Goal: Information Seeking & Learning: Find specific fact

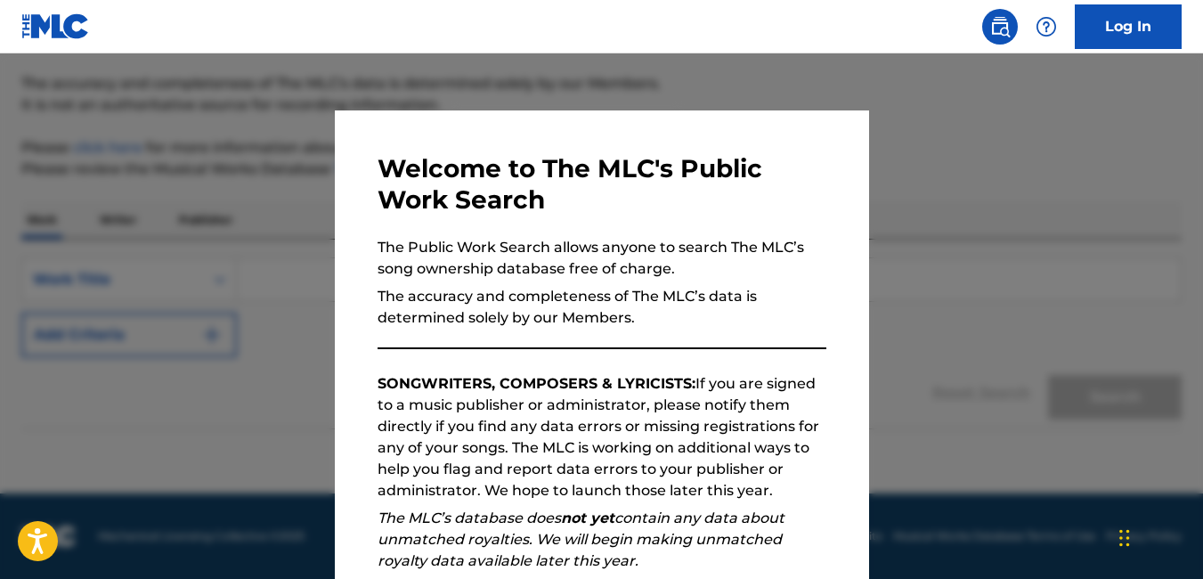
drag, startPoint x: 0, startPoint y: 0, endPoint x: 916, endPoint y: 247, distance: 948.7
click at [916, 247] on div at bounding box center [601, 342] width 1203 height 579
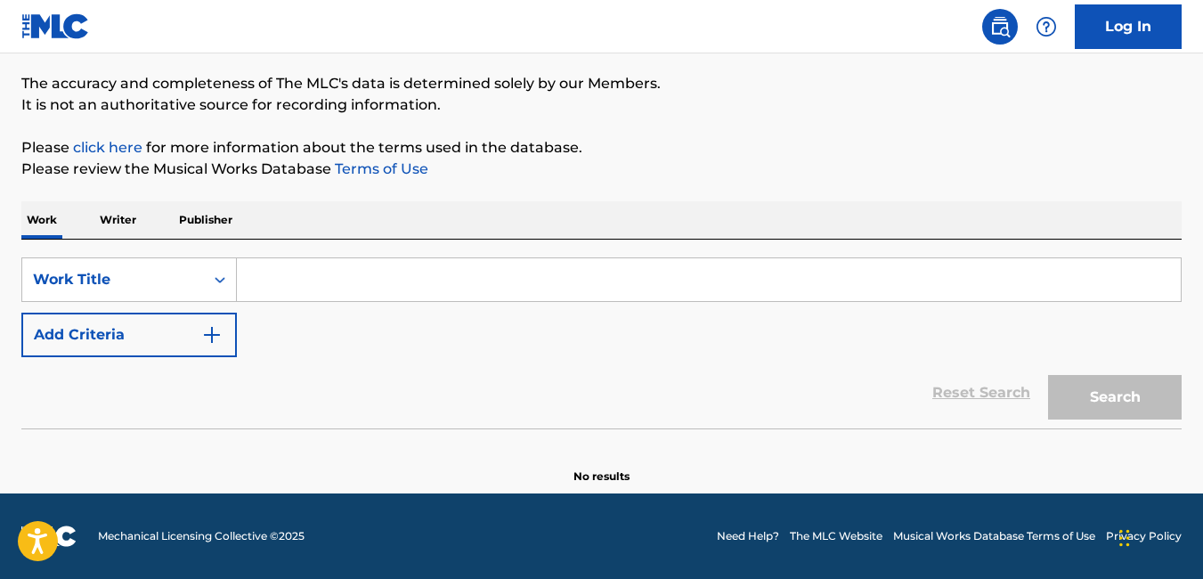
click at [916, 247] on div "SearchWithCriteria30f1339a-6570-46d5-831f-b805f6634fb7 Work Title Add Criteria …" at bounding box center [601, 333] width 1160 height 189
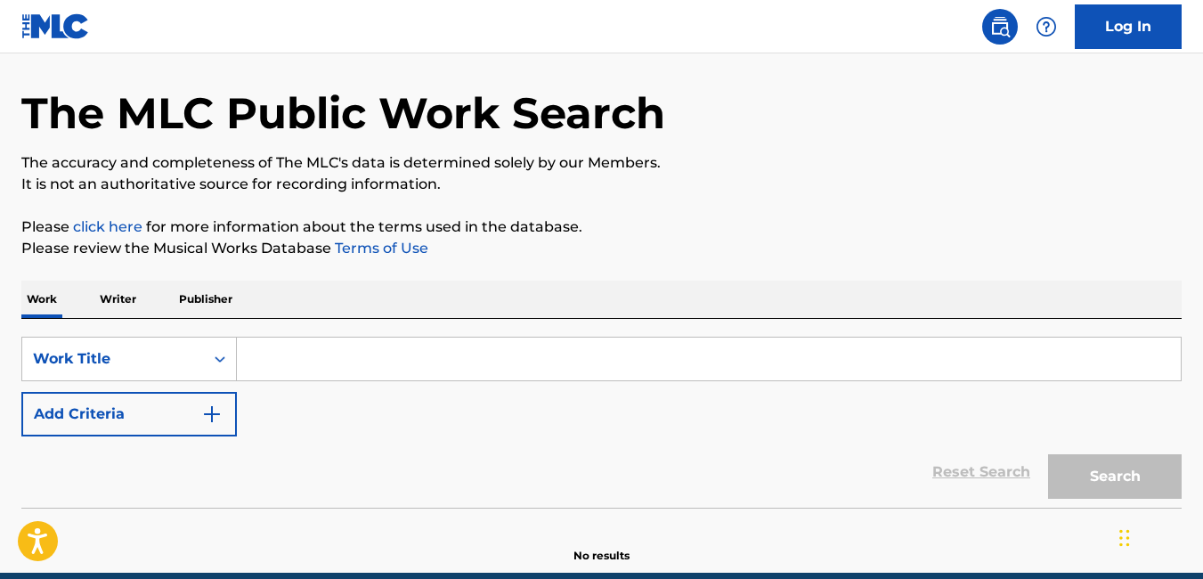
scroll to position [54, 0]
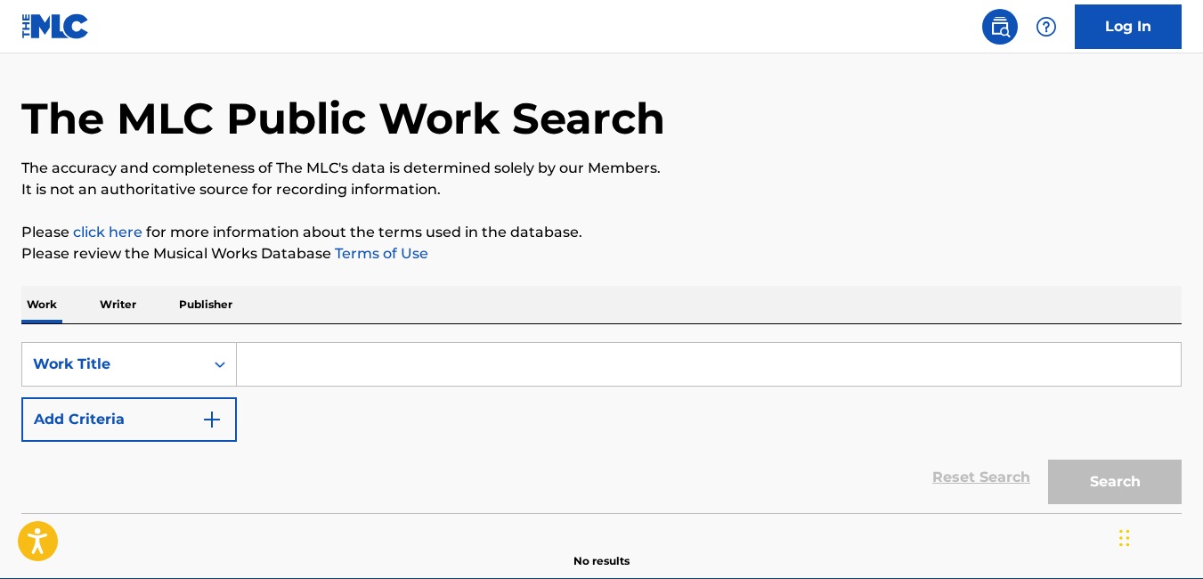
click at [211, 302] on p "Publisher" at bounding box center [206, 304] width 64 height 37
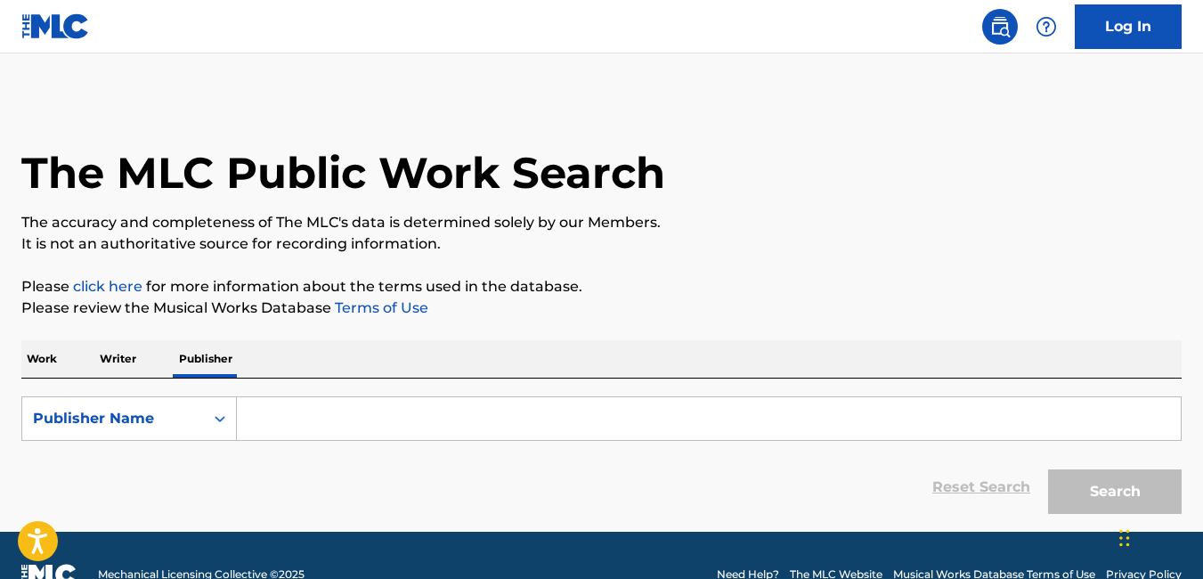
click at [306, 416] on input "Search Form" at bounding box center [709, 418] width 944 height 43
type input "i"
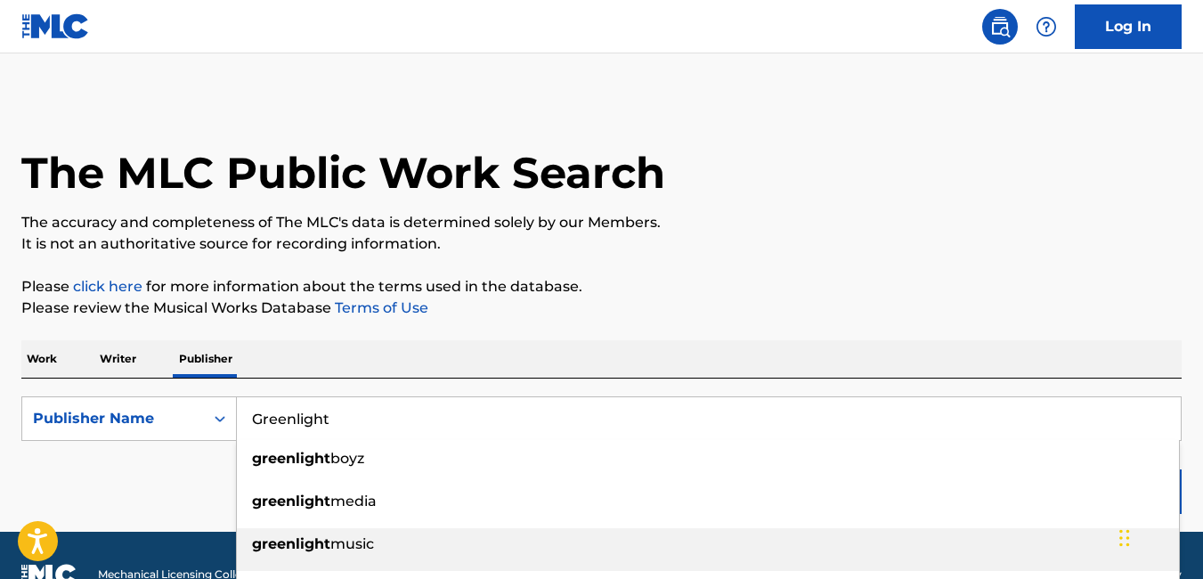
click at [325, 540] on strong "greenlight" at bounding box center [291, 543] width 78 height 17
type input "greenlight music"
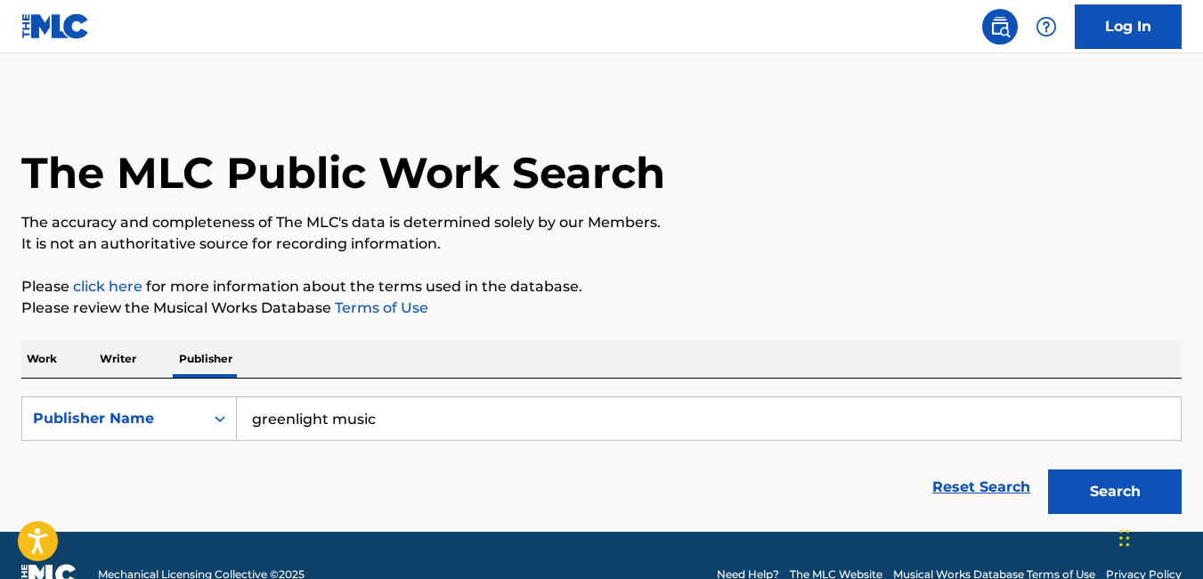
click at [1097, 494] on button "Search" at bounding box center [1115, 491] width 134 height 45
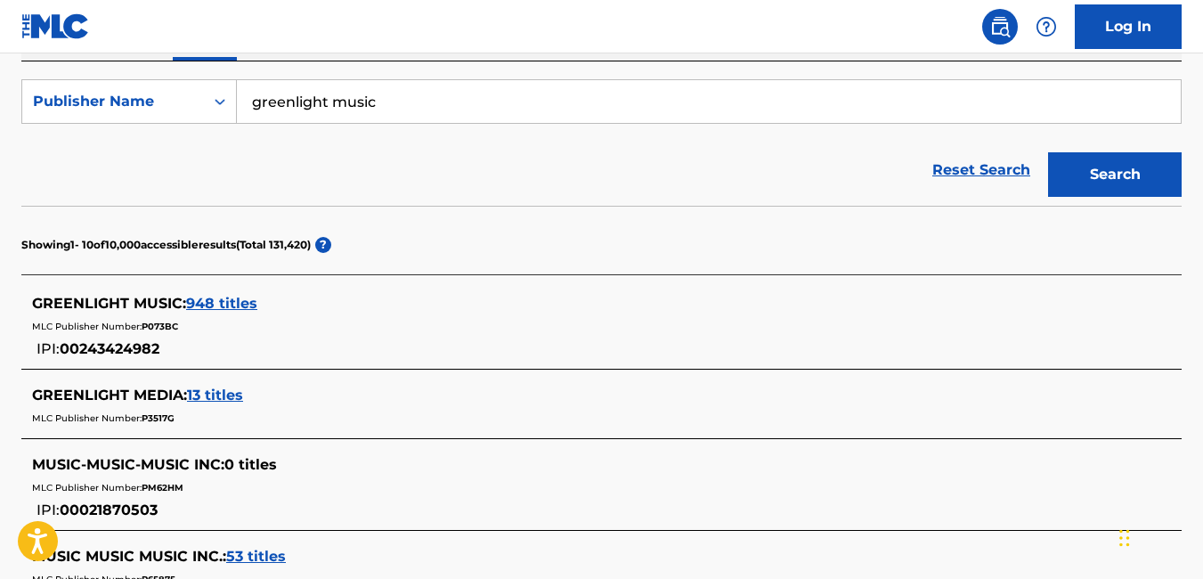
scroll to position [322, 0]
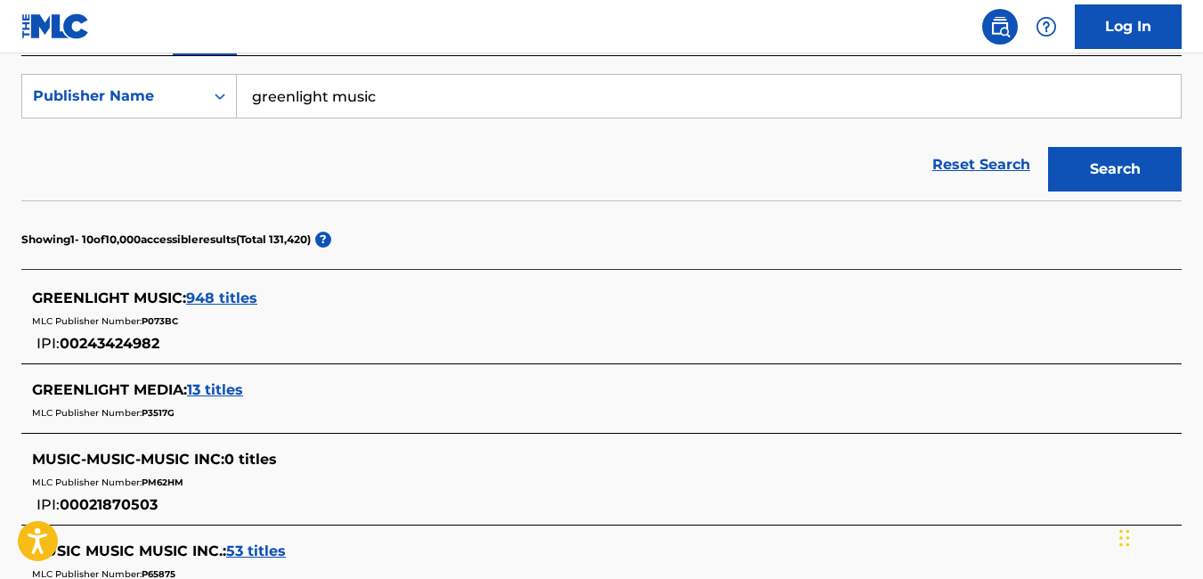
click at [239, 297] on span "948 titles" at bounding box center [221, 297] width 71 height 17
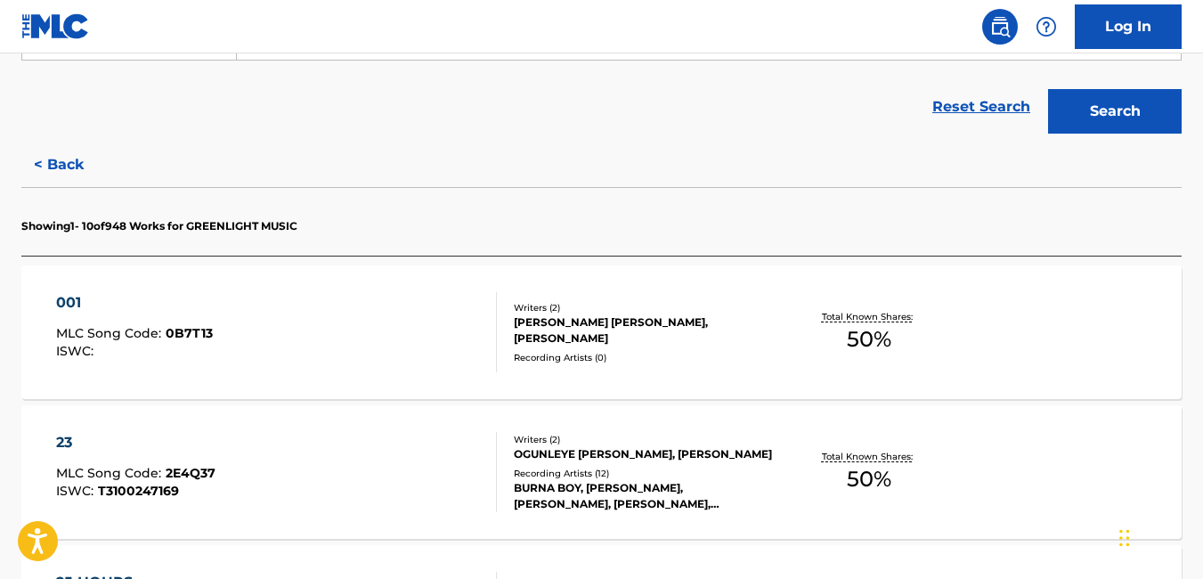
scroll to position [382, 0]
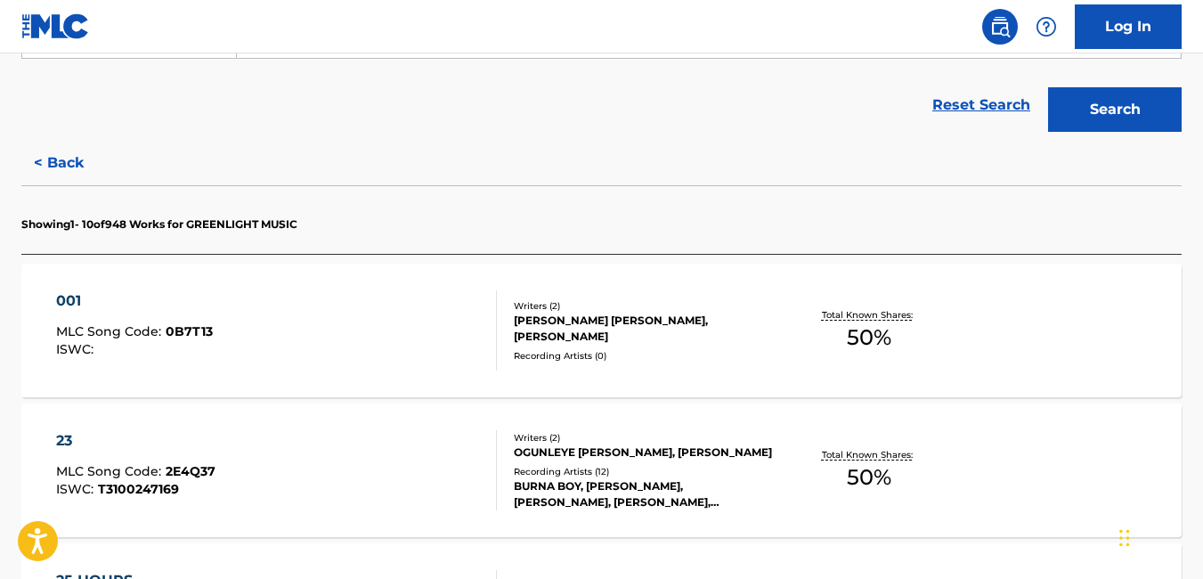
click at [886, 349] on span "50 %" at bounding box center [869, 337] width 45 height 32
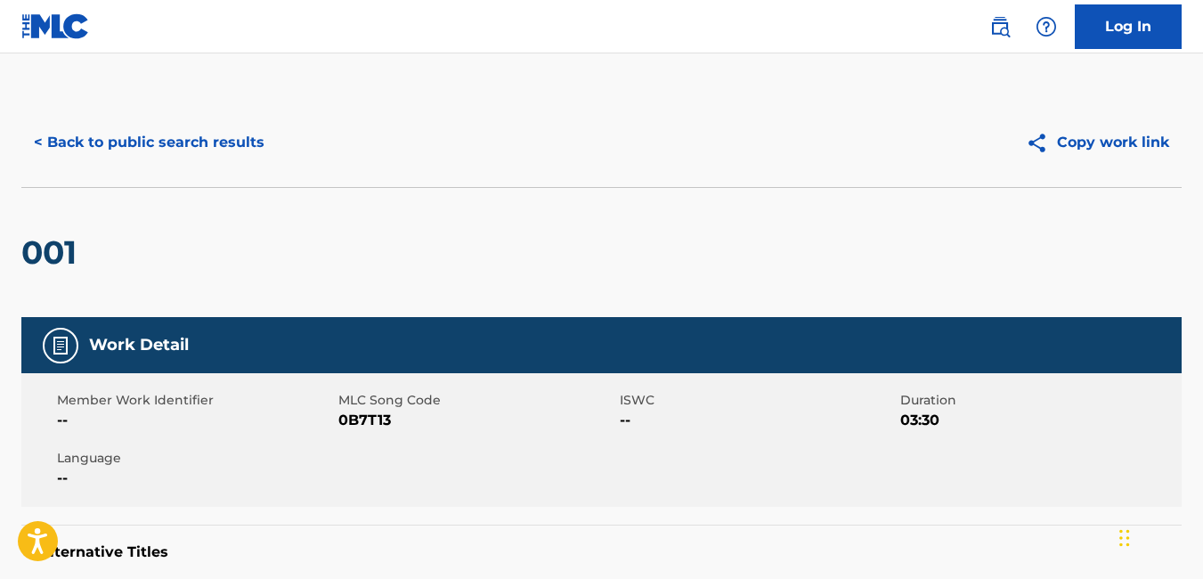
click at [30, 149] on button "< Back to public search results" at bounding box center [148, 142] width 255 height 45
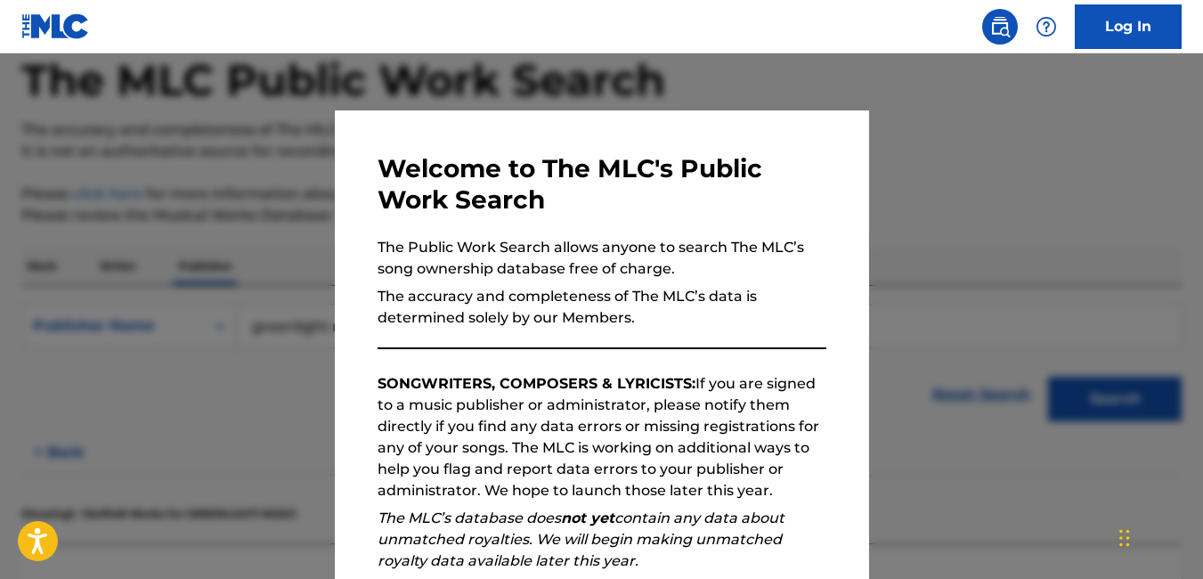
click at [134, 324] on div at bounding box center [601, 342] width 1203 height 579
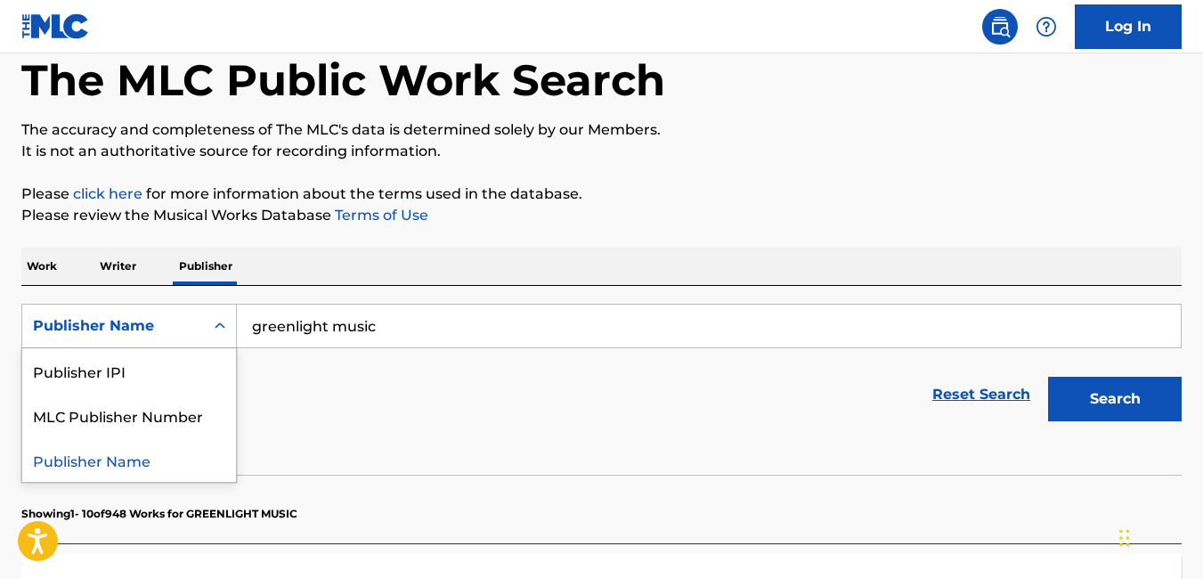
click at [215, 320] on icon "Search Form" at bounding box center [220, 326] width 18 height 18
click at [55, 453] on button "< Back" at bounding box center [74, 452] width 107 height 45
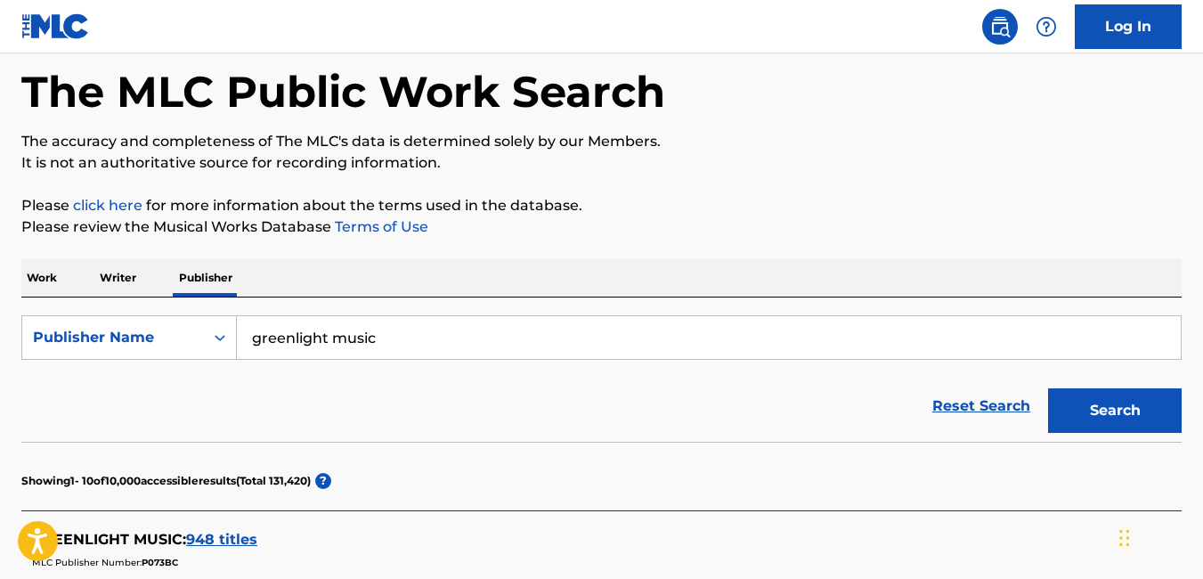
scroll to position [80, 0]
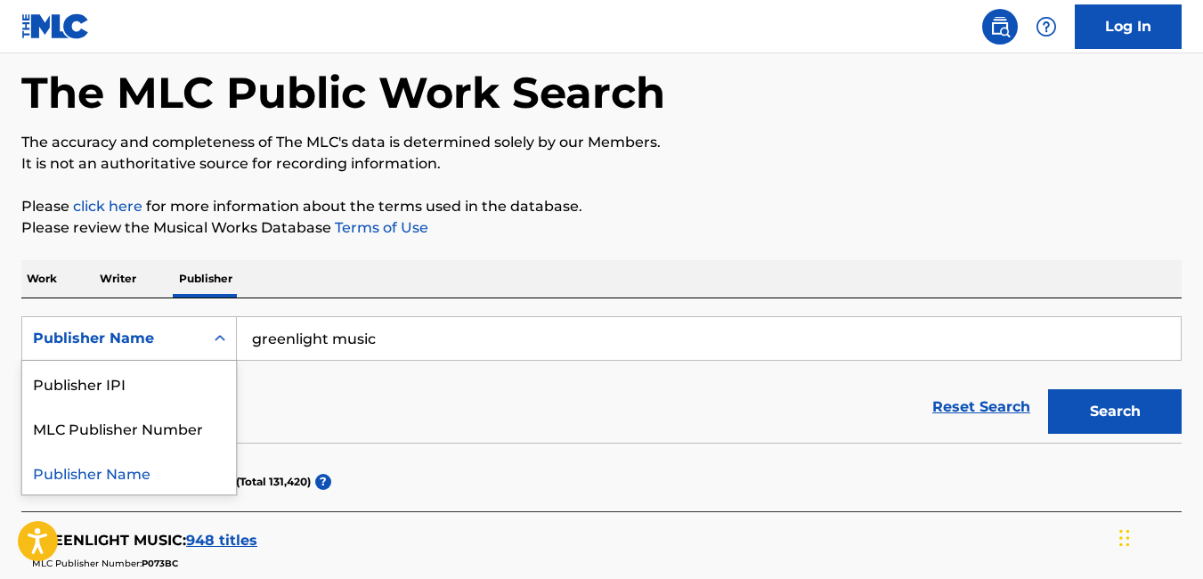
click at [145, 346] on div "Publisher Name" at bounding box center [113, 338] width 160 height 21
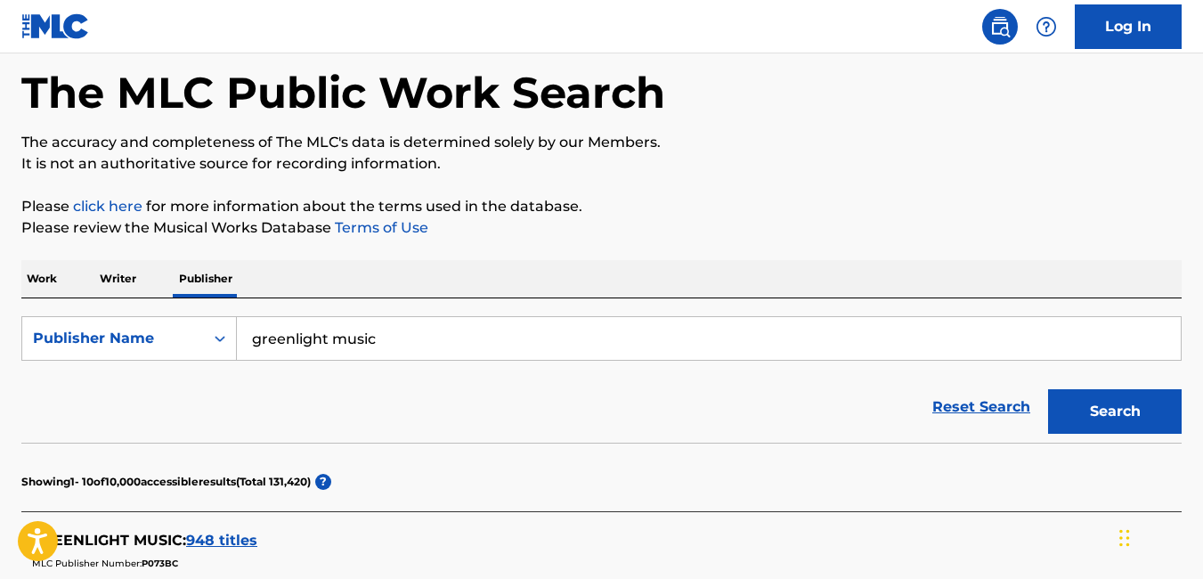
click at [127, 277] on p "Writer" at bounding box center [117, 278] width 47 height 37
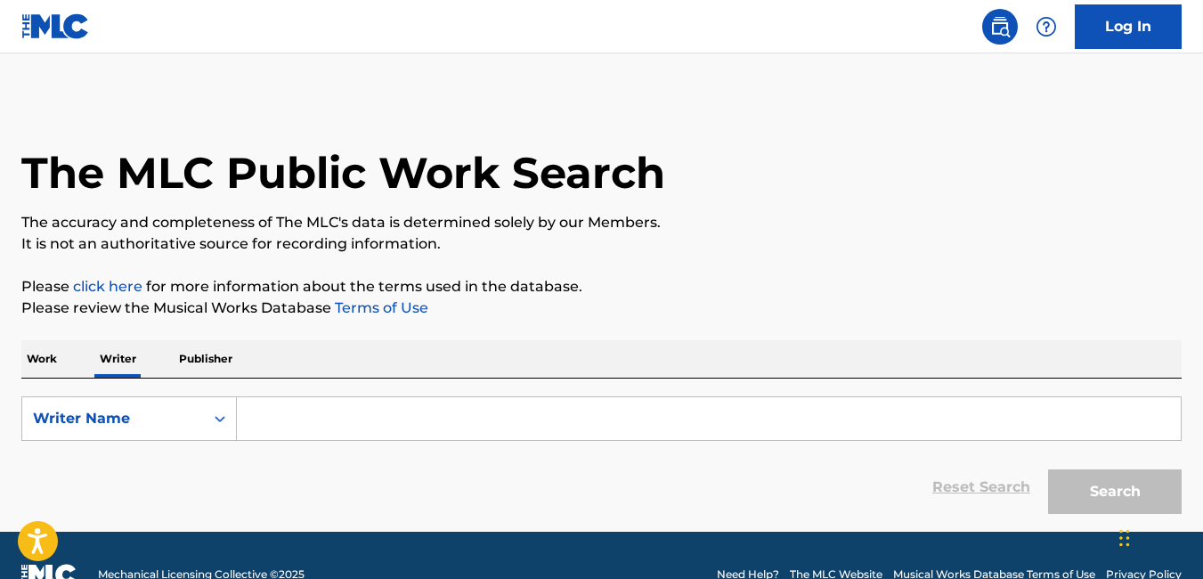
click at [53, 361] on p "Work" at bounding box center [41, 358] width 41 height 37
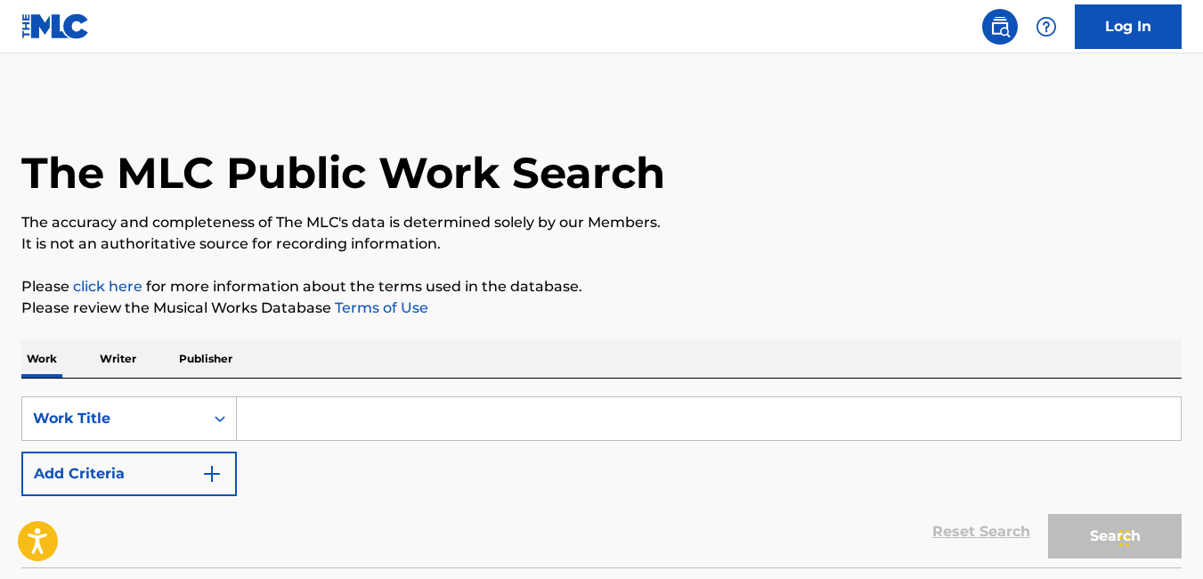
click at [288, 407] on input "Search Form" at bounding box center [709, 418] width 944 height 43
click at [112, 354] on p "Writer" at bounding box center [117, 358] width 47 height 37
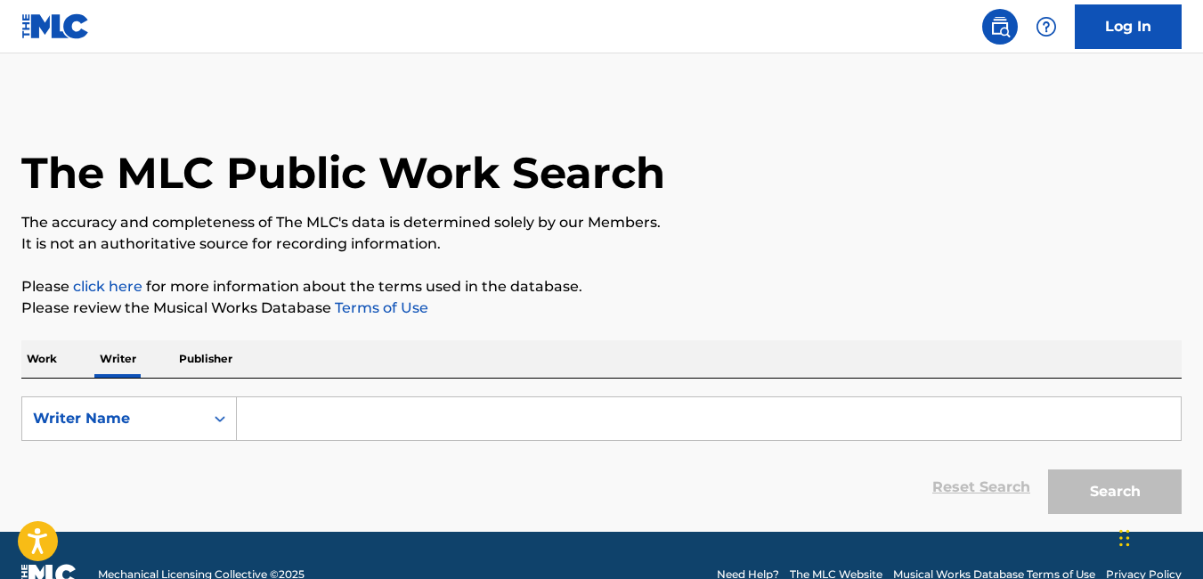
click at [312, 432] on input "Search Form" at bounding box center [709, 418] width 944 height 43
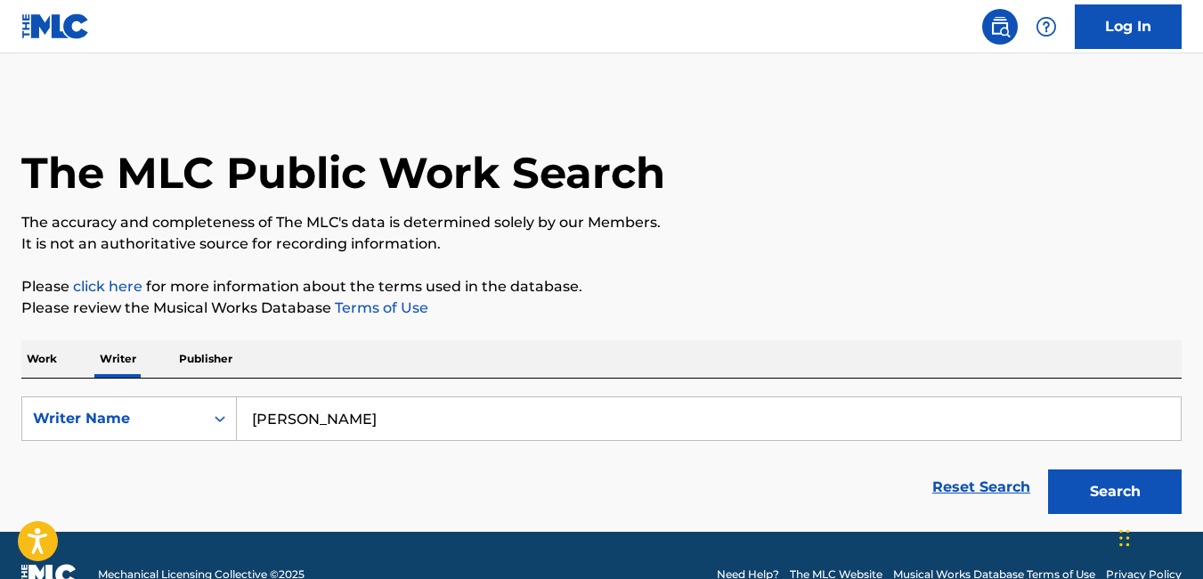
type input "[PERSON_NAME]"
click at [1048, 469] on button "Search" at bounding box center [1115, 491] width 134 height 45
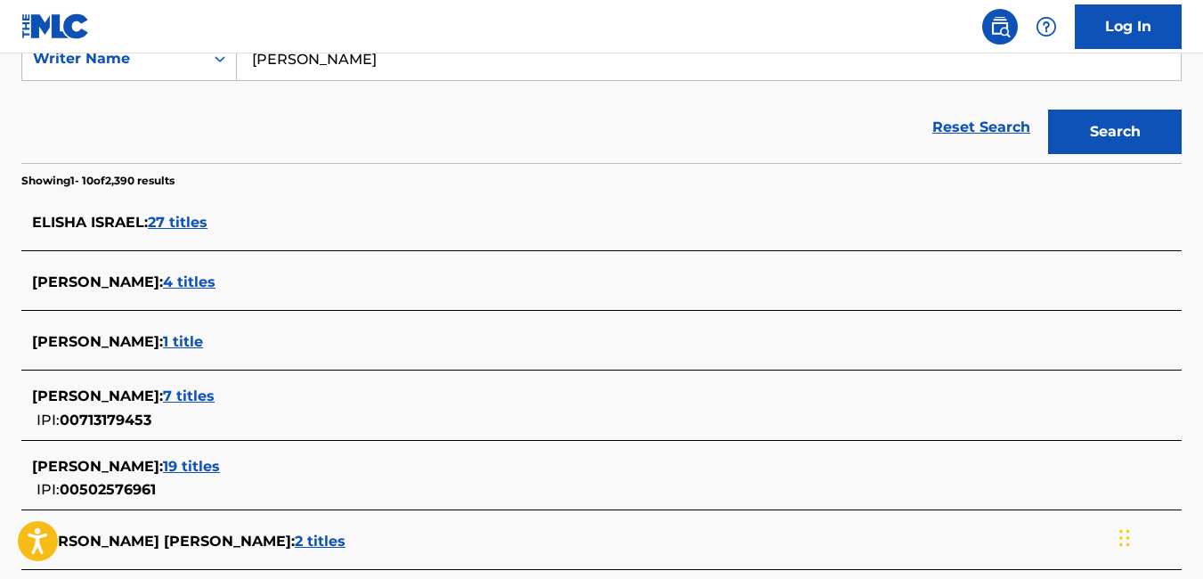
scroll to position [361, 0]
click at [182, 223] on span "27 titles" at bounding box center [178, 221] width 60 height 17
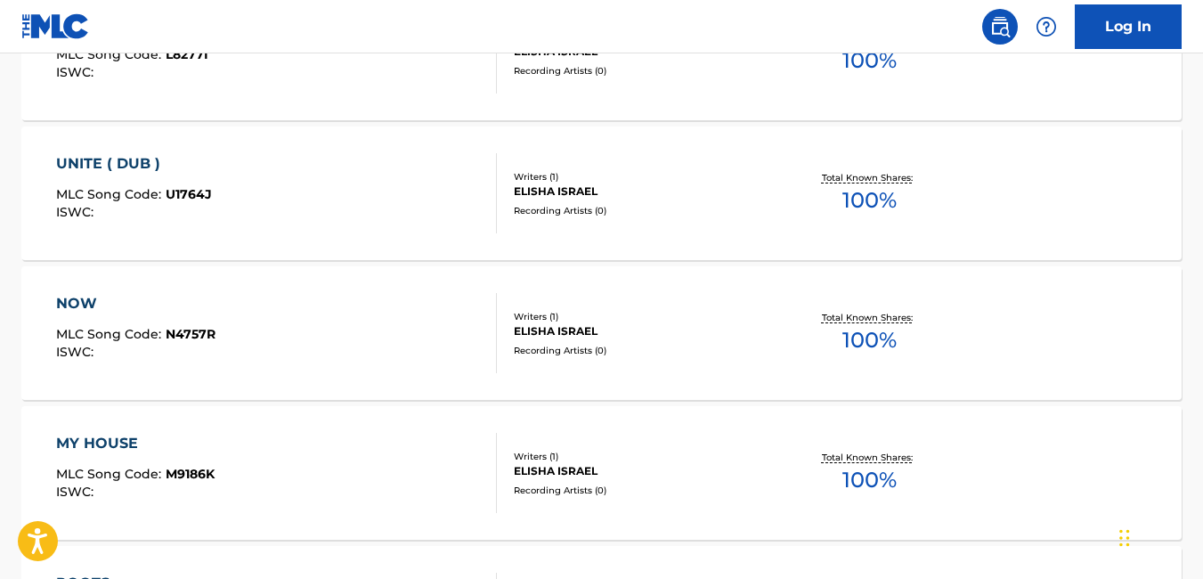
scroll to position [754, 0]
click at [182, 223] on div "UNITE ( DUB ) MLC Song Code : U1764J ISWC :" at bounding box center [134, 194] width 156 height 80
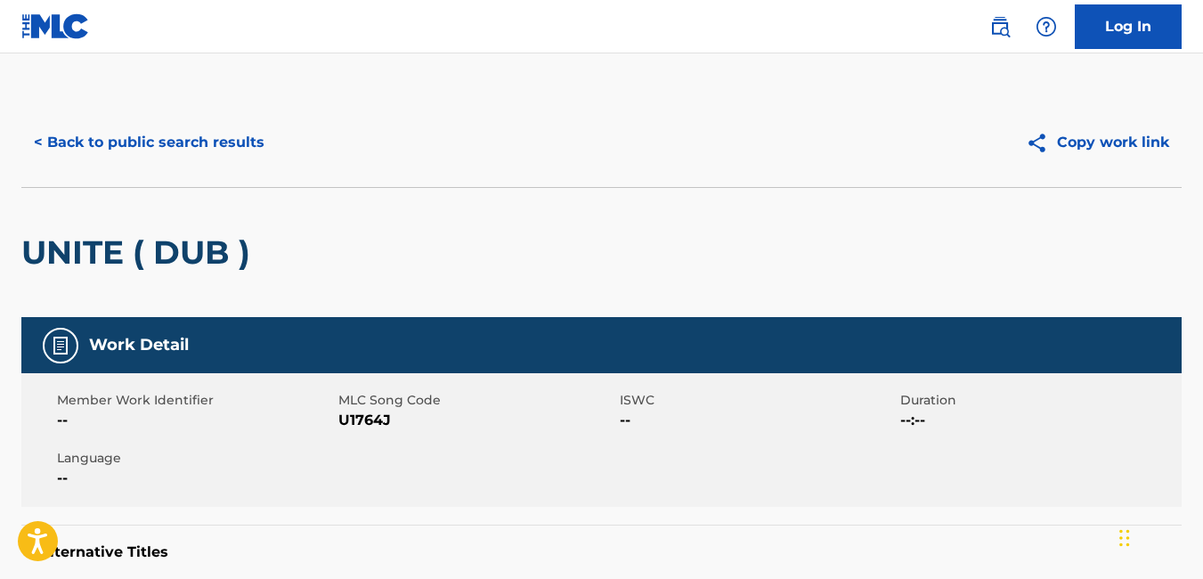
click at [182, 223] on div "UNITE ( DUB )" at bounding box center [140, 252] width 238 height 129
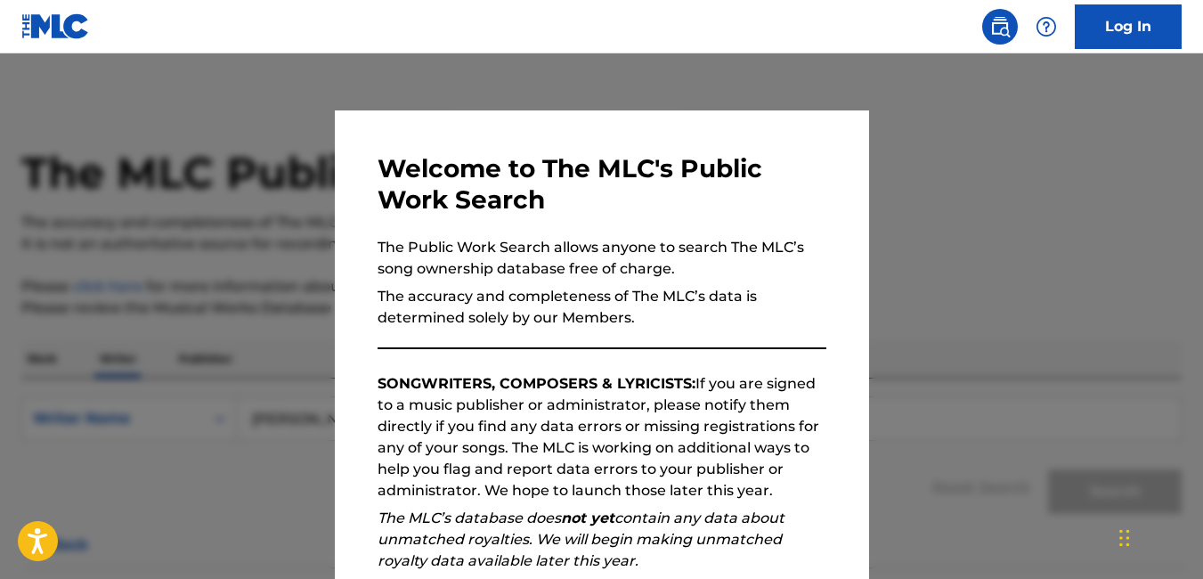
scroll to position [93, 0]
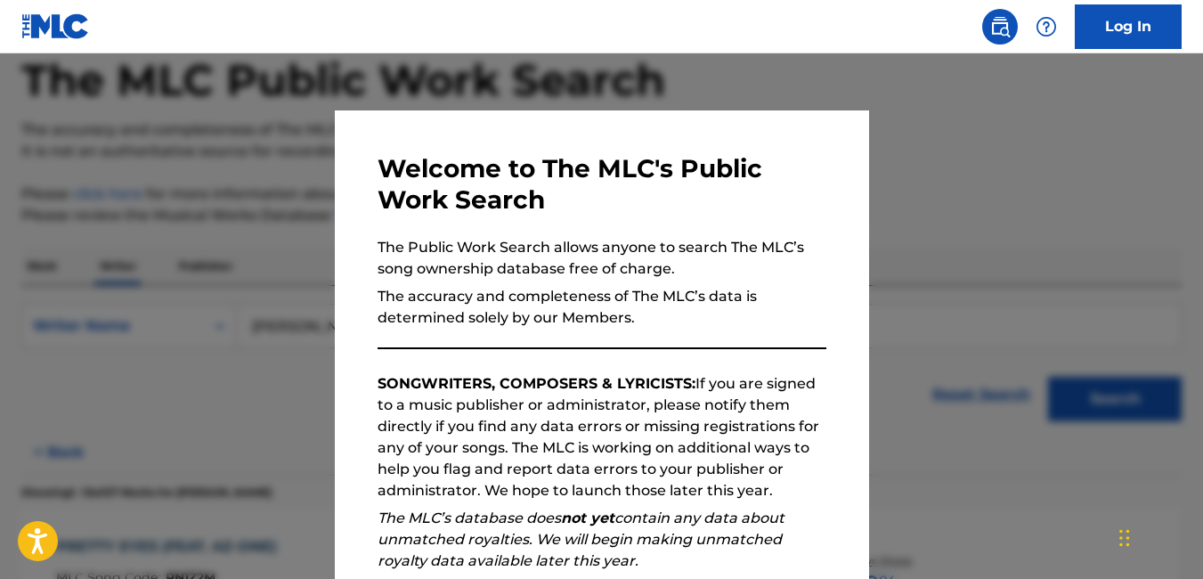
click at [215, 278] on div at bounding box center [601, 342] width 1203 height 579
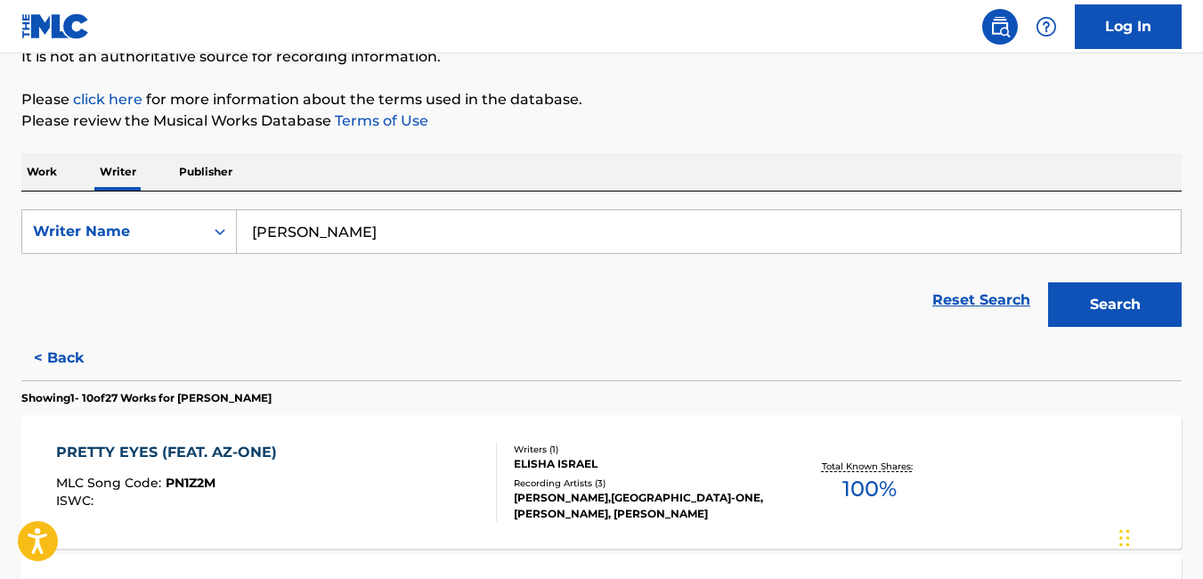
scroll to position [189, 0]
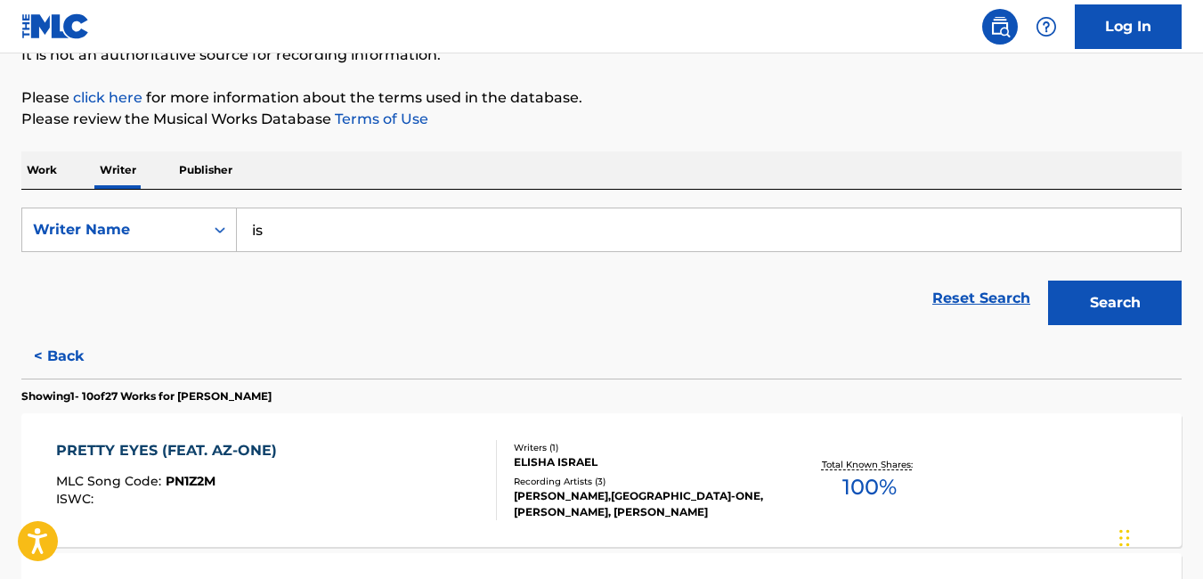
type input "i"
click at [1048, 280] on button "Search" at bounding box center [1115, 302] width 134 height 45
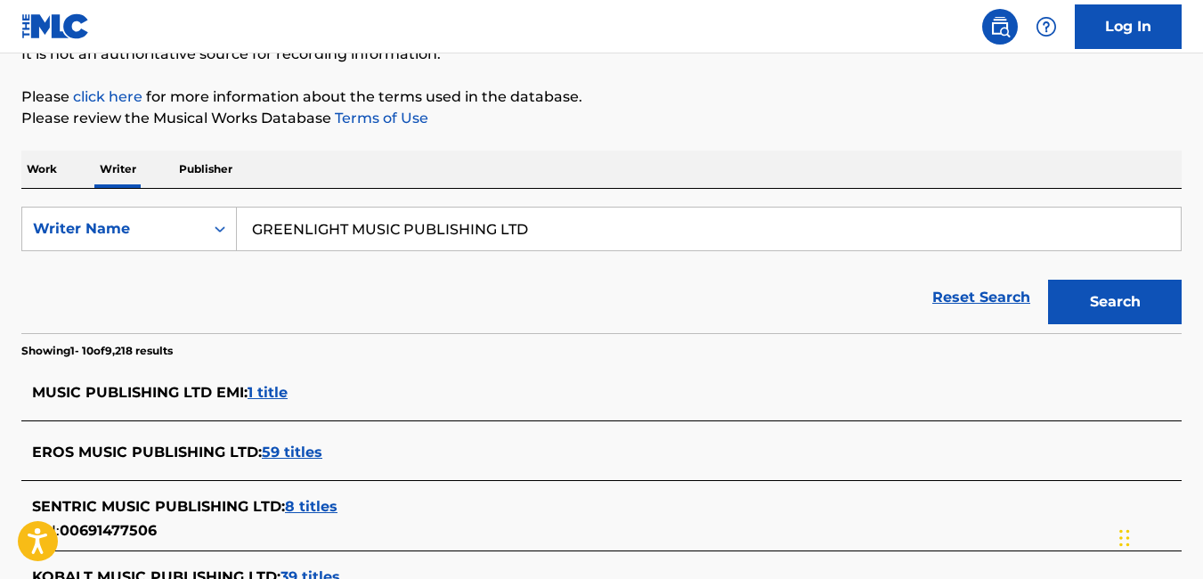
scroll to position [202, 0]
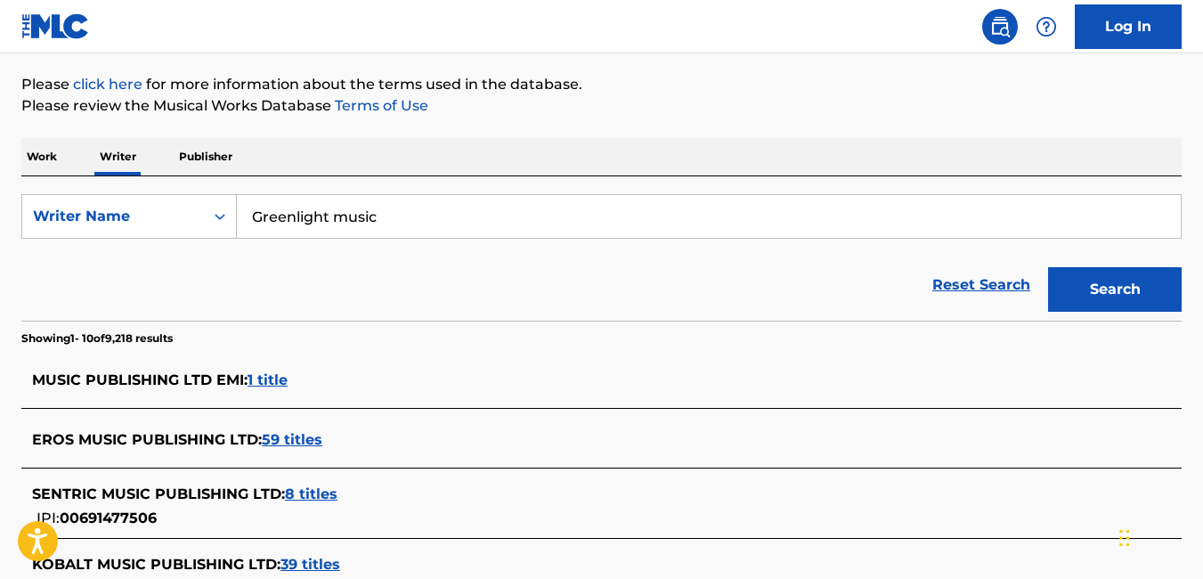
click at [1126, 282] on button "Search" at bounding box center [1115, 289] width 134 height 45
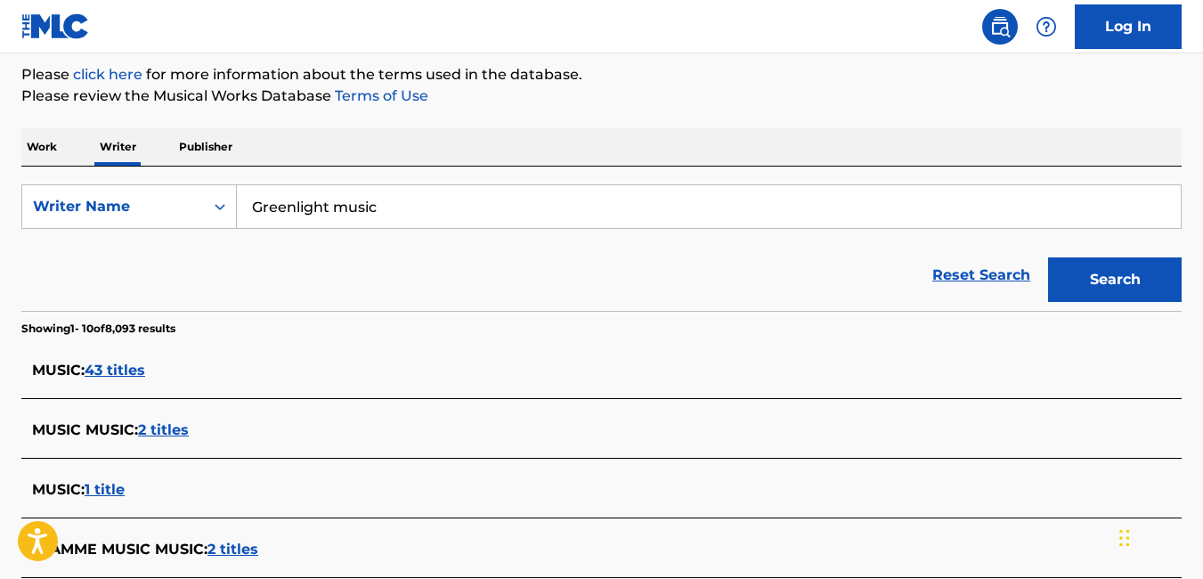
scroll to position [214, 0]
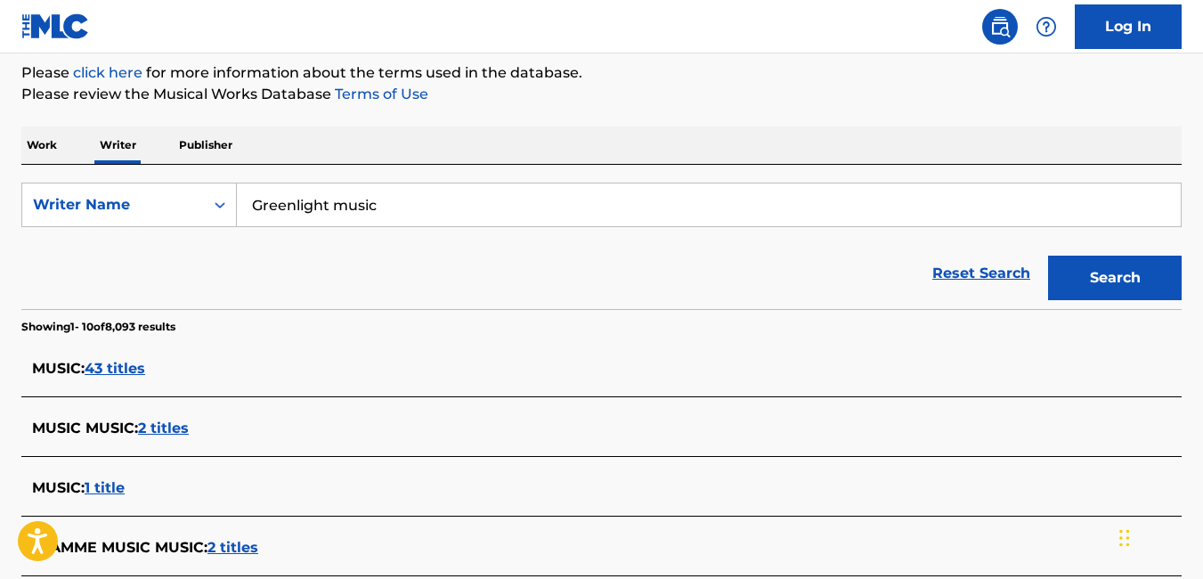
click at [438, 208] on input "Greenlight music" at bounding box center [709, 204] width 944 height 43
click at [1048, 255] on button "Search" at bounding box center [1115, 277] width 134 height 45
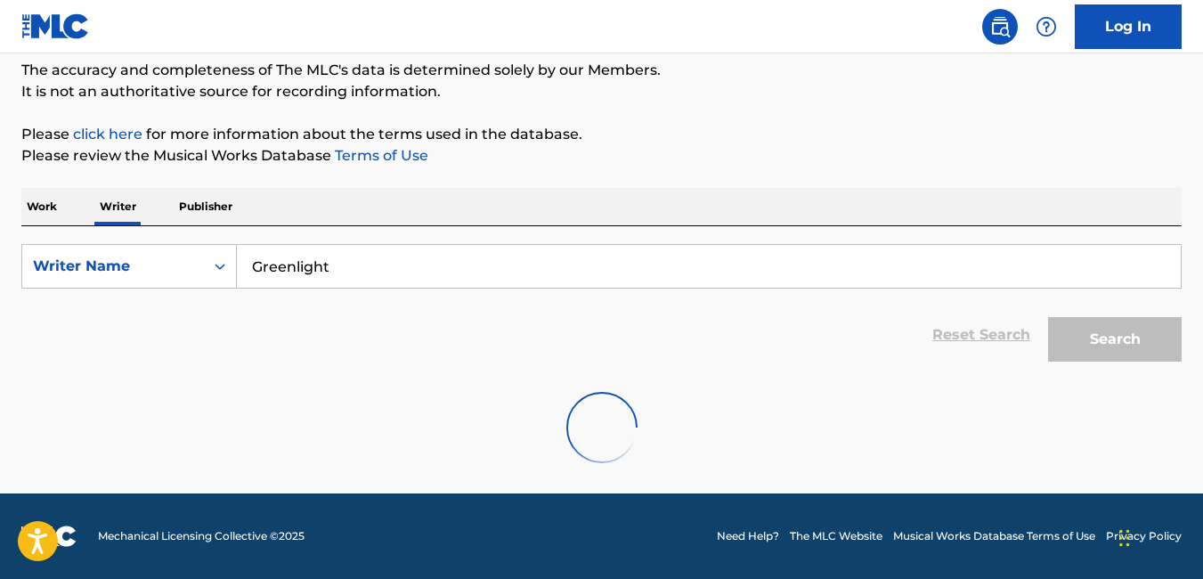
scroll to position [152, 0]
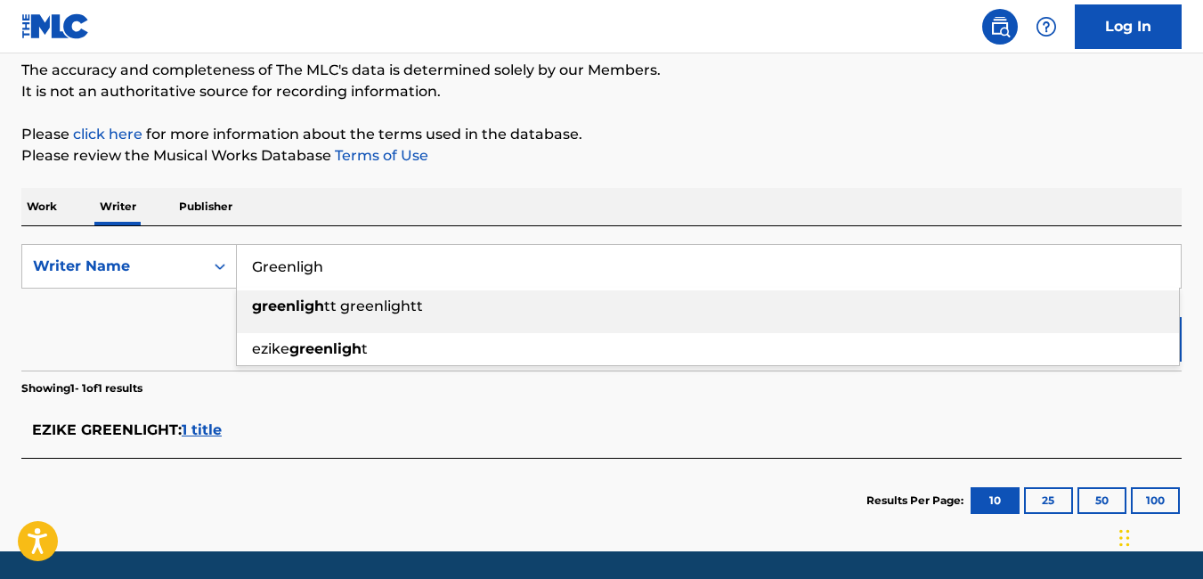
type input "Greenligh"
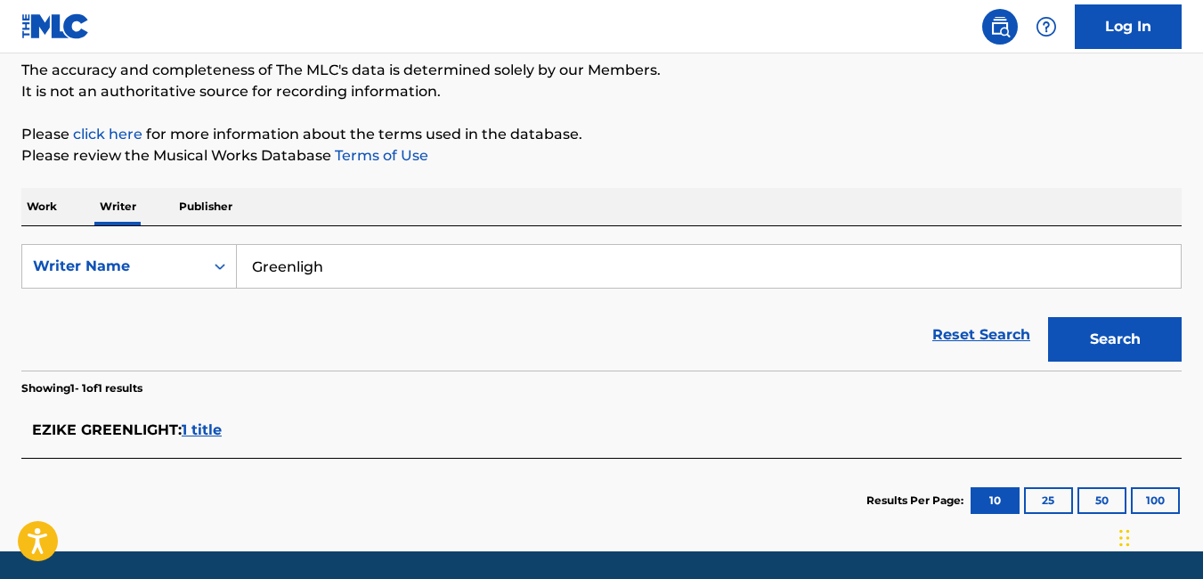
click at [215, 210] on p "Publisher" at bounding box center [206, 206] width 64 height 37
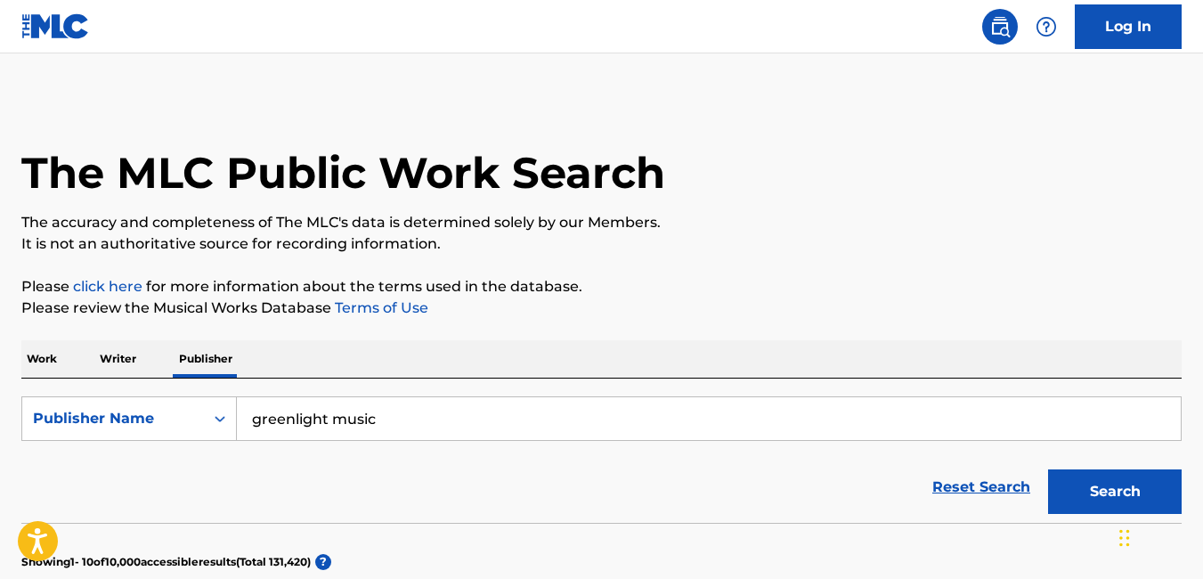
click at [440, 419] on input "greenlight music" at bounding box center [709, 418] width 944 height 43
type input "greenlight music ltd"
click at [1048, 469] on button "Search" at bounding box center [1115, 491] width 134 height 45
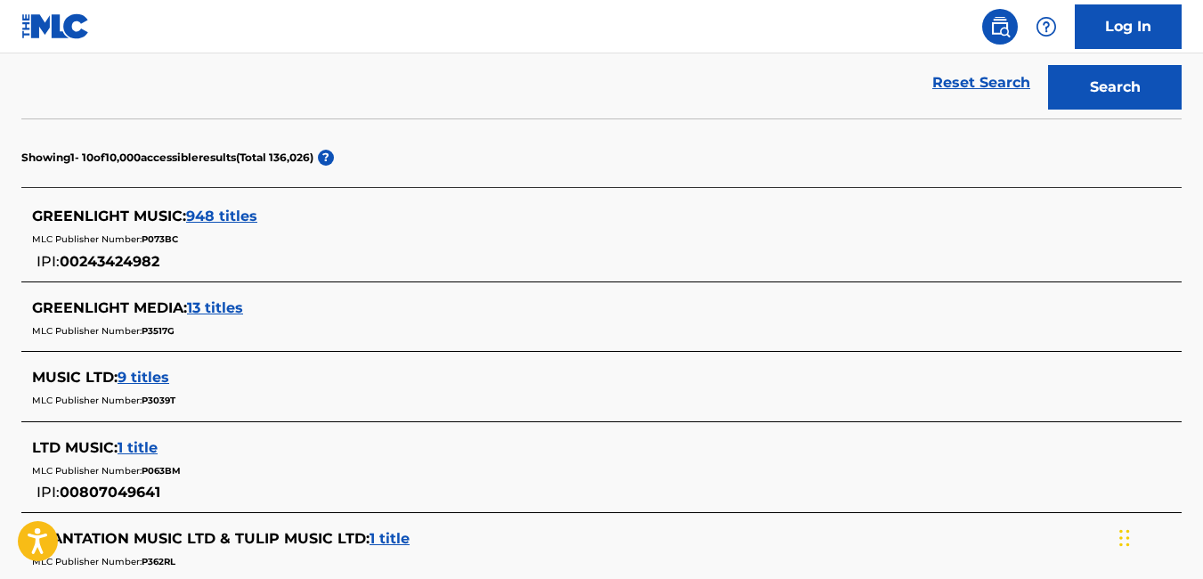
scroll to position [408, 0]
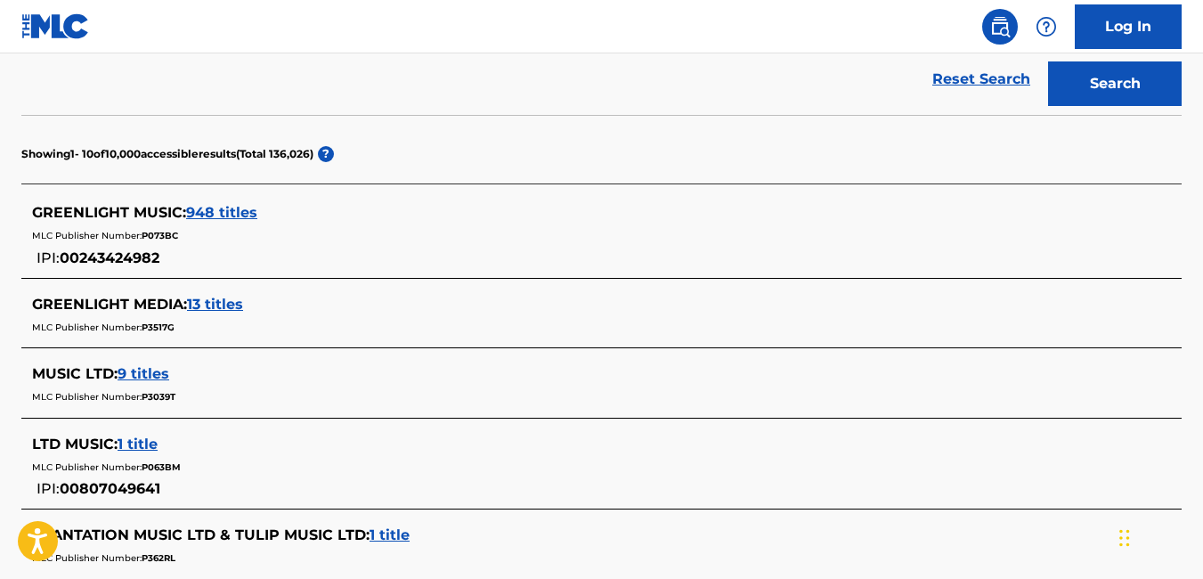
click at [223, 209] on span "948 titles" at bounding box center [221, 212] width 71 height 17
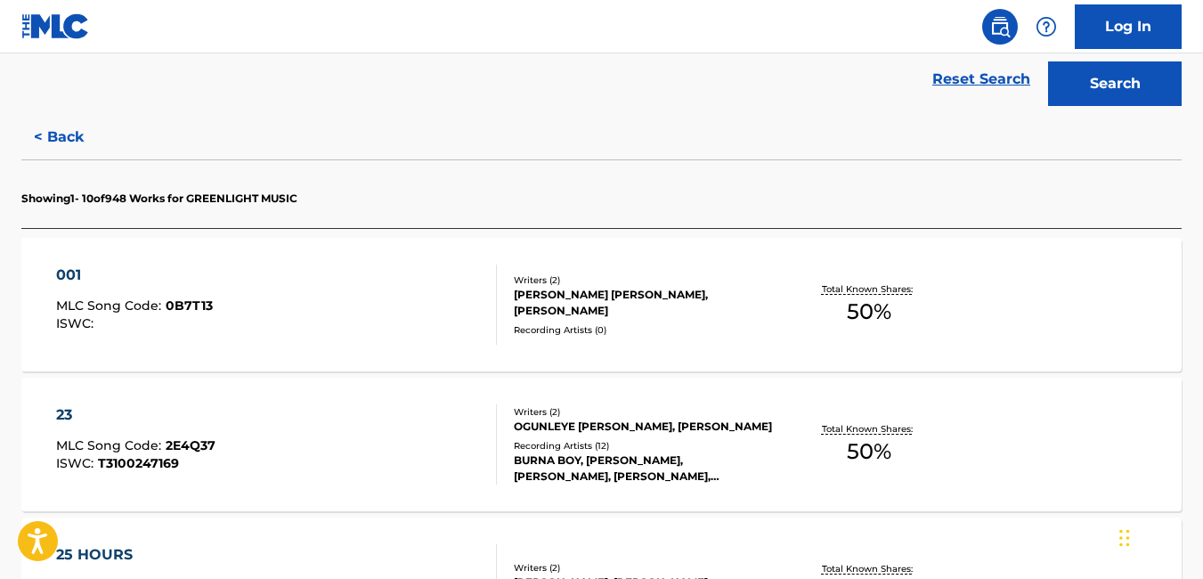
click at [864, 307] on span "50 %" at bounding box center [869, 312] width 45 height 32
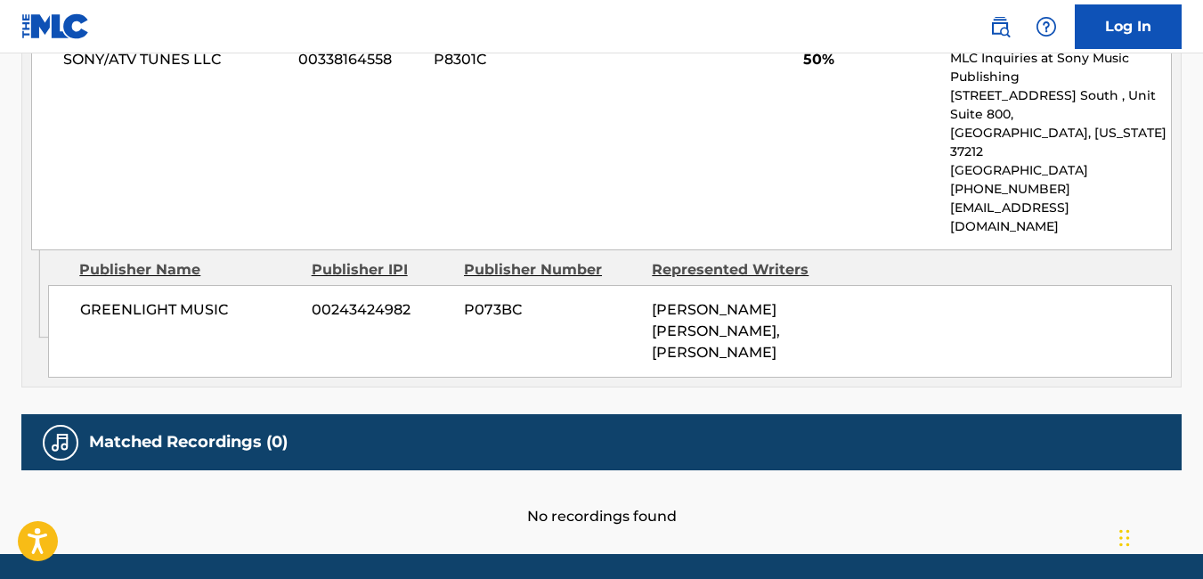
scroll to position [949, 0]
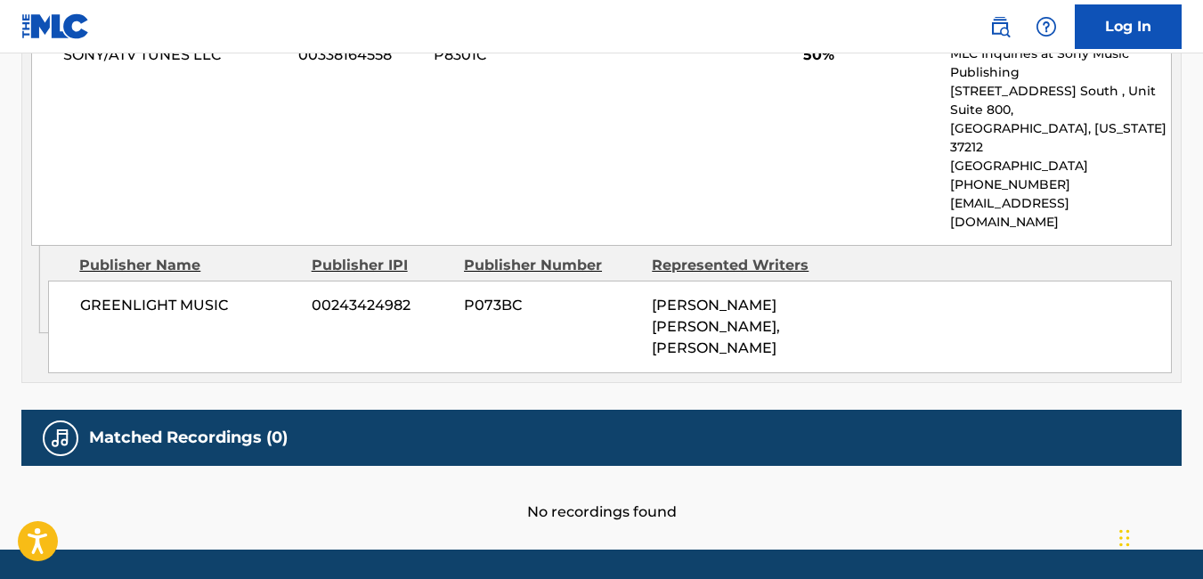
click at [1051, 410] on div "Matched Recordings (0)" at bounding box center [601, 438] width 1160 height 56
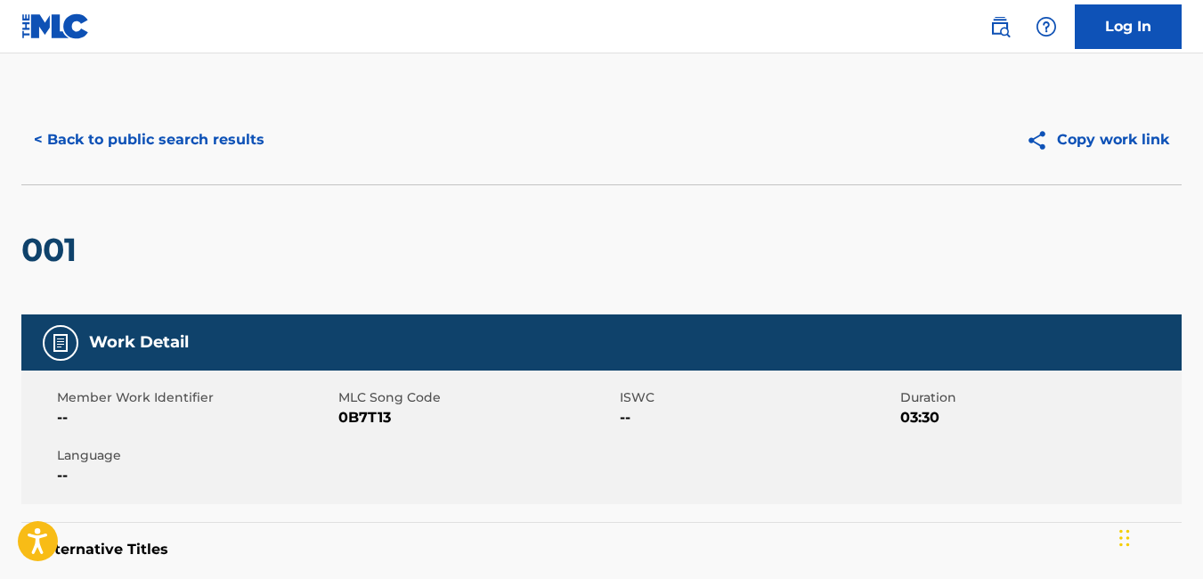
scroll to position [0, 0]
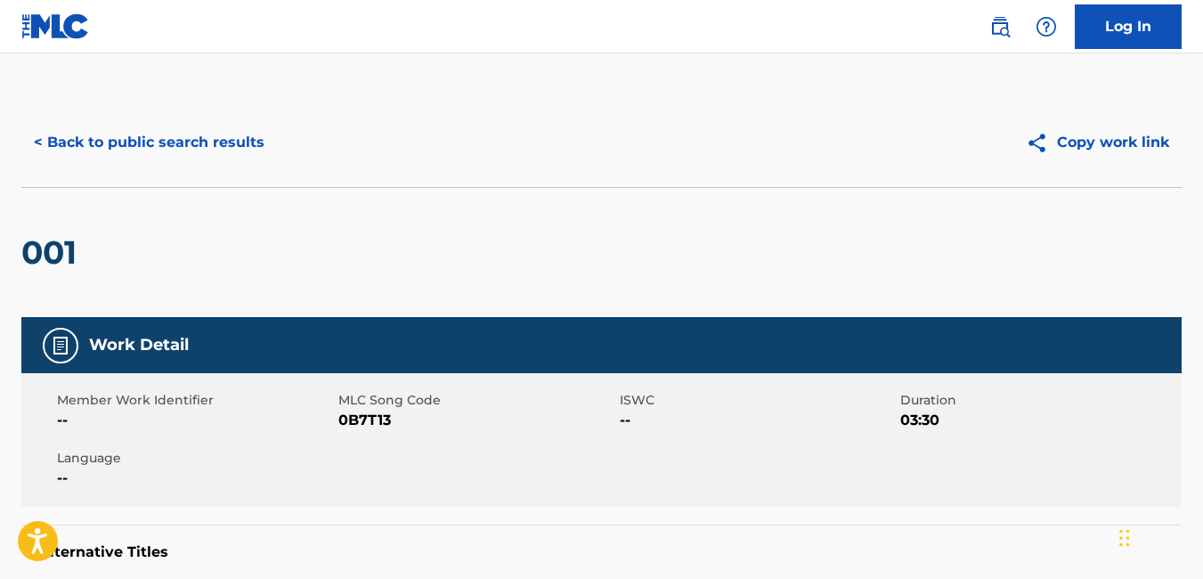
click at [1023, 521] on div "Work Detail Member Work Identifier -- MLC Song Code 0B7T13 ISWC -- Duration 03:…" at bounding box center [601, 458] width 1160 height 283
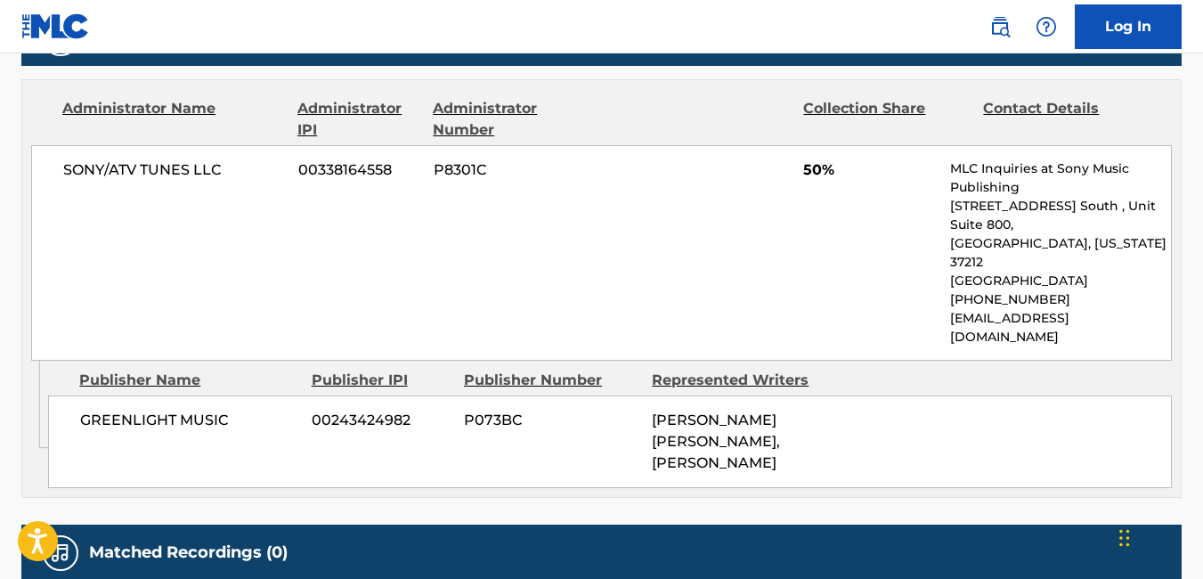
scroll to position [852, 0]
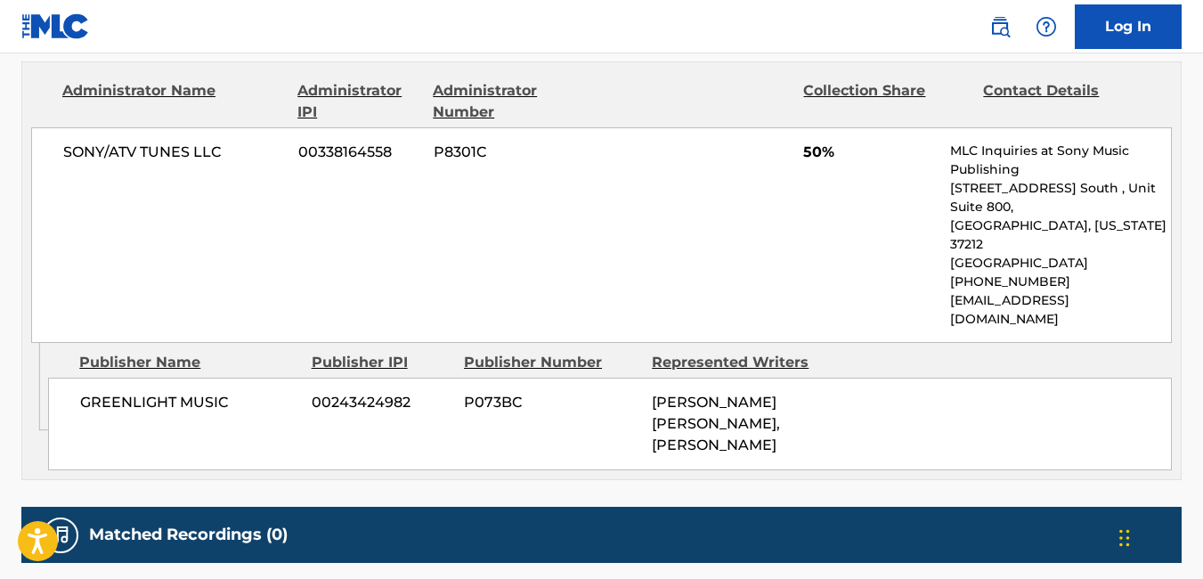
click at [1042, 451] on div "Work Detail Member Work Identifier -- MLC Song Code 0B7T13 ISWC -- Duration 03:…" at bounding box center [601, 42] width 1160 height 1155
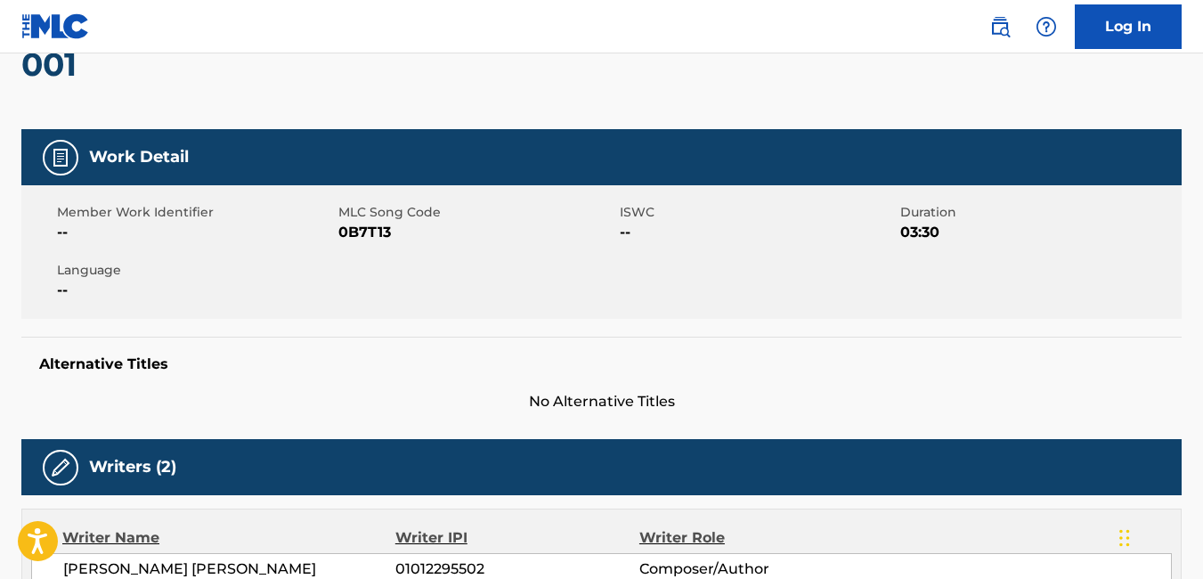
scroll to position [155, 0]
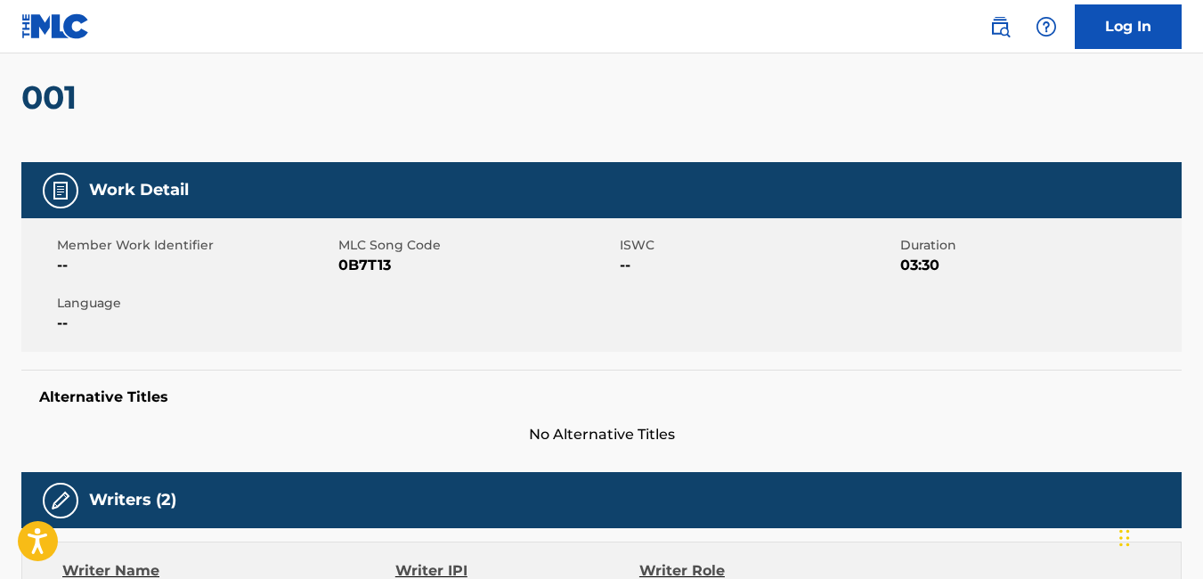
click at [56, 200] on img at bounding box center [60, 190] width 21 height 21
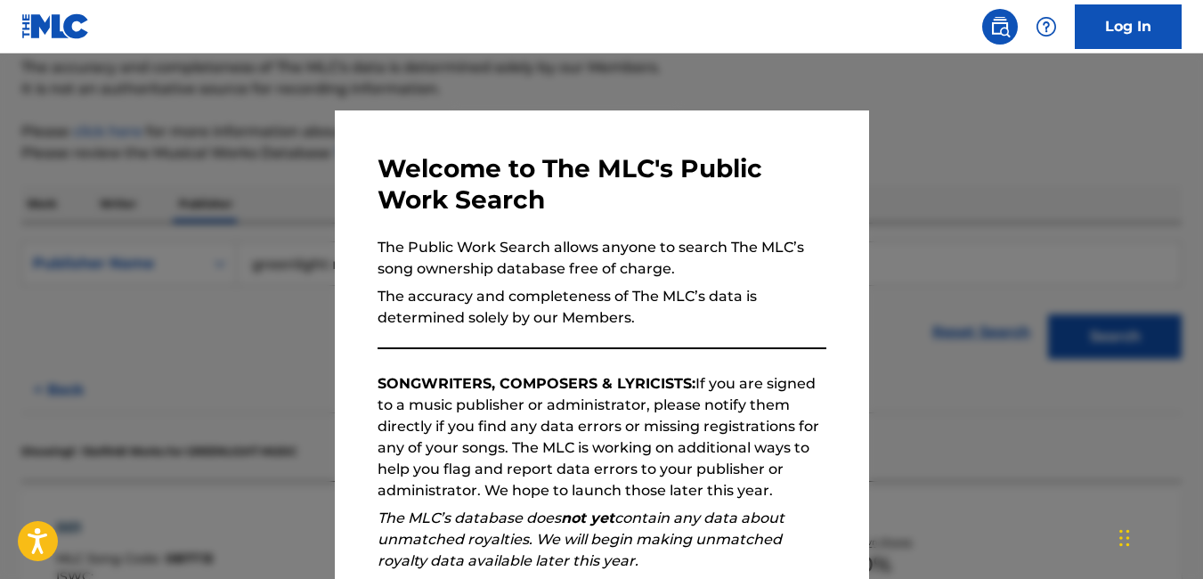
click at [942, 231] on div at bounding box center [601, 342] width 1203 height 579
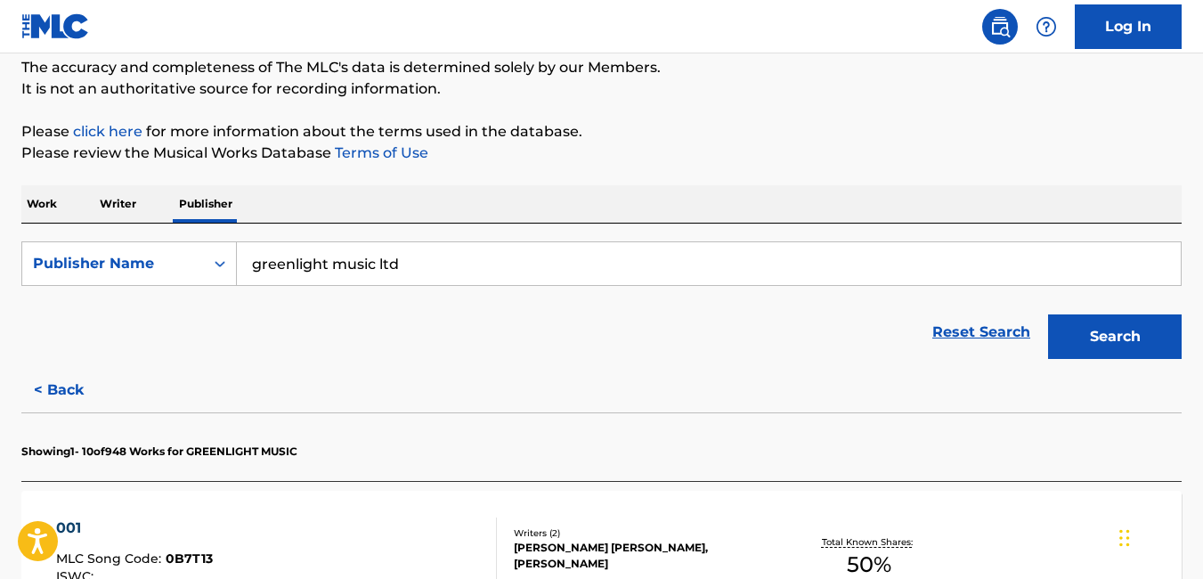
click at [522, 275] on input "greenlight music ltd" at bounding box center [709, 263] width 944 height 43
click at [122, 203] on p "Writer" at bounding box center [117, 203] width 47 height 37
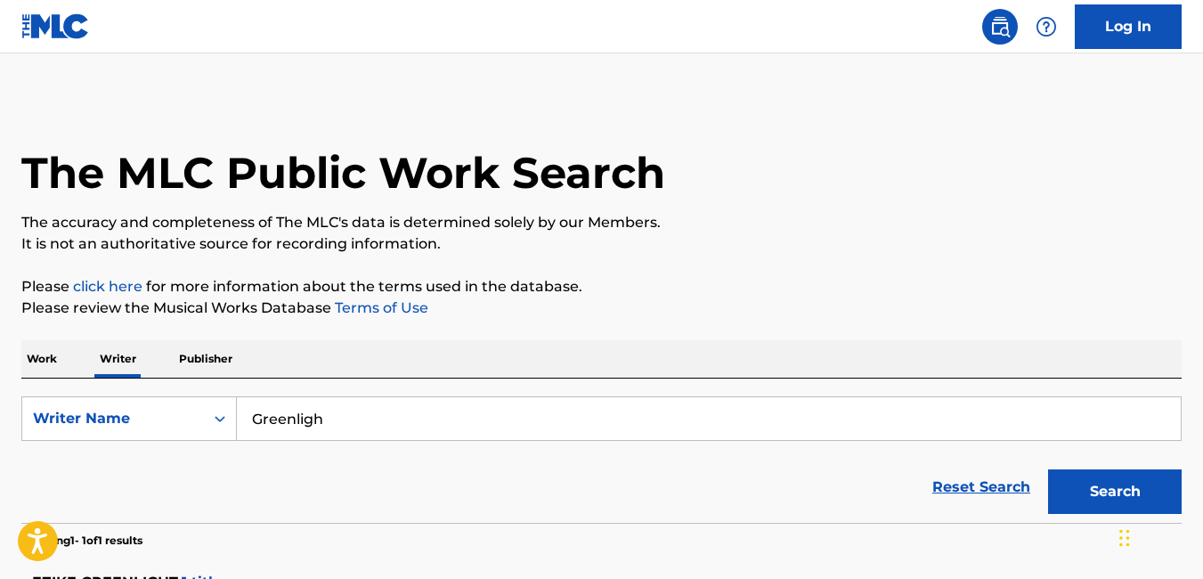
click at [427, 413] on input "Greenligh" at bounding box center [709, 418] width 944 height 43
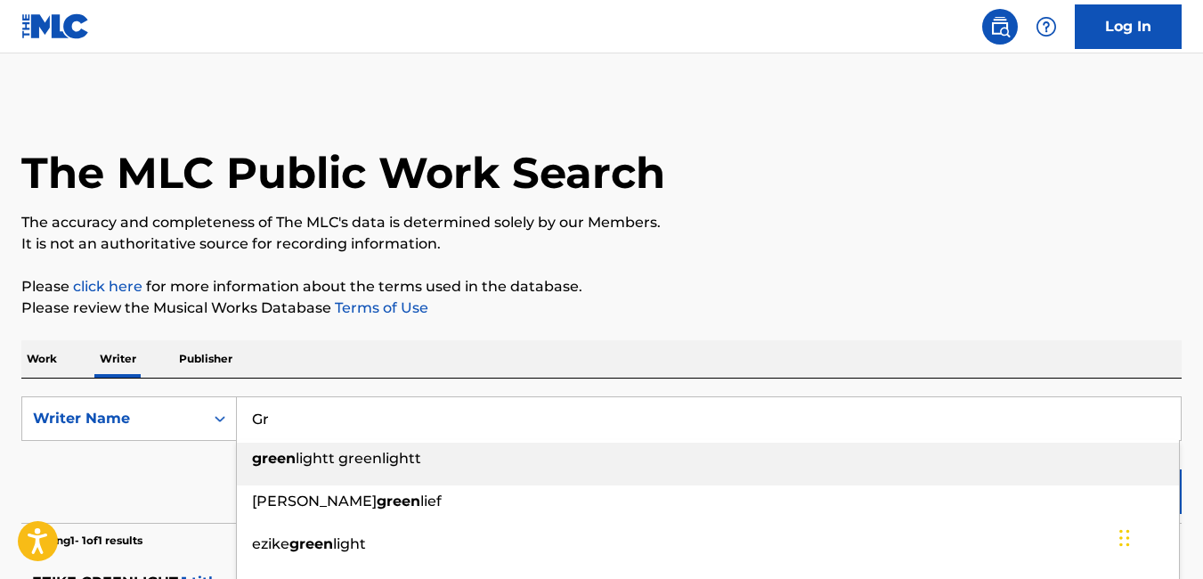
type input "G"
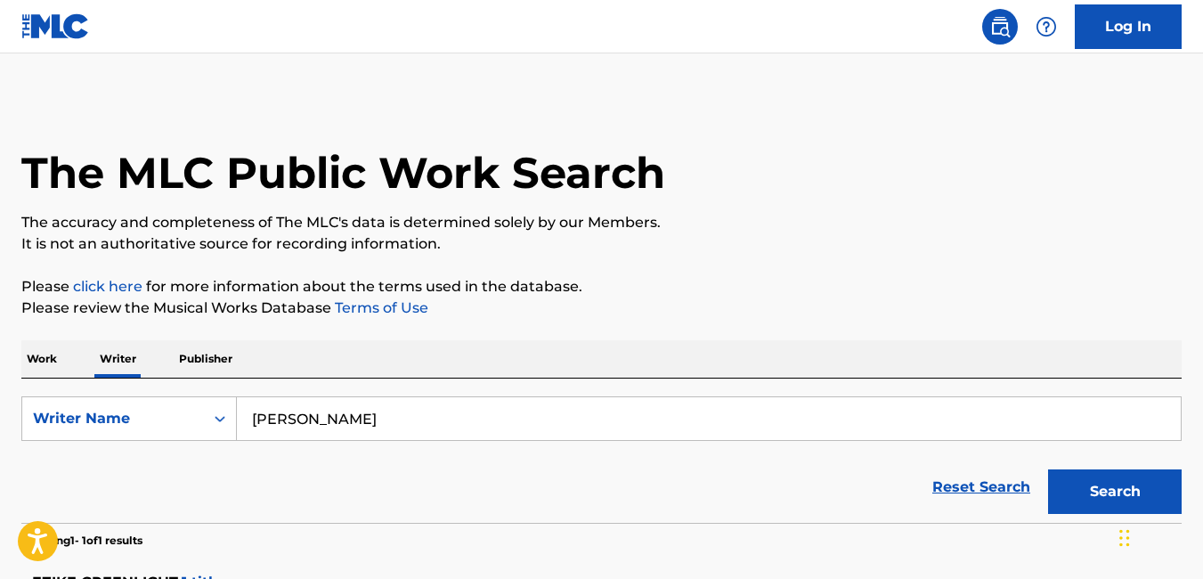
click at [1105, 483] on button "Search" at bounding box center [1115, 491] width 134 height 45
click at [343, 431] on input "[PERSON_NAME]" at bounding box center [709, 418] width 944 height 43
type input "[PERSON_NAME](Mr [PERSON_NAME])"
click at [1048, 469] on button "Search" at bounding box center [1115, 491] width 134 height 45
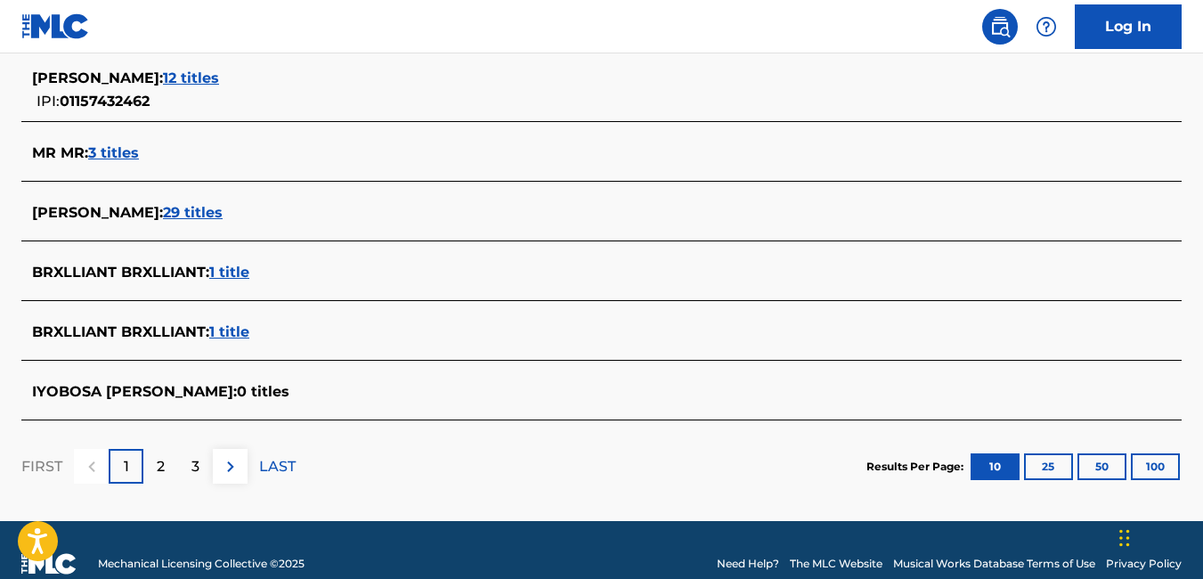
scroll to position [751, 0]
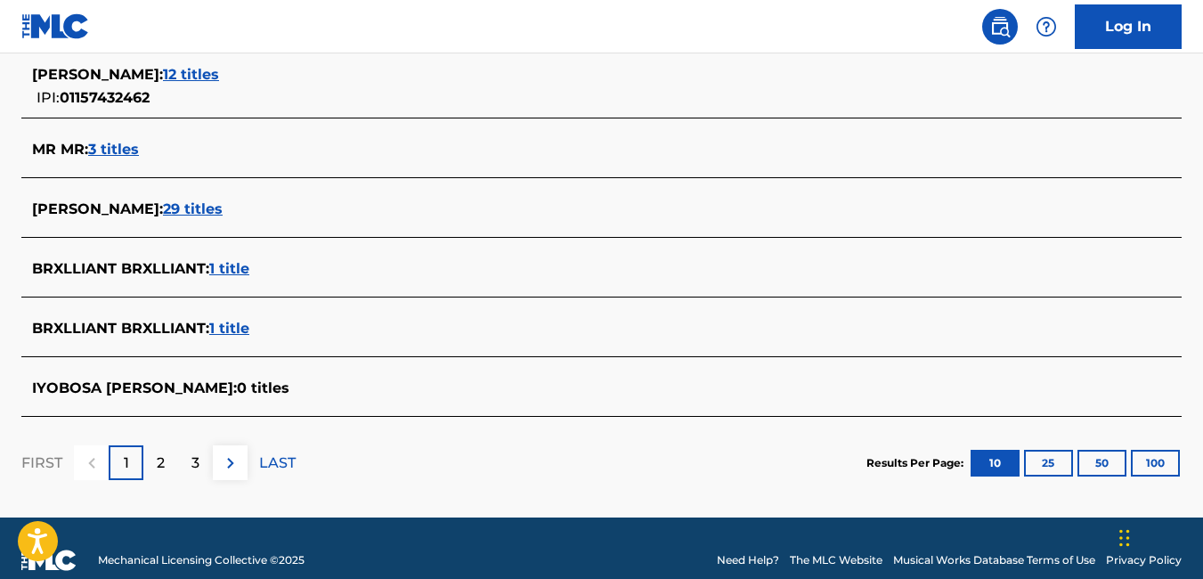
click at [166, 213] on span "29 titles" at bounding box center [193, 208] width 60 height 17
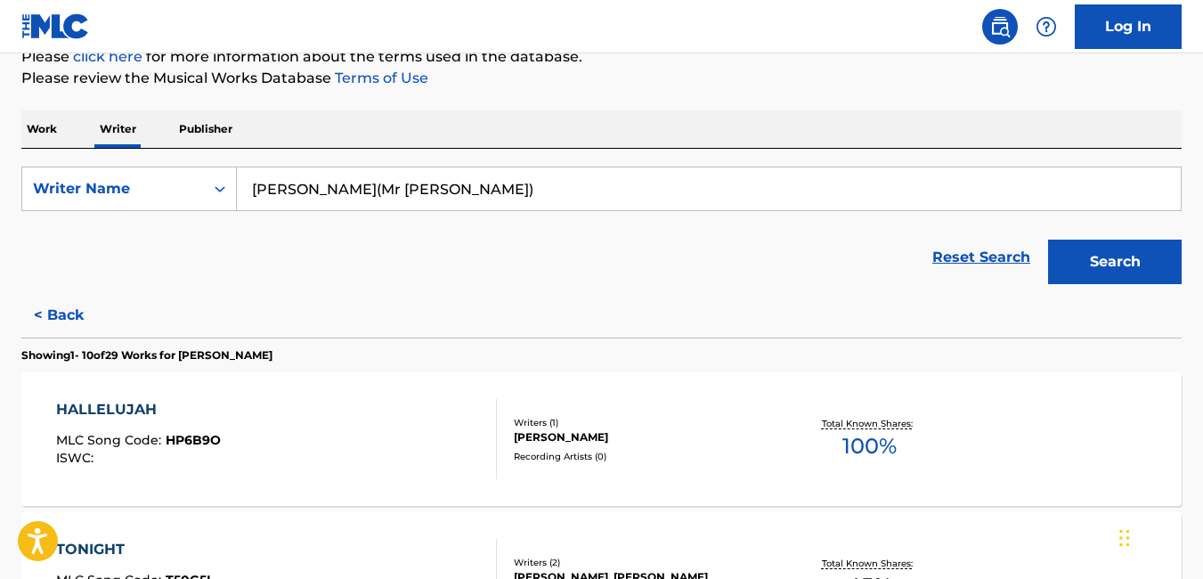
scroll to position [234, 0]
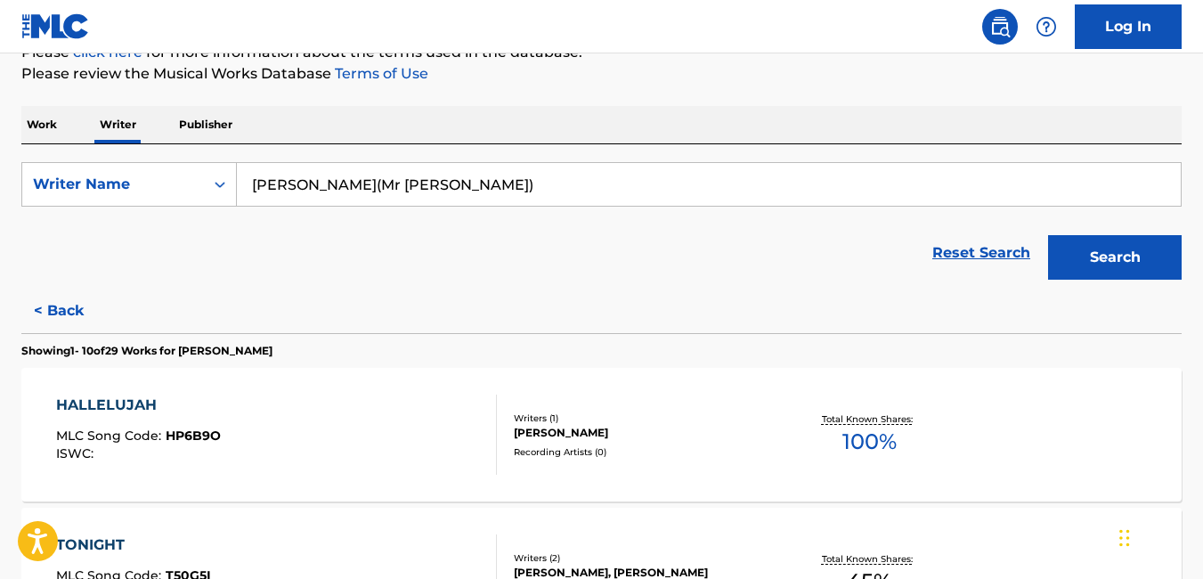
click at [166, 213] on form "SearchWithCriteria1af6a42d-7302-450c-8f95-6fc868e908ad Writer Name [PERSON_NAME…" at bounding box center [601, 225] width 1160 height 126
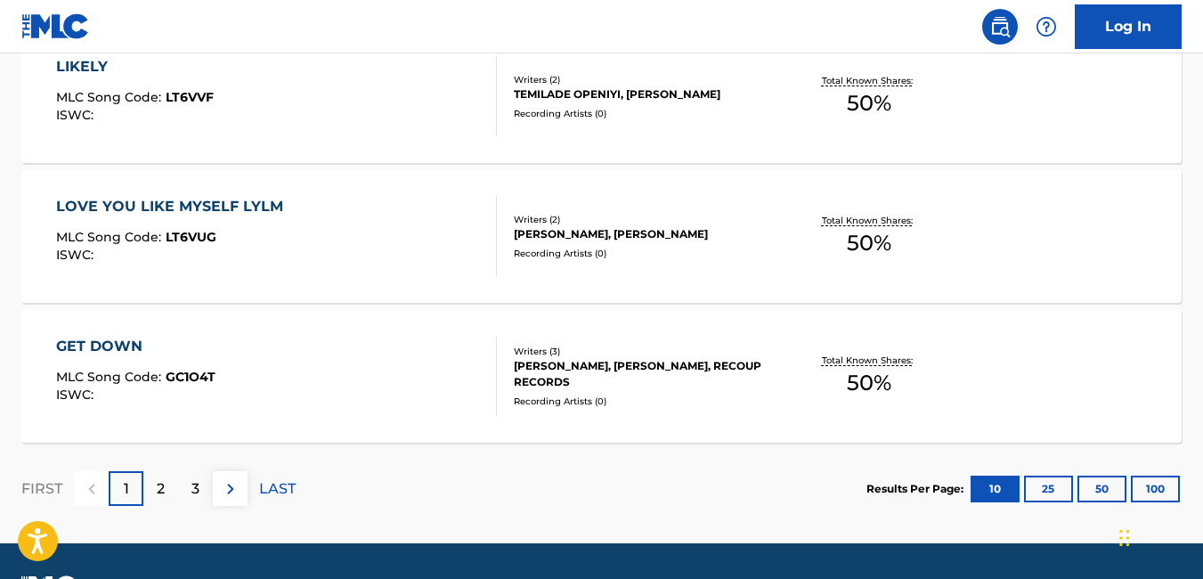
scroll to position [1601, 0]
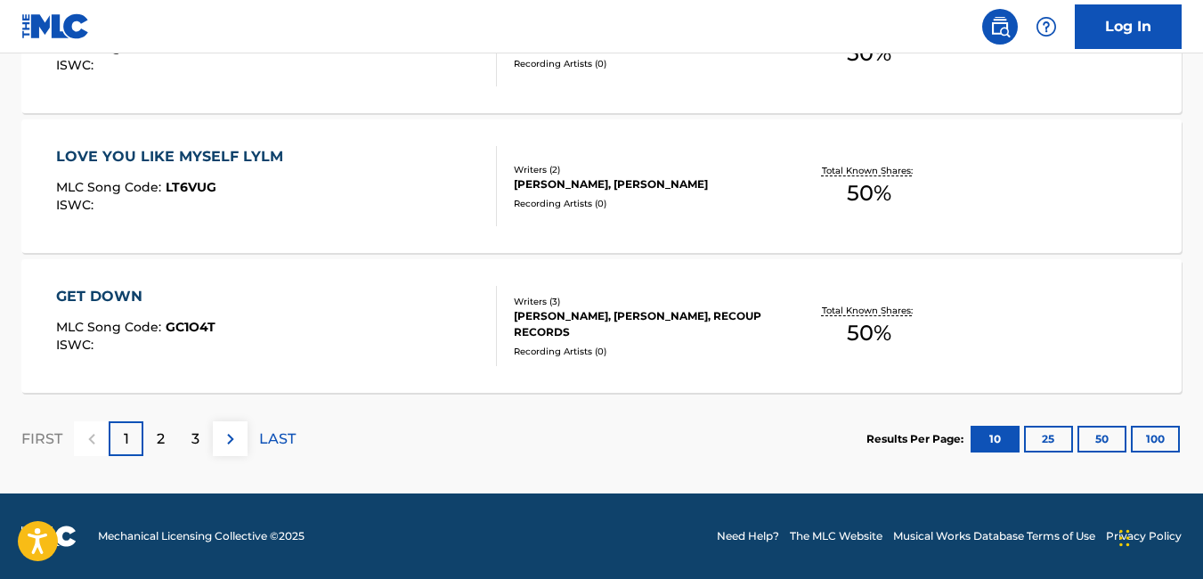
click at [158, 435] on p "2" at bounding box center [161, 438] width 8 height 21
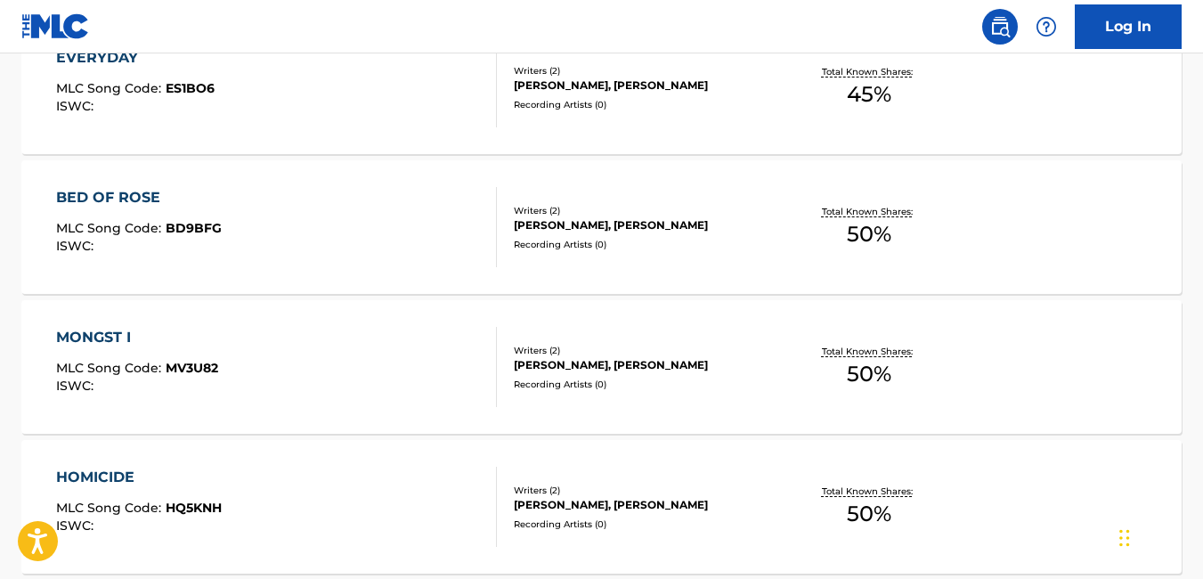
scroll to position [879, 0]
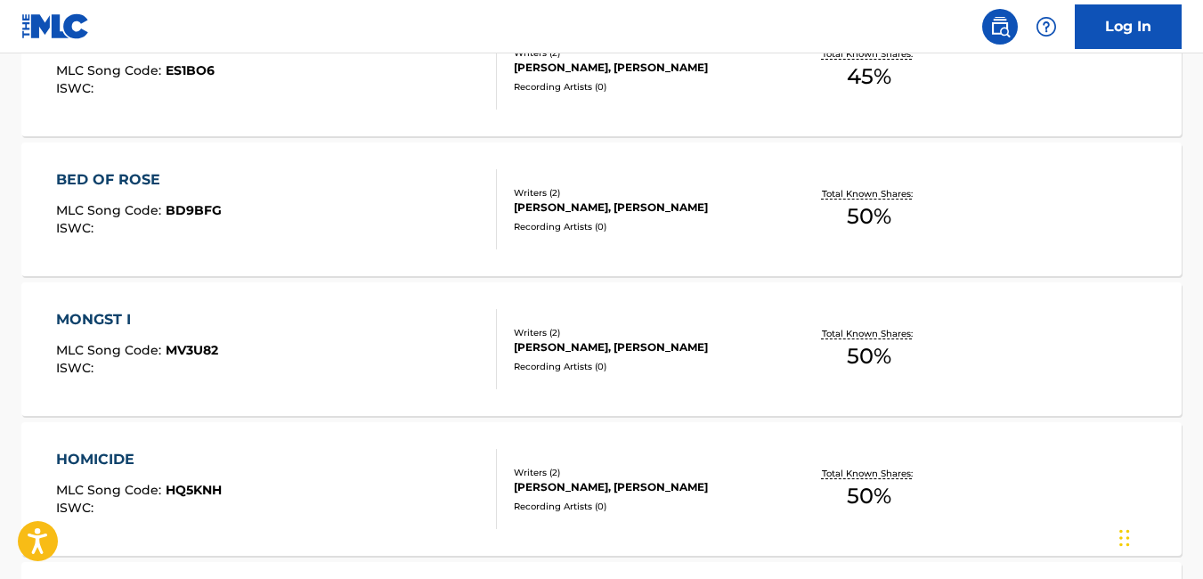
click at [158, 435] on div "HOMICIDE MLC Song Code : HQ5KNH ISWC : Writers ( 2 ) [PERSON_NAME], [PERSON_NAM…" at bounding box center [601, 489] width 1160 height 134
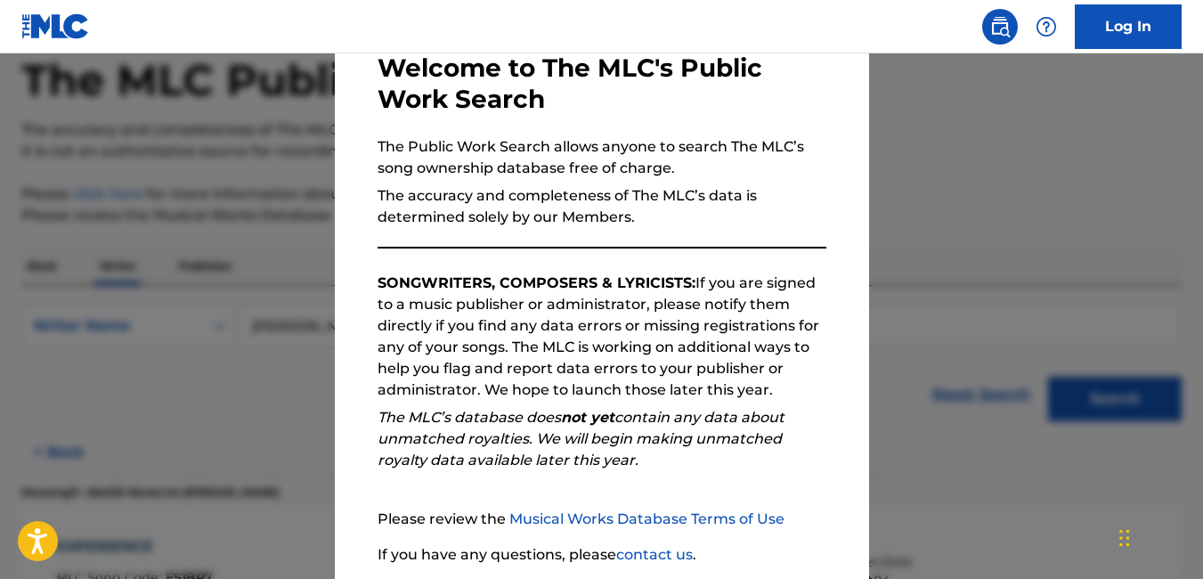
scroll to position [113, 0]
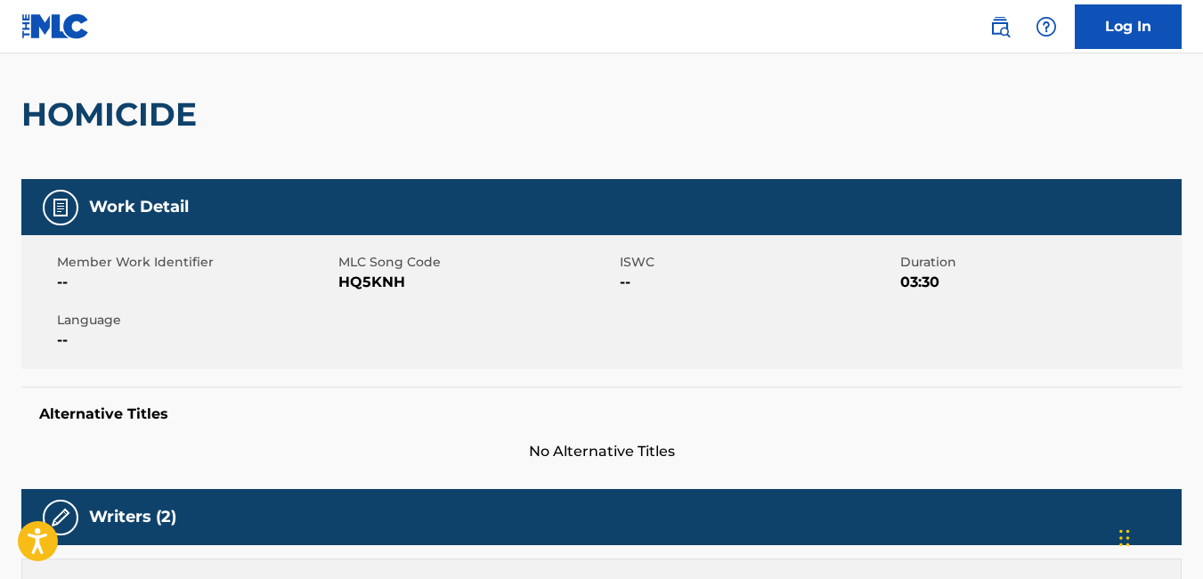
scroll to position [119, 0]
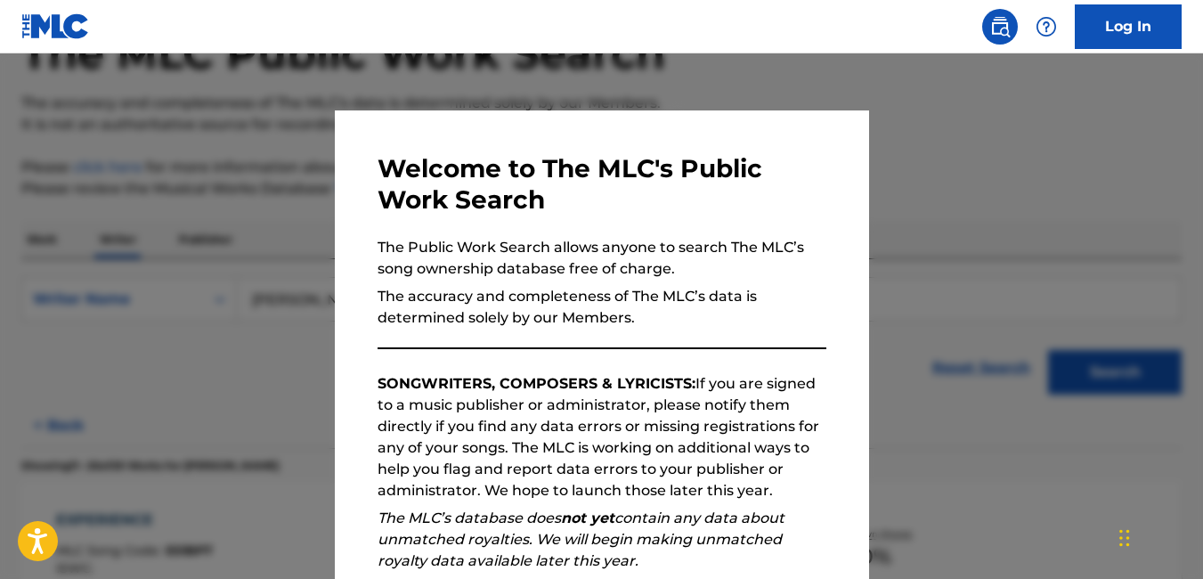
click at [956, 400] on div at bounding box center [601, 342] width 1203 height 579
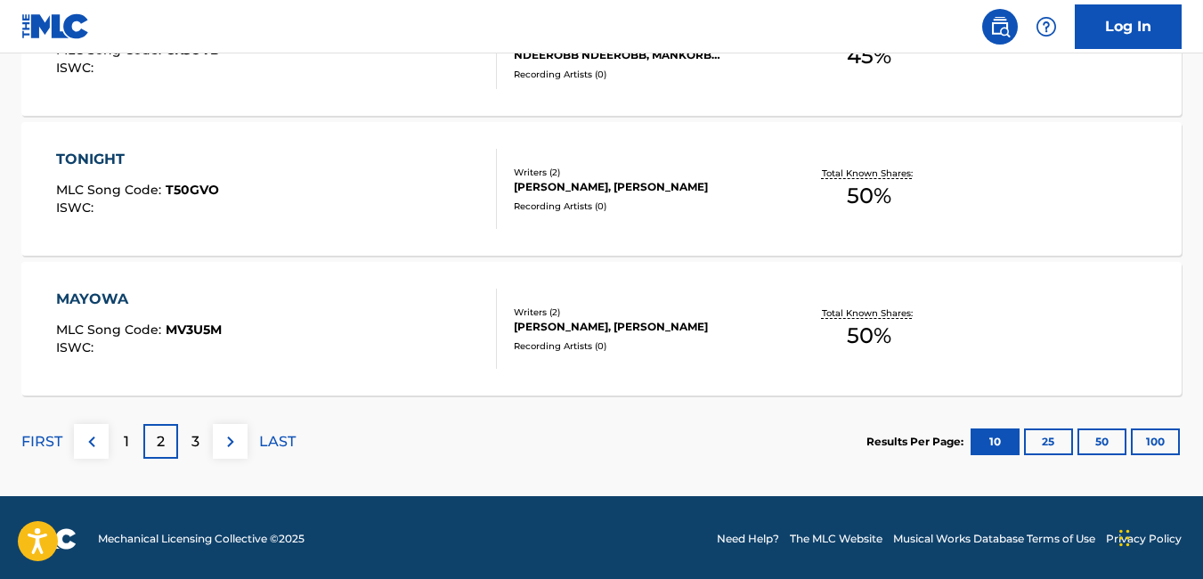
scroll to position [1601, 0]
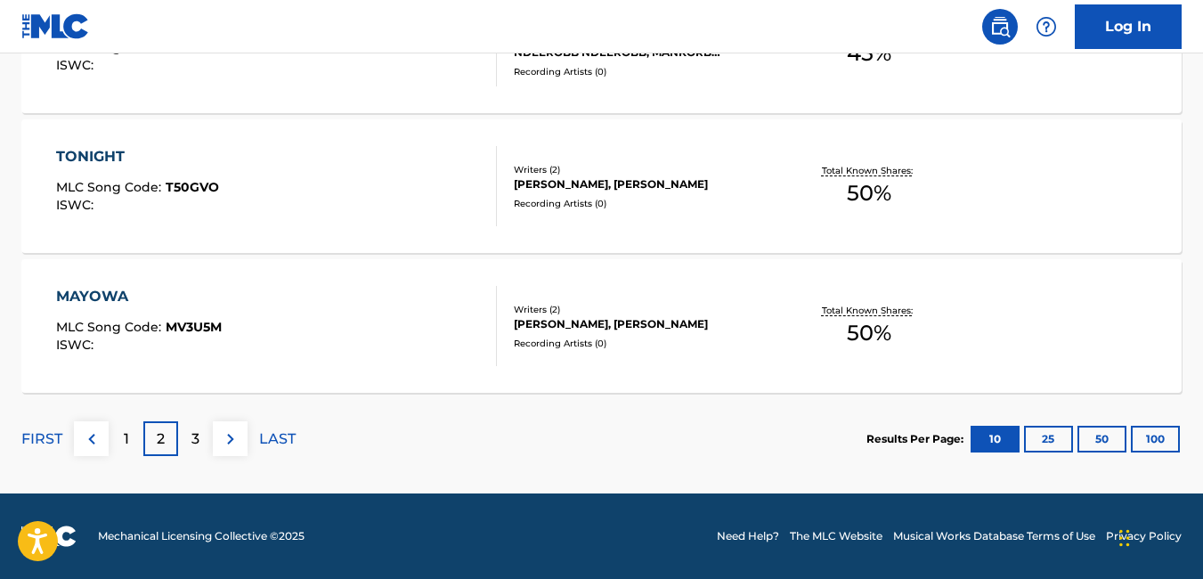
click at [191, 449] on p "3" at bounding box center [195, 438] width 8 height 21
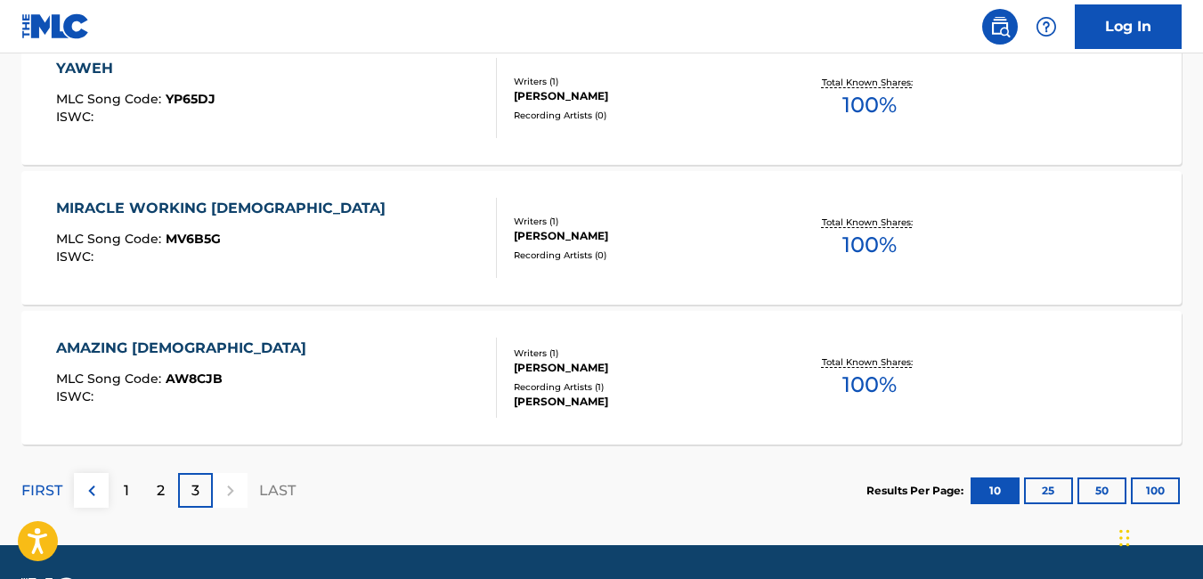
scroll to position [1432, 0]
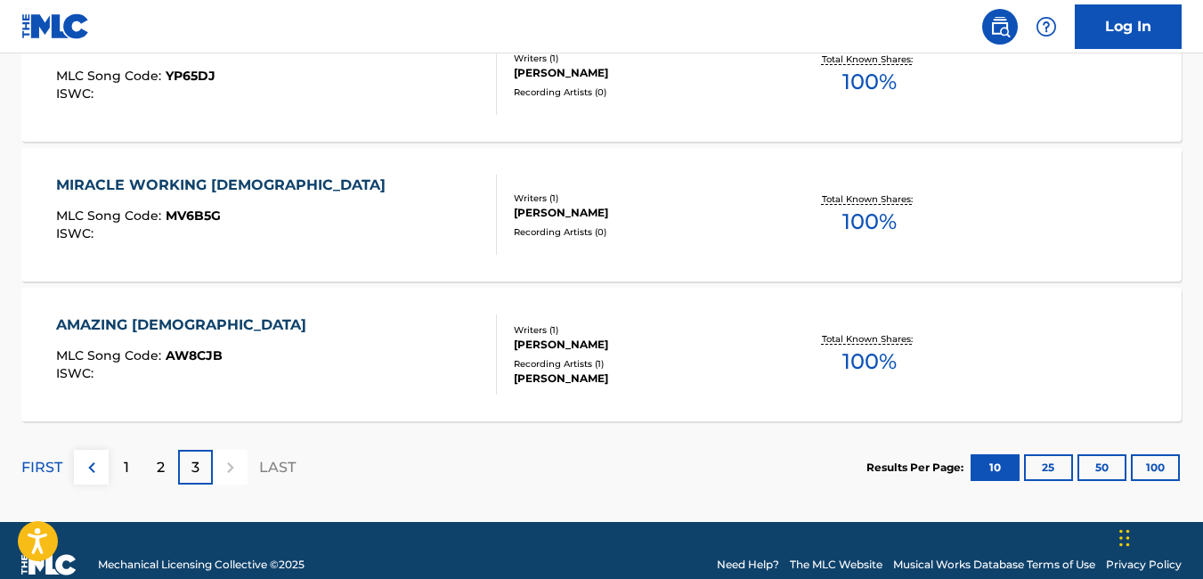
click at [223, 473] on div at bounding box center [230, 467] width 35 height 35
click at [228, 473] on div at bounding box center [230, 467] width 35 height 35
click at [193, 475] on p "3" at bounding box center [195, 467] width 8 height 21
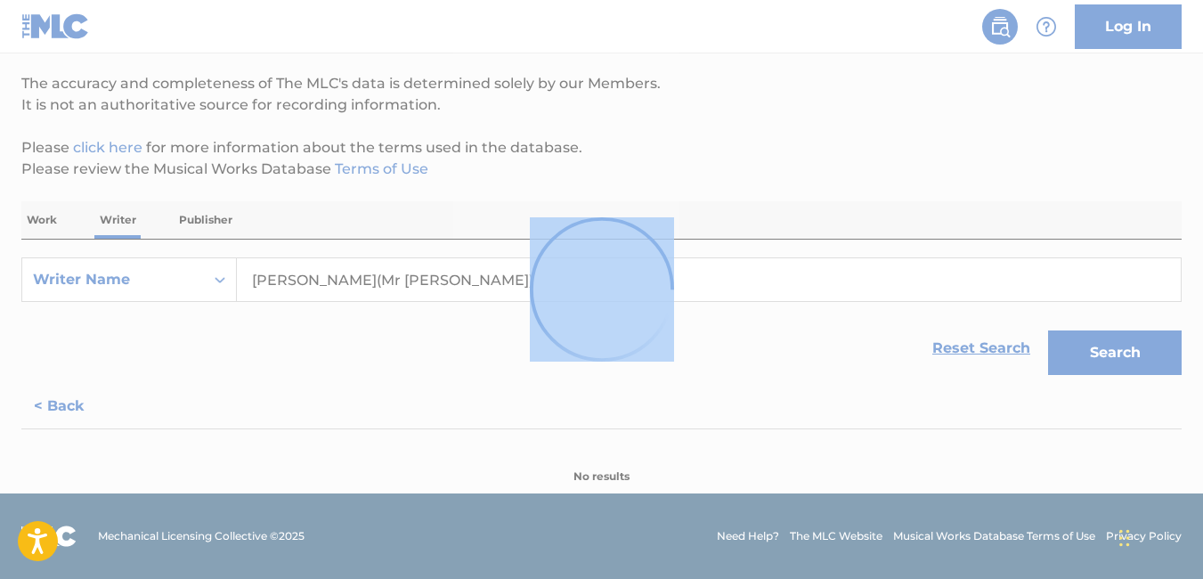
scroll to position [139, 0]
click at [193, 475] on div at bounding box center [601, 289] width 1203 height 579
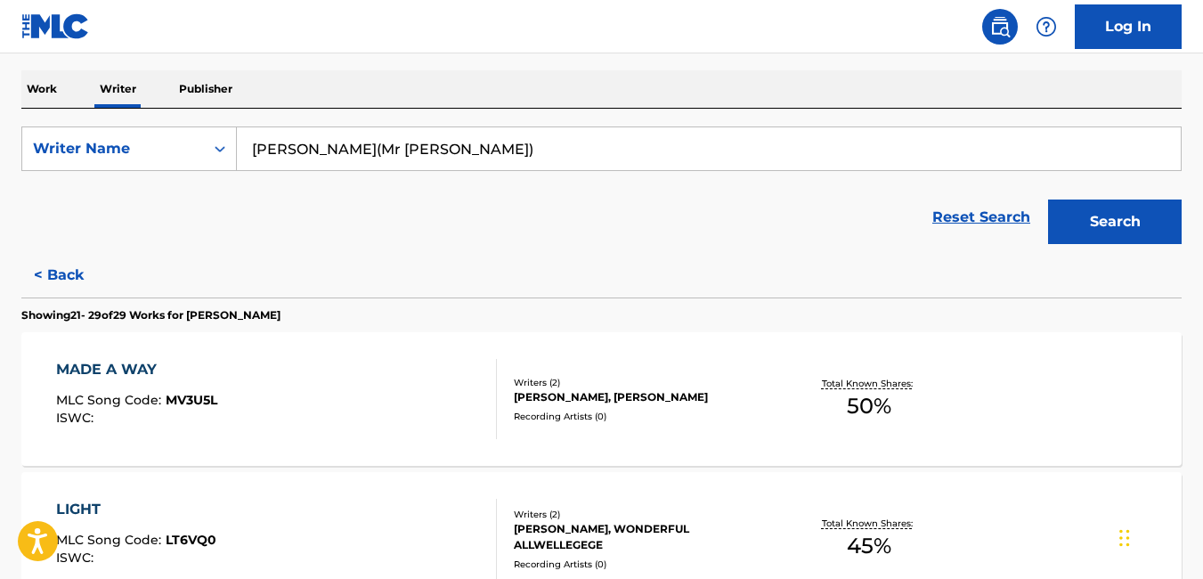
scroll to position [268, 0]
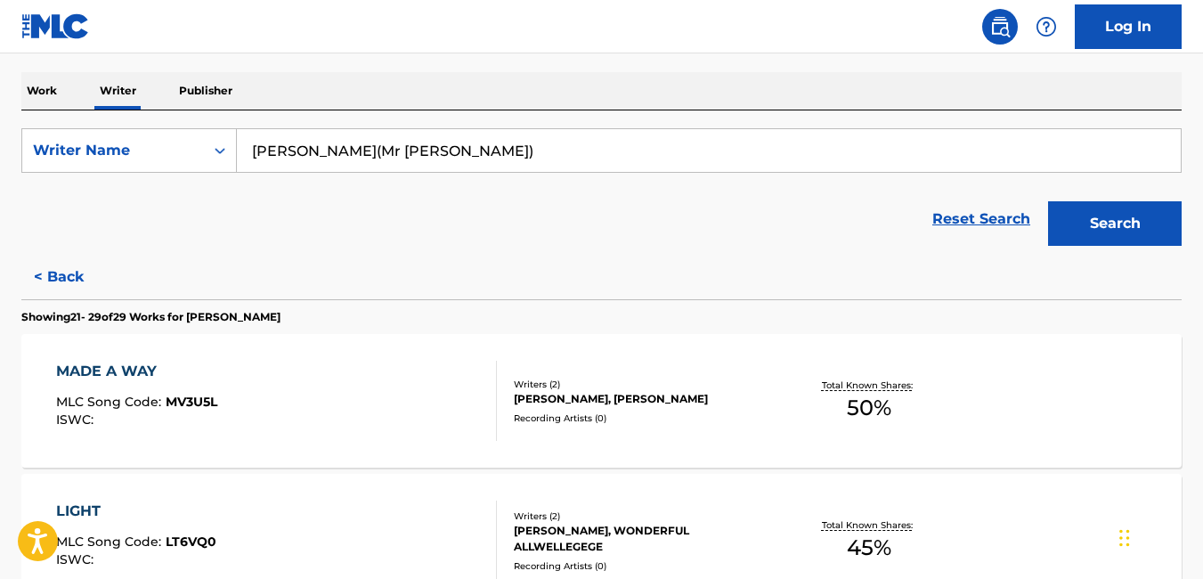
click at [72, 274] on button "< Back" at bounding box center [74, 277] width 107 height 45
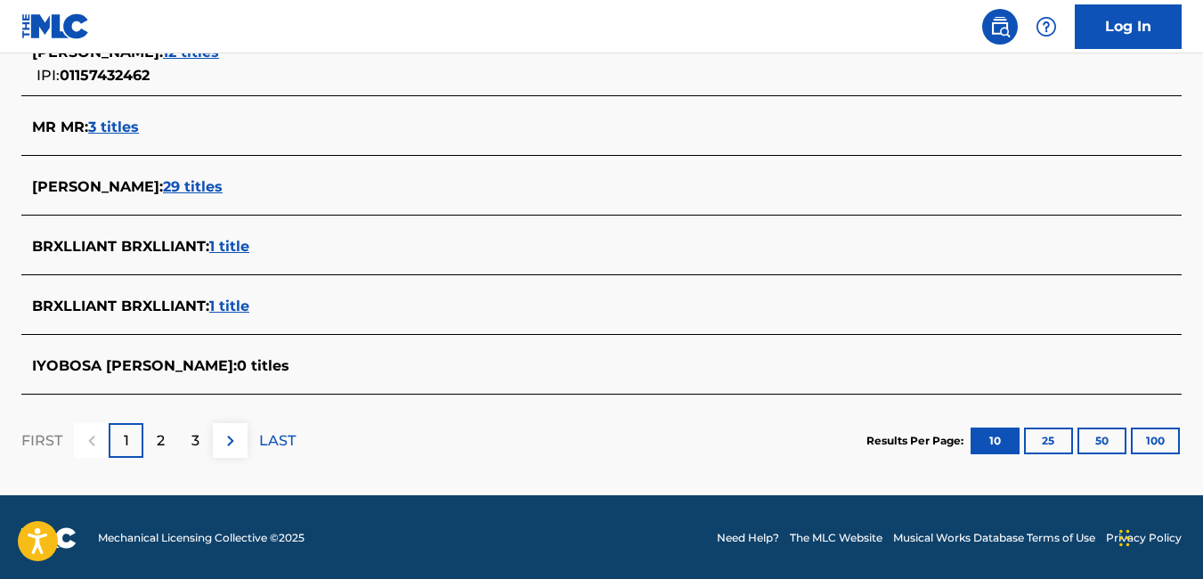
scroll to position [775, 0]
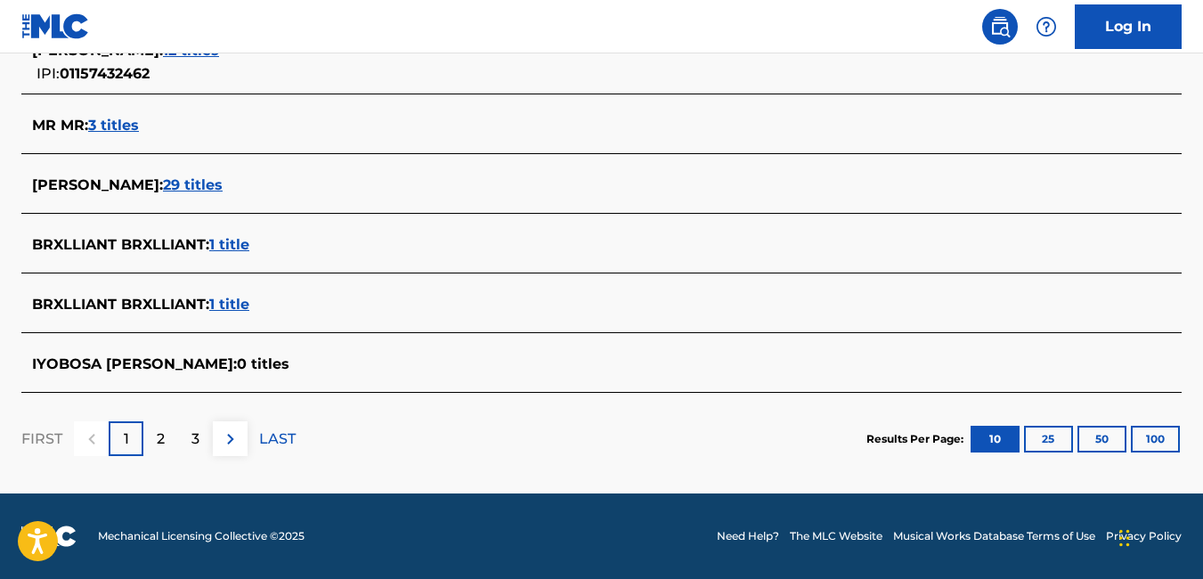
click at [157, 441] on p "2" at bounding box center [161, 438] width 8 height 21
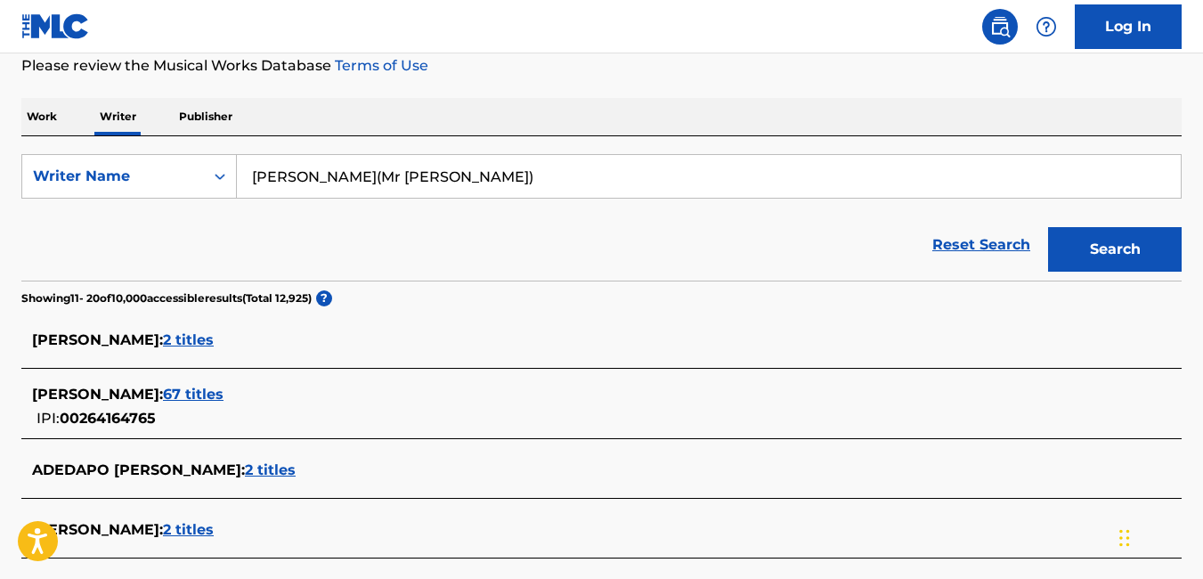
scroll to position [240, 0]
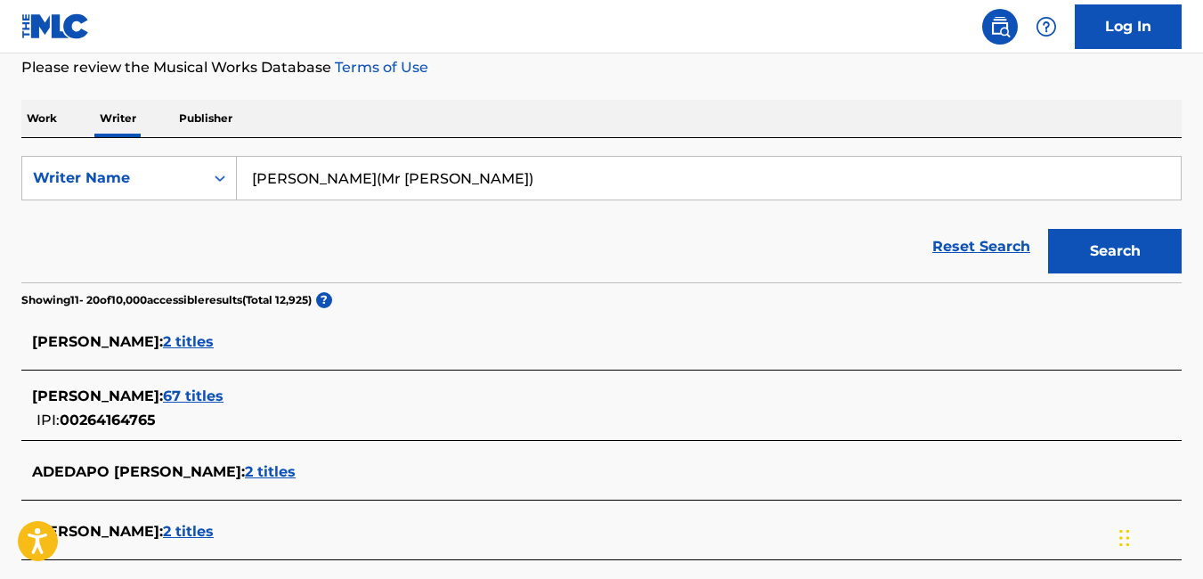
click at [44, 104] on p "Work" at bounding box center [41, 118] width 41 height 37
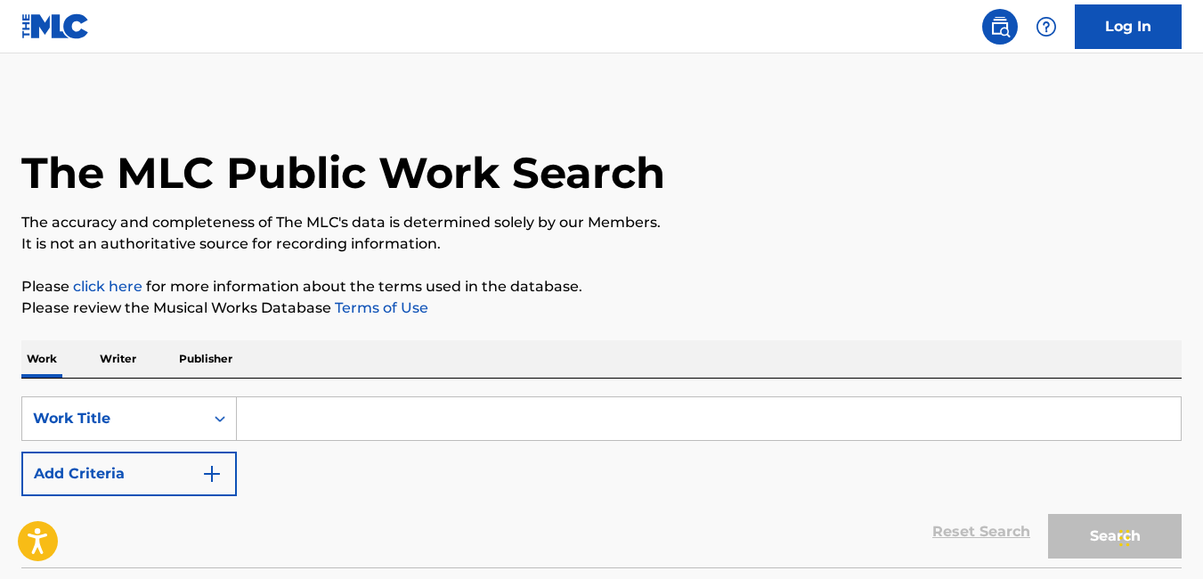
click at [339, 414] on input "Search Form" at bounding box center [709, 418] width 944 height 43
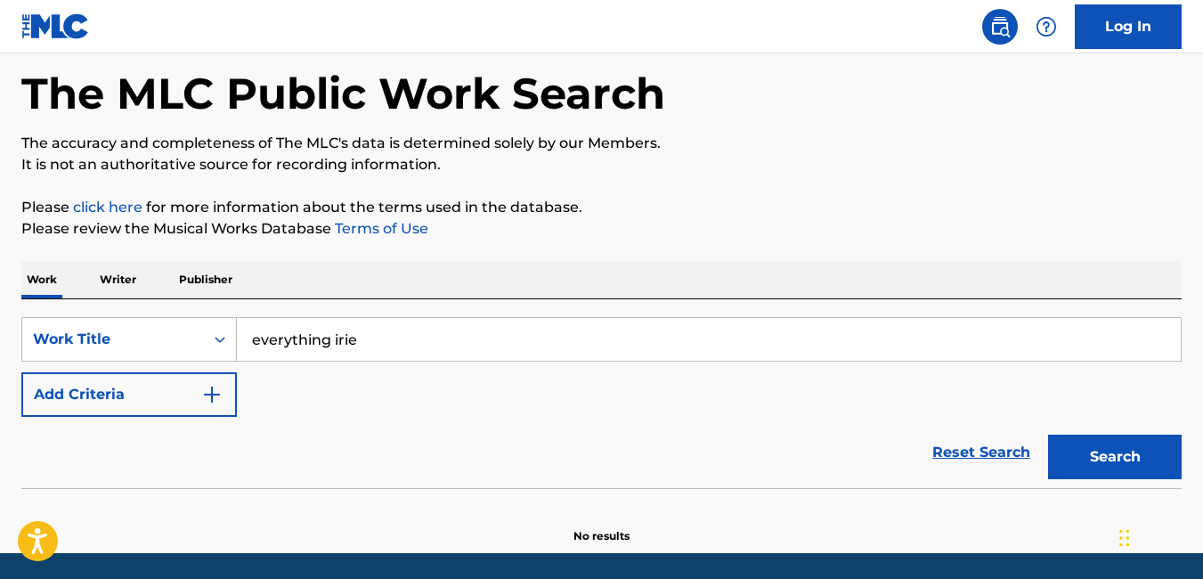
scroll to position [139, 0]
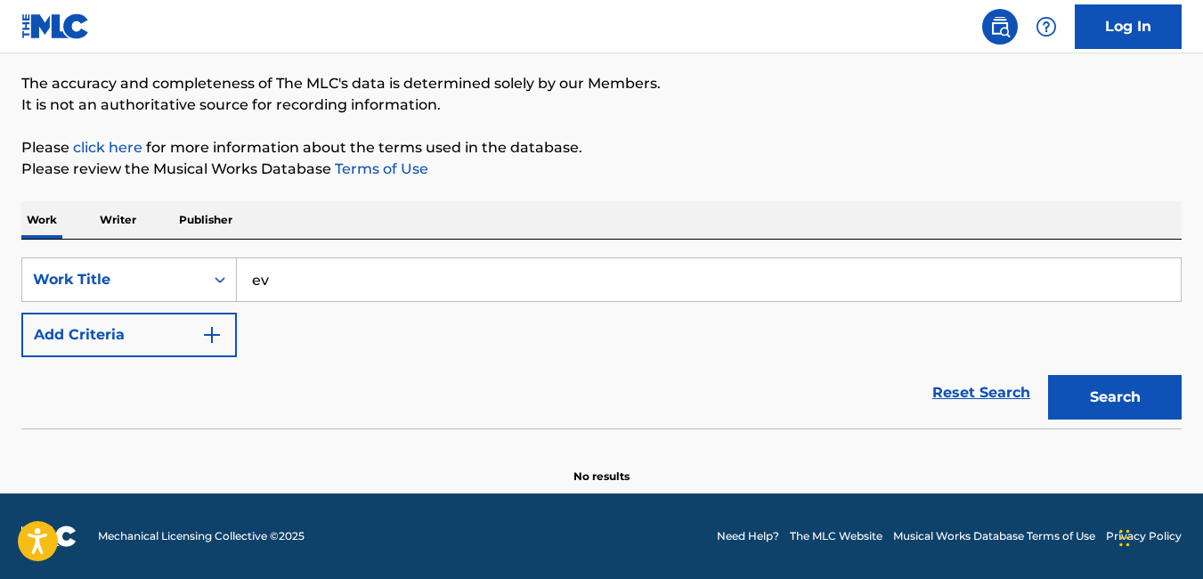
type input "e"
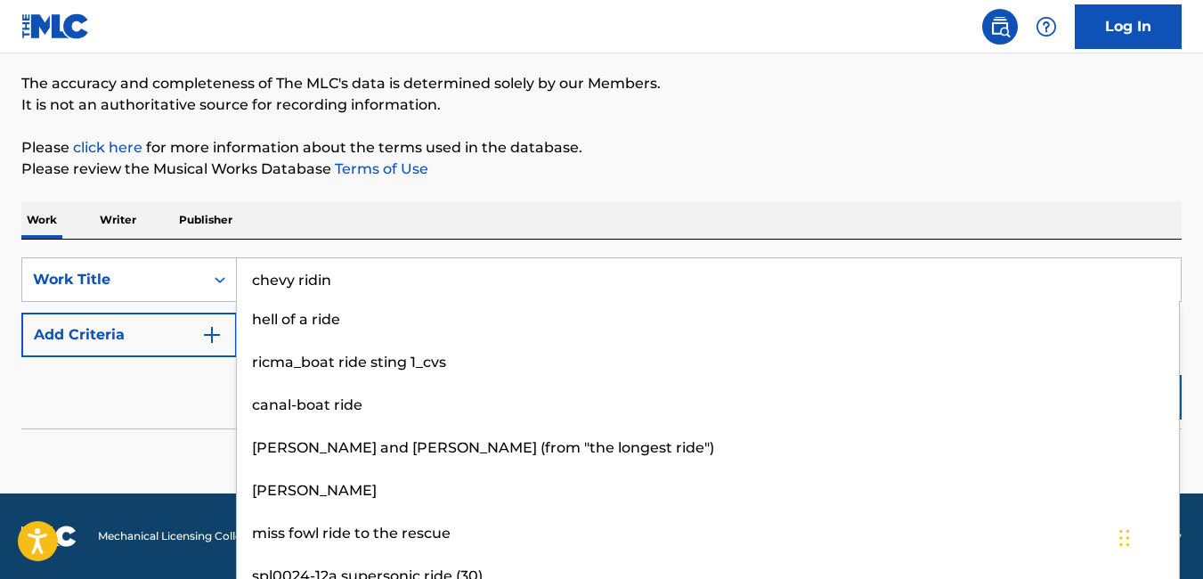
type input "chevy ridin"
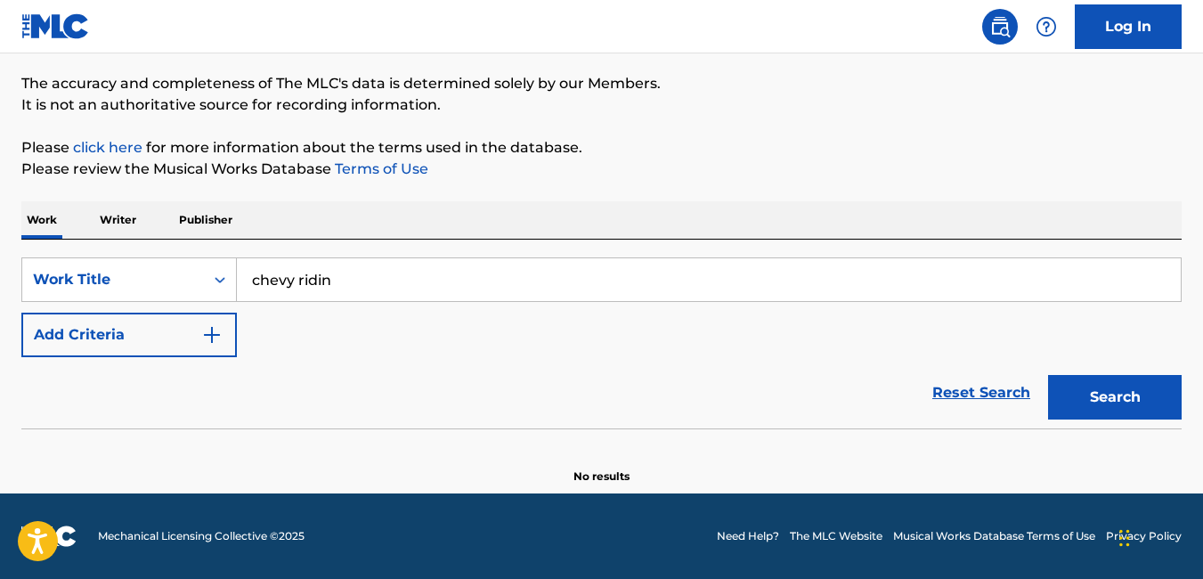
click at [98, 216] on p "Writer" at bounding box center [117, 219] width 47 height 37
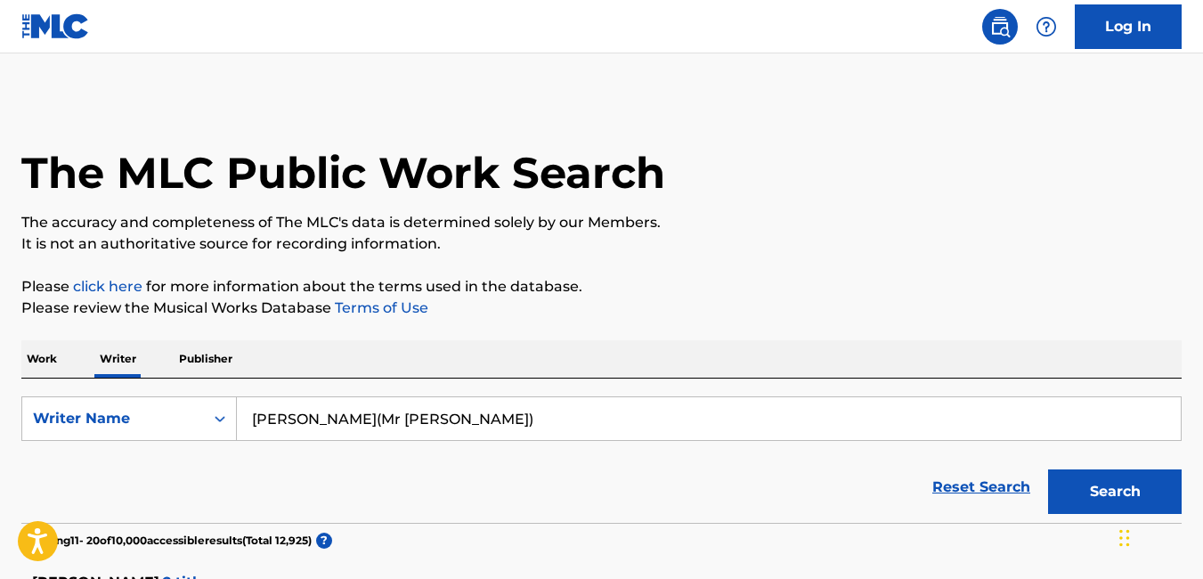
click at [479, 345] on div "Work Writer Publisher" at bounding box center [601, 358] width 1160 height 37
click at [466, 427] on input "[PERSON_NAME](Mr [PERSON_NAME])" at bounding box center [709, 418] width 944 height 43
type input "j"
click at [1075, 491] on button "Search" at bounding box center [1115, 491] width 134 height 45
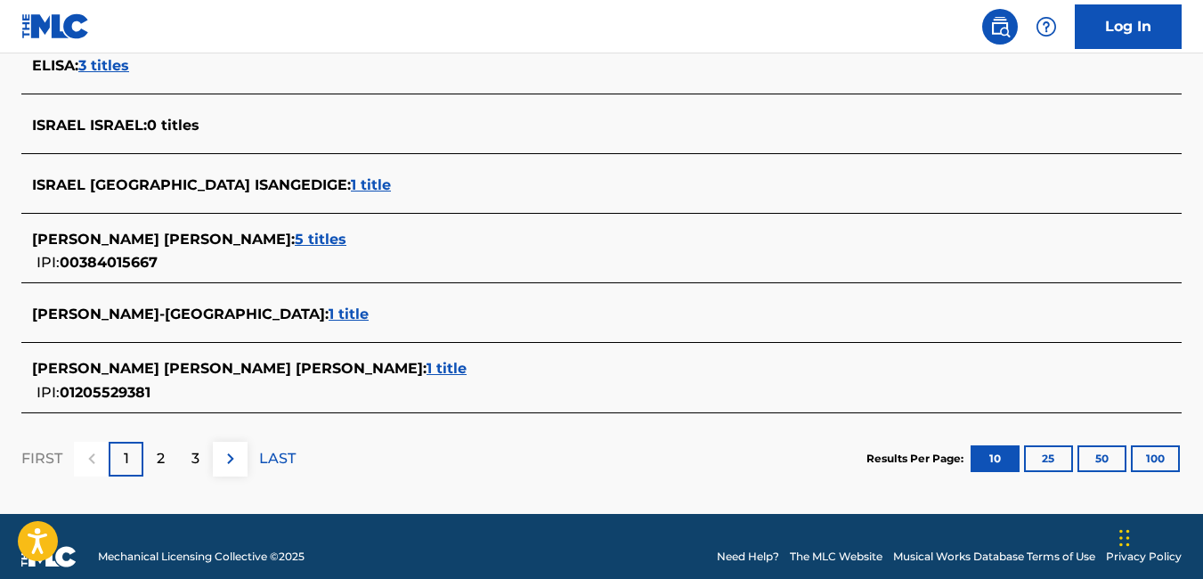
scroll to position [786, 0]
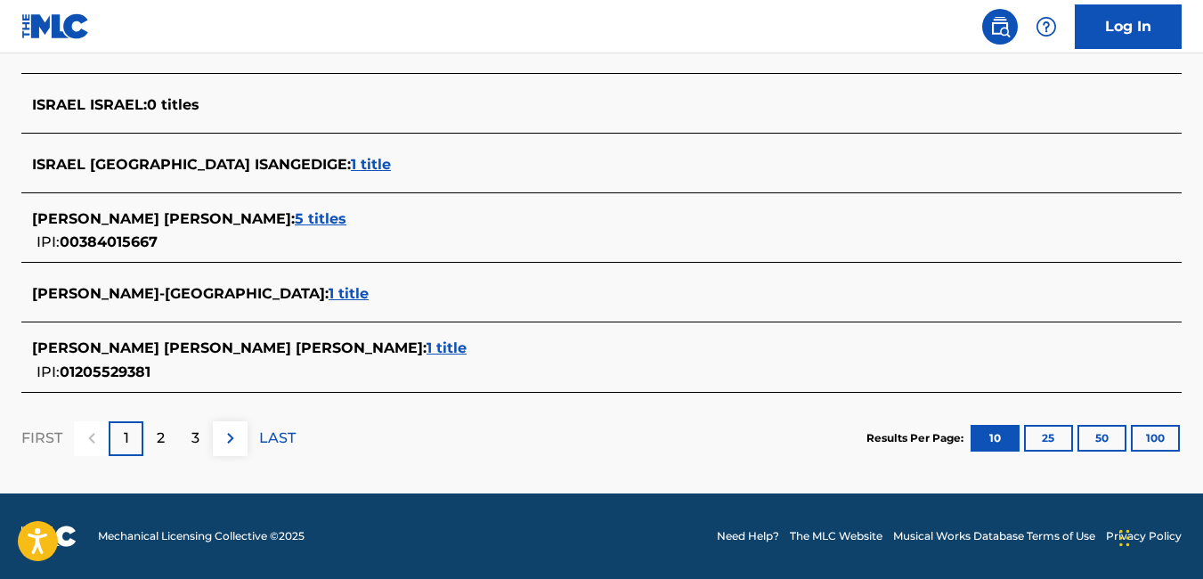
click at [168, 440] on div "2" at bounding box center [160, 438] width 35 height 35
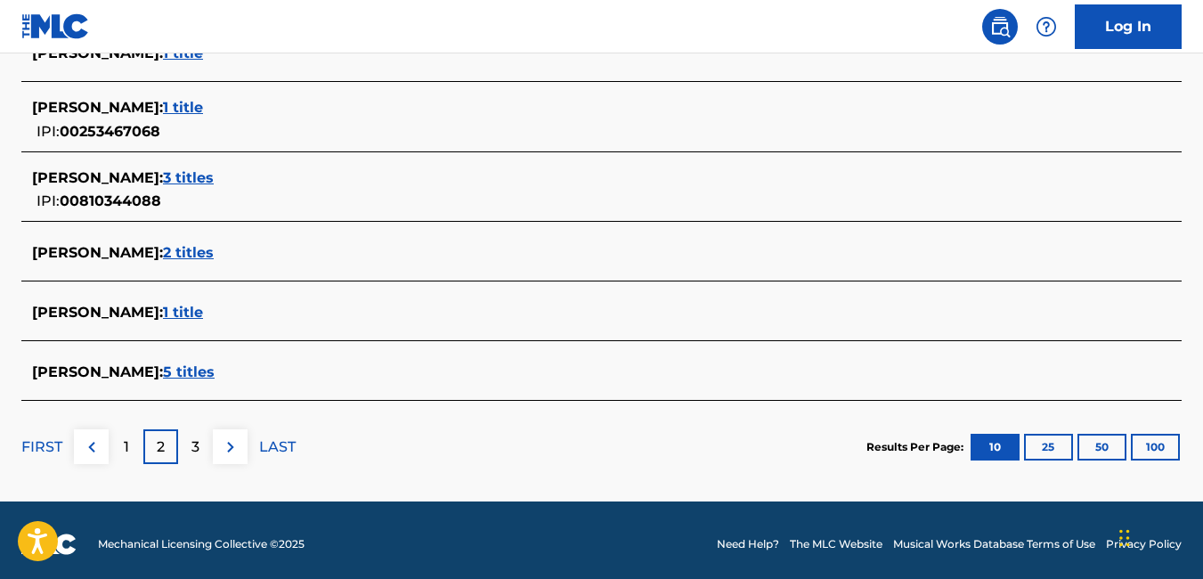
scroll to position [775, 0]
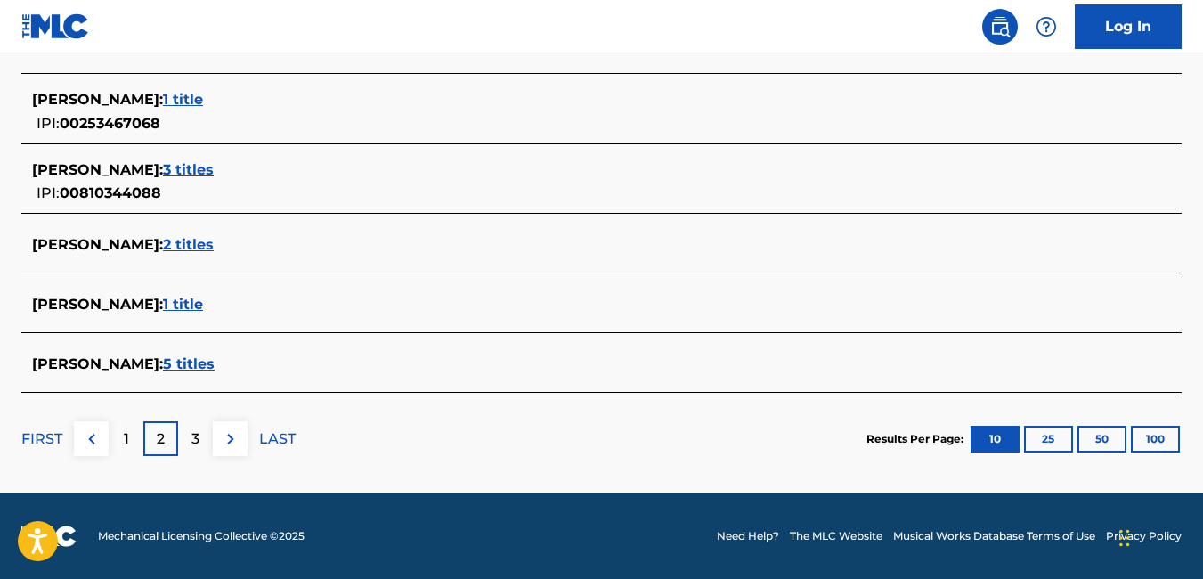
click at [196, 442] on p "3" at bounding box center [195, 438] width 8 height 21
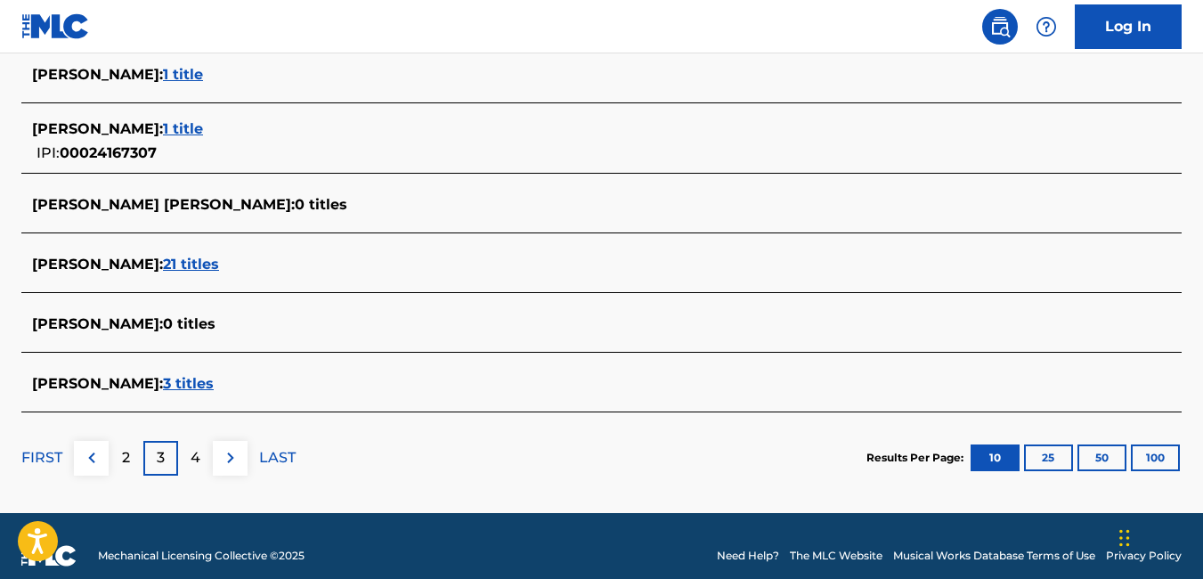
scroll to position [766, 0]
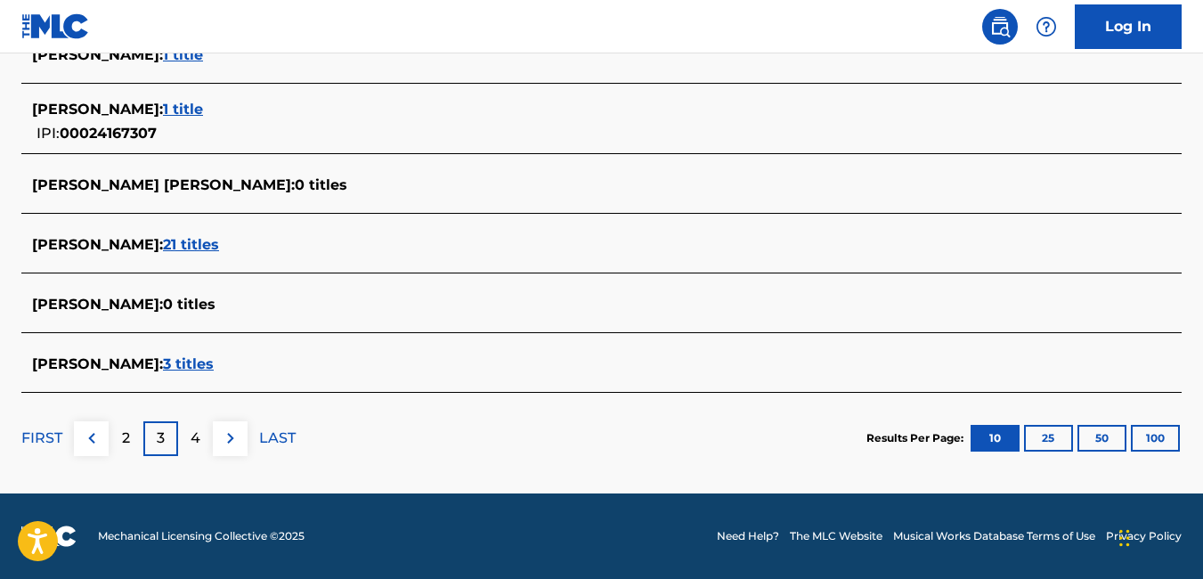
click at [201, 441] on div "4" at bounding box center [195, 438] width 35 height 35
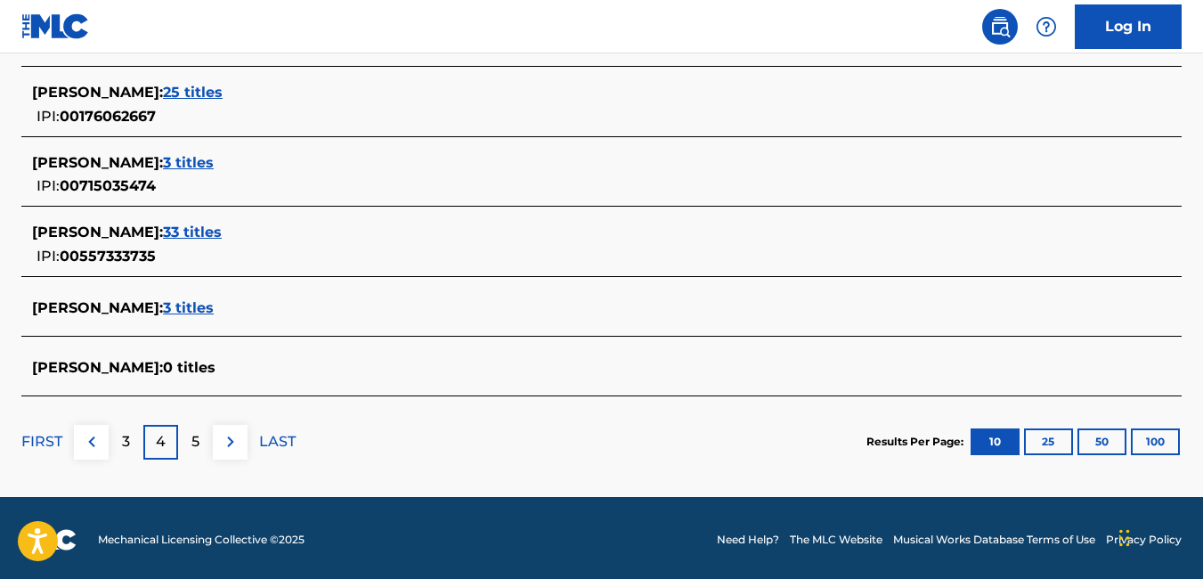
scroll to position [807, 0]
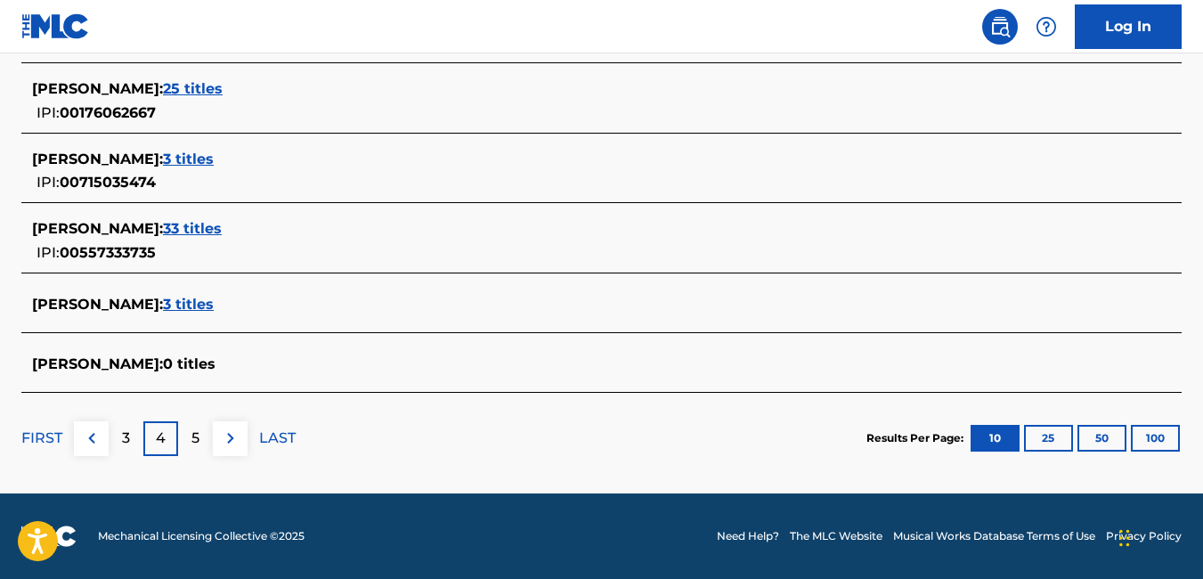
click at [208, 440] on div "5" at bounding box center [195, 438] width 35 height 35
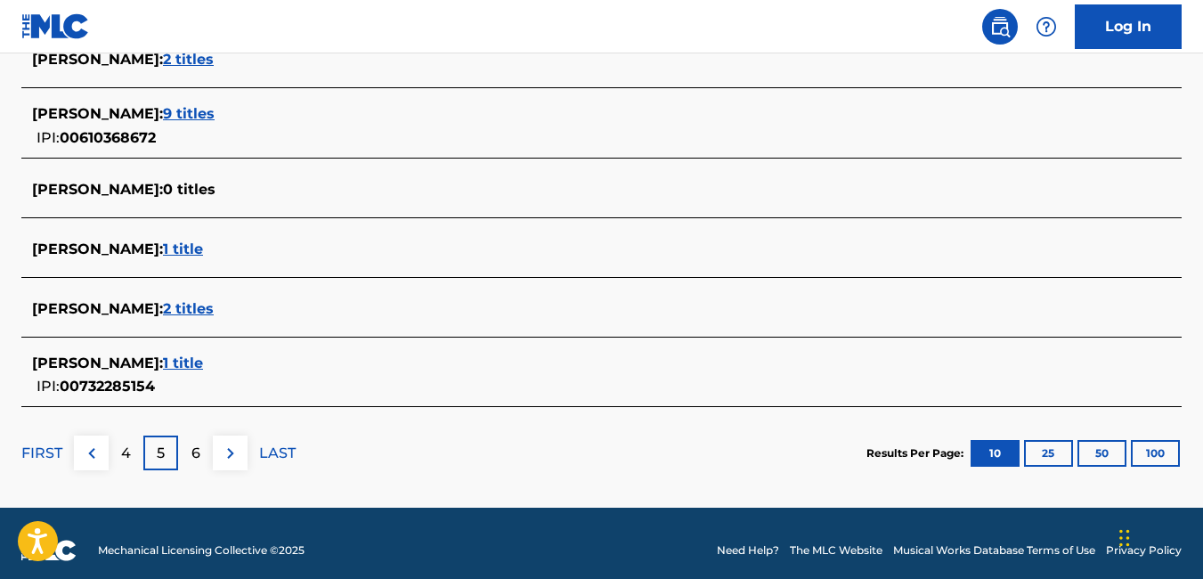
scroll to position [796, 0]
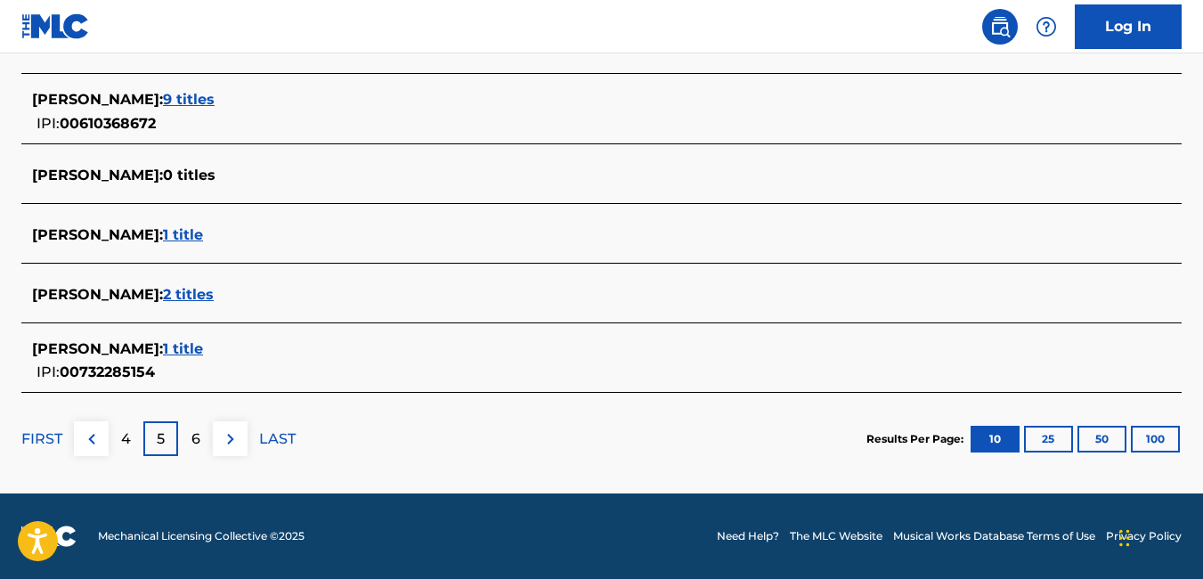
click at [198, 436] on p "6" at bounding box center [195, 438] width 9 height 21
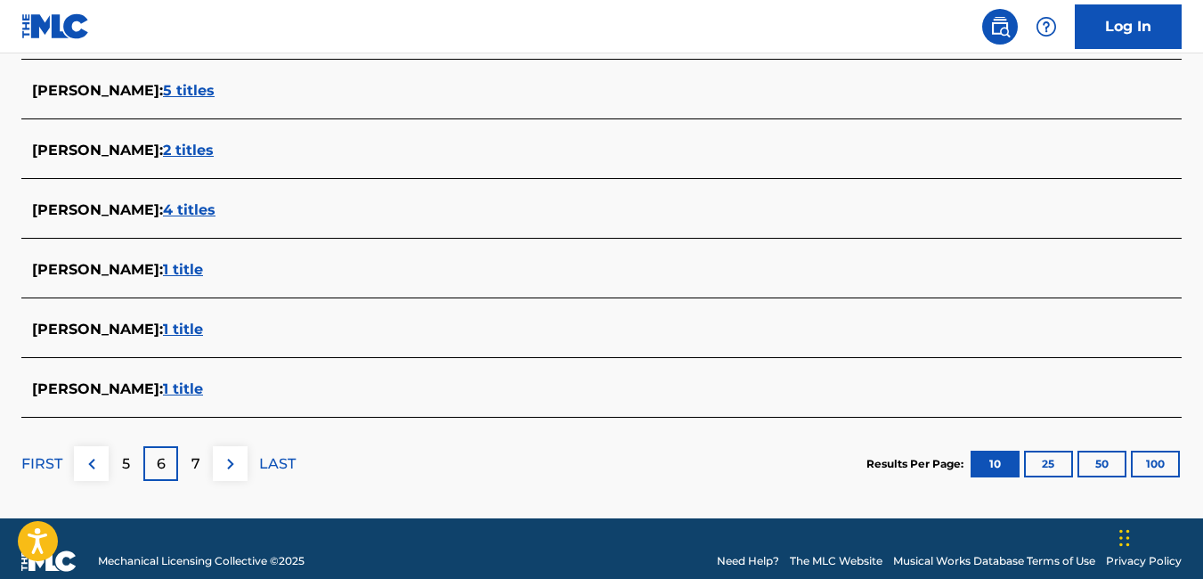
scroll to position [755, 0]
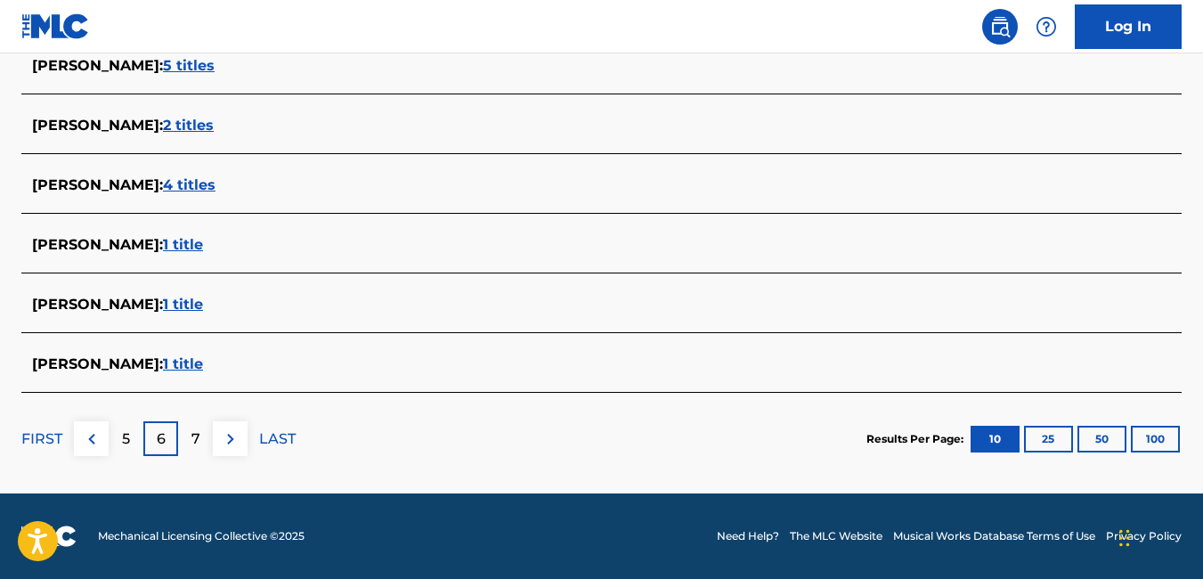
click at [232, 441] on img at bounding box center [230, 438] width 21 height 21
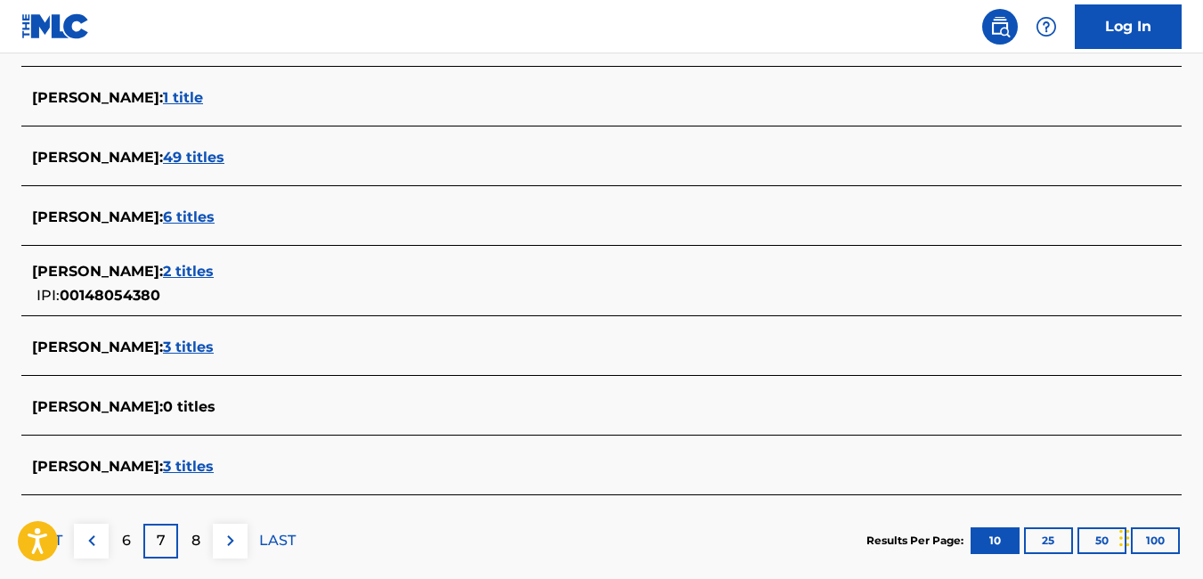
scroll to position [786, 0]
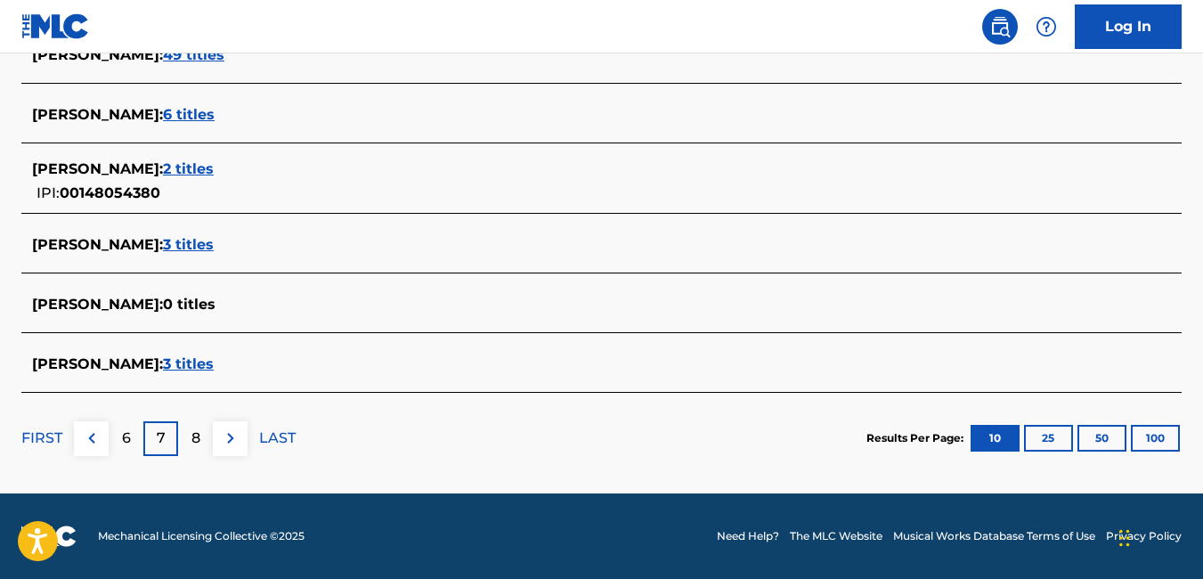
click at [205, 452] on div "8" at bounding box center [195, 438] width 35 height 35
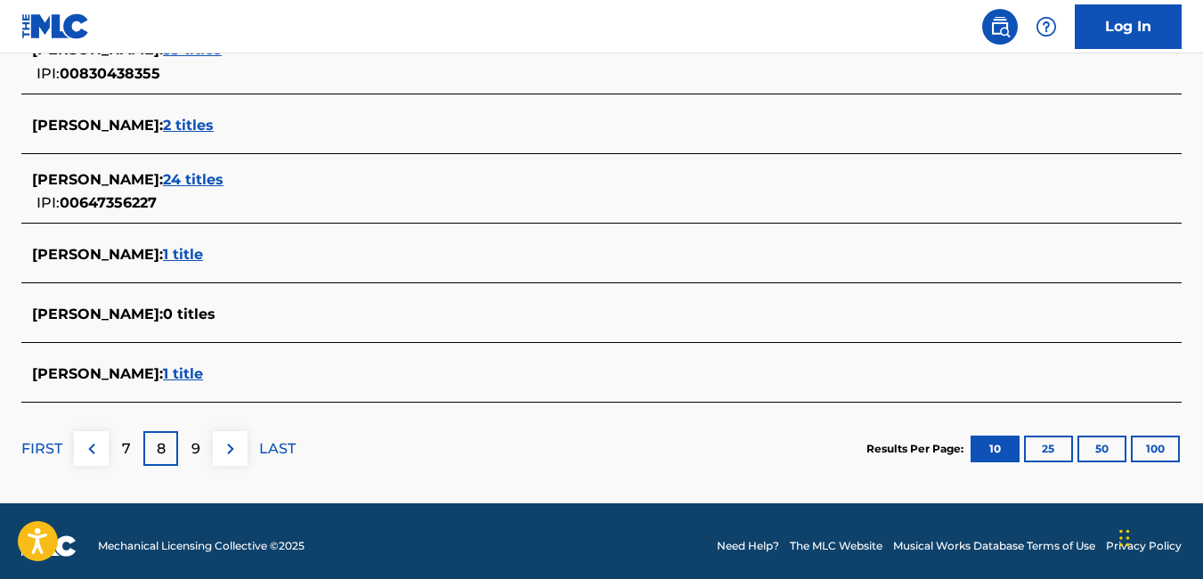
click at [205, 452] on div "9" at bounding box center [195, 448] width 35 height 35
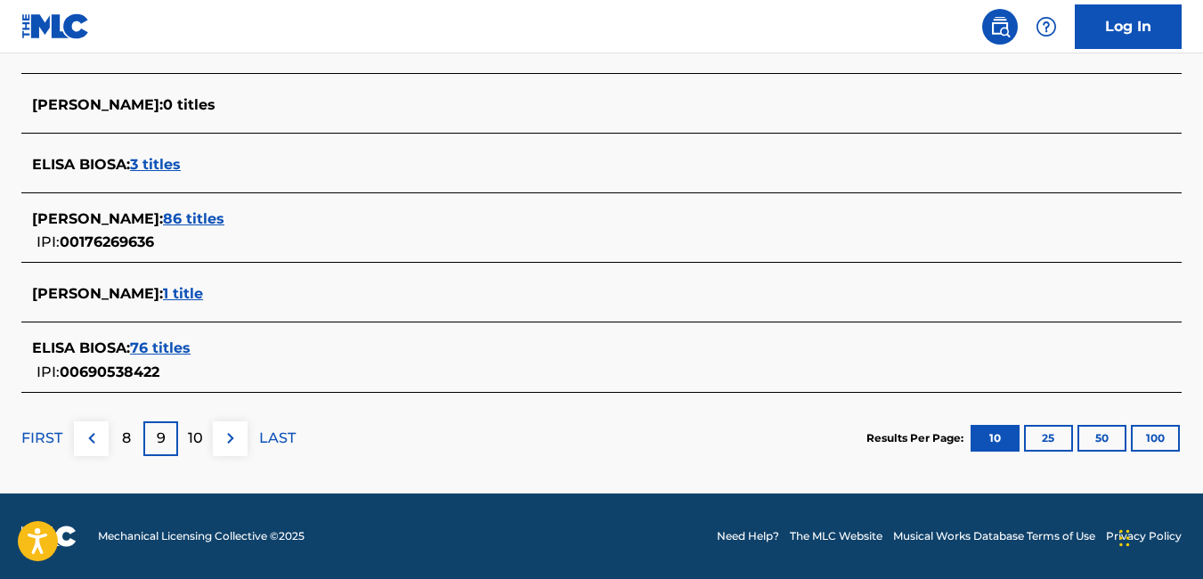
click at [273, 433] on p "LAST" at bounding box center [277, 437] width 36 height 21
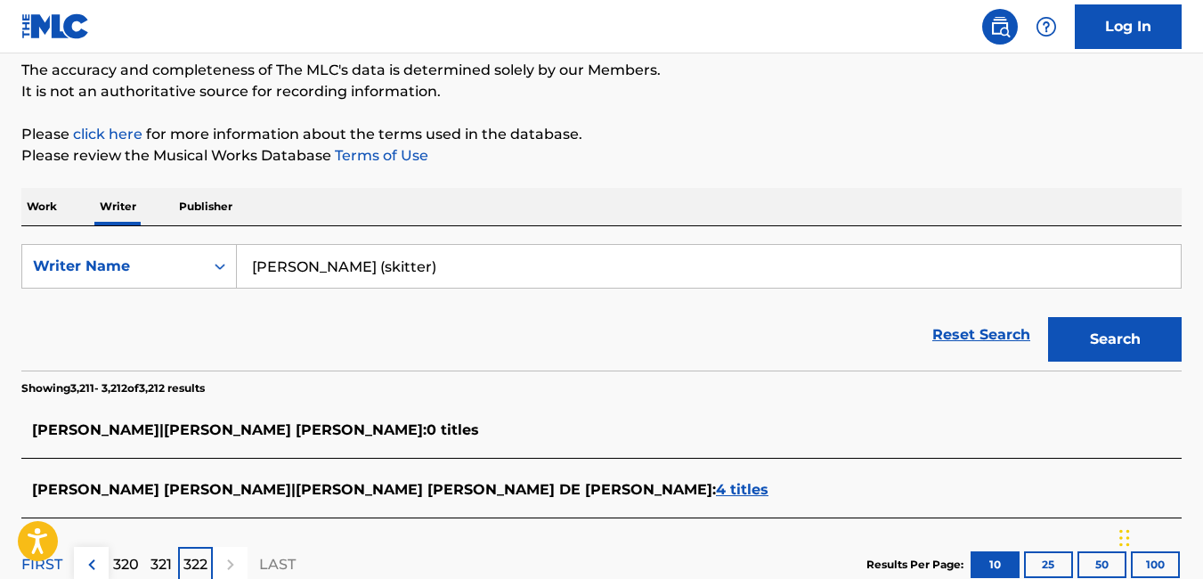
scroll to position [278, 0]
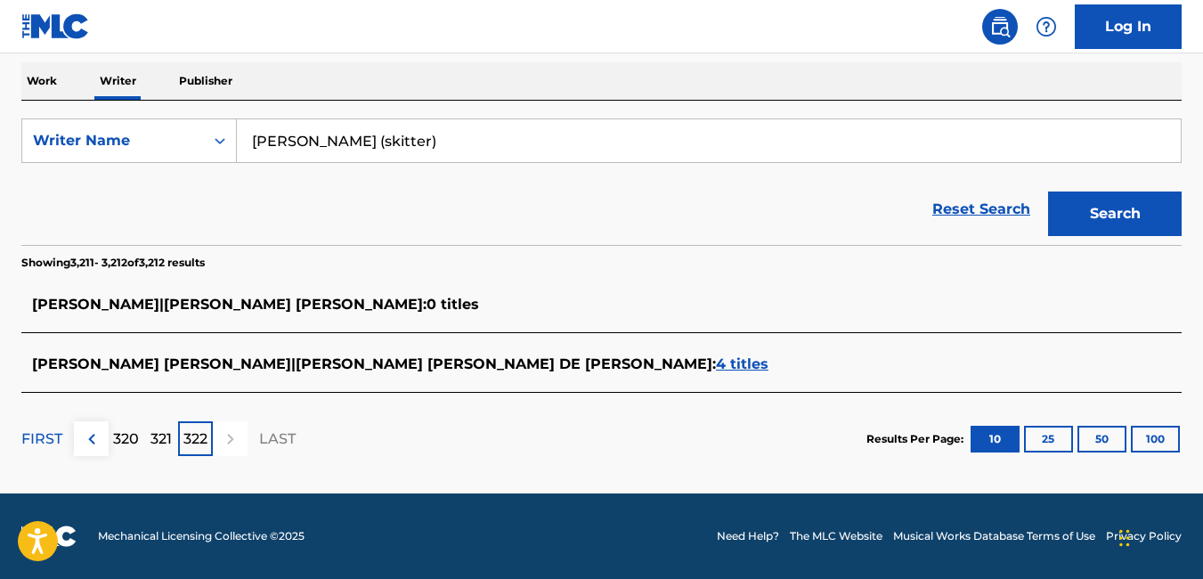
click at [336, 151] on input "[PERSON_NAME] (skitter)" at bounding box center [709, 140] width 944 height 43
click at [336, 151] on input "skitter)" at bounding box center [709, 140] width 944 height 43
click at [1129, 214] on button "Search" at bounding box center [1115, 213] width 134 height 45
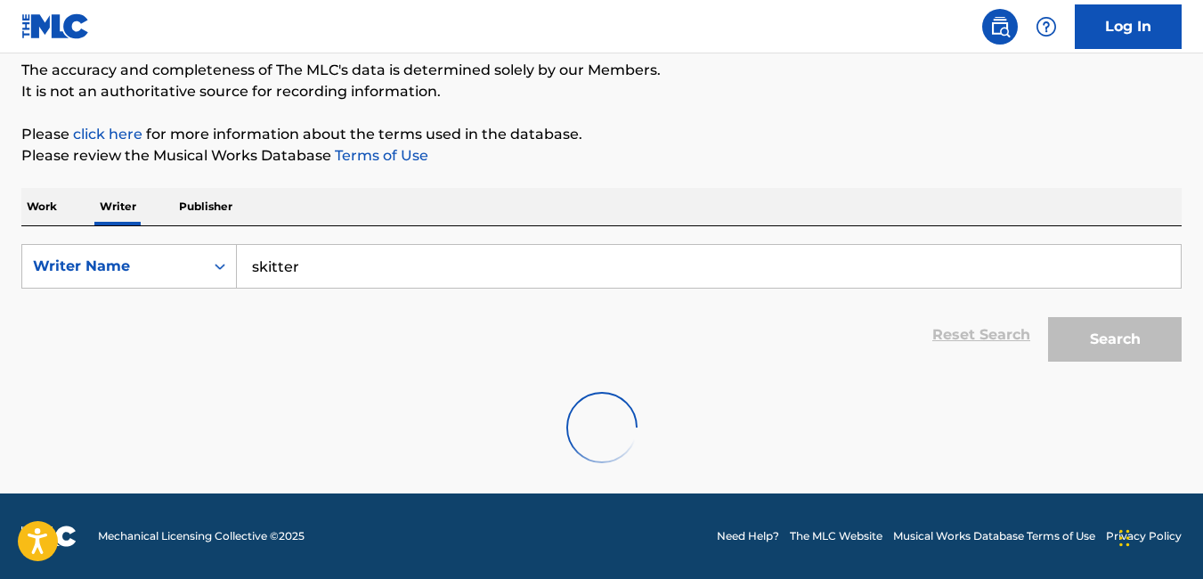
scroll to position [38, 0]
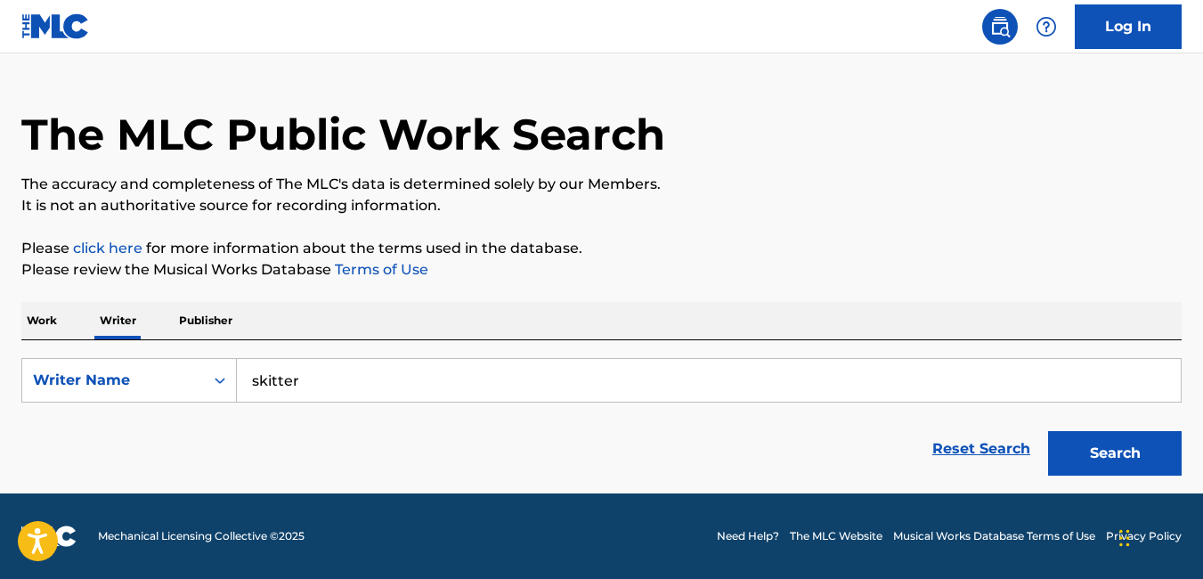
click at [483, 391] on input "skitter" at bounding box center [709, 380] width 944 height 43
type input "s"
click at [1048, 431] on button "Search" at bounding box center [1115, 453] width 134 height 45
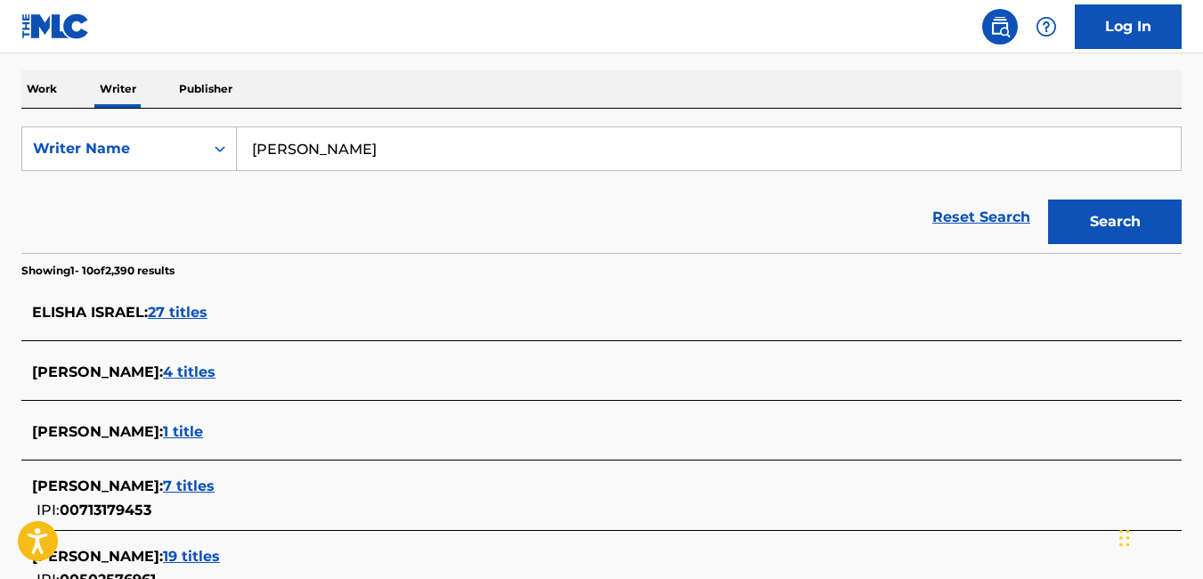
scroll to position [279, 0]
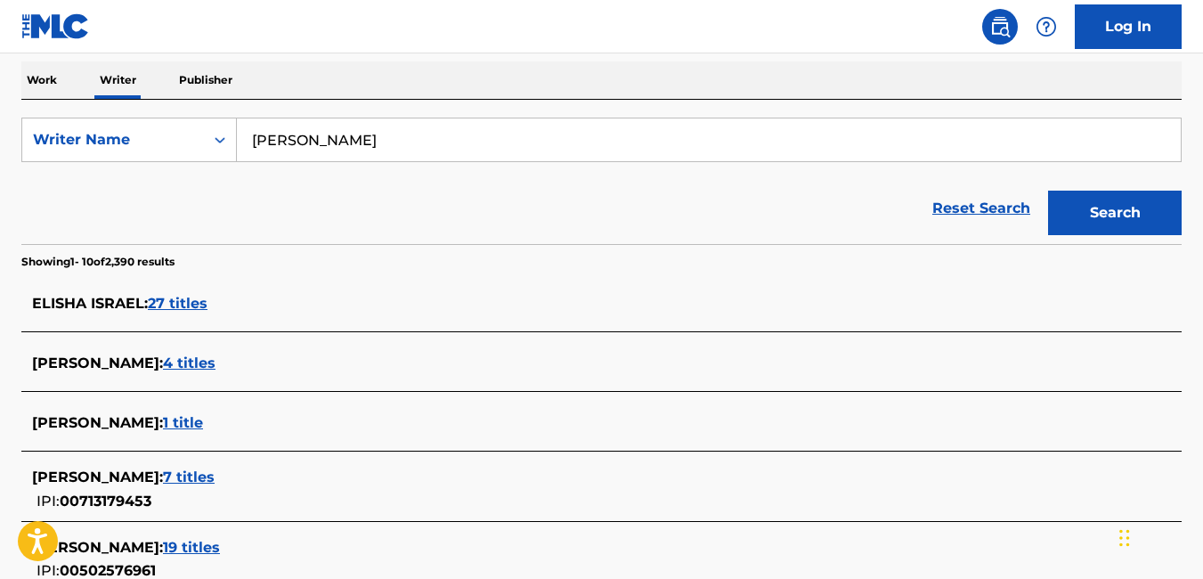
click at [123, 304] on span "ELISHA [GEOGRAPHIC_DATA] :" at bounding box center [90, 303] width 116 height 17
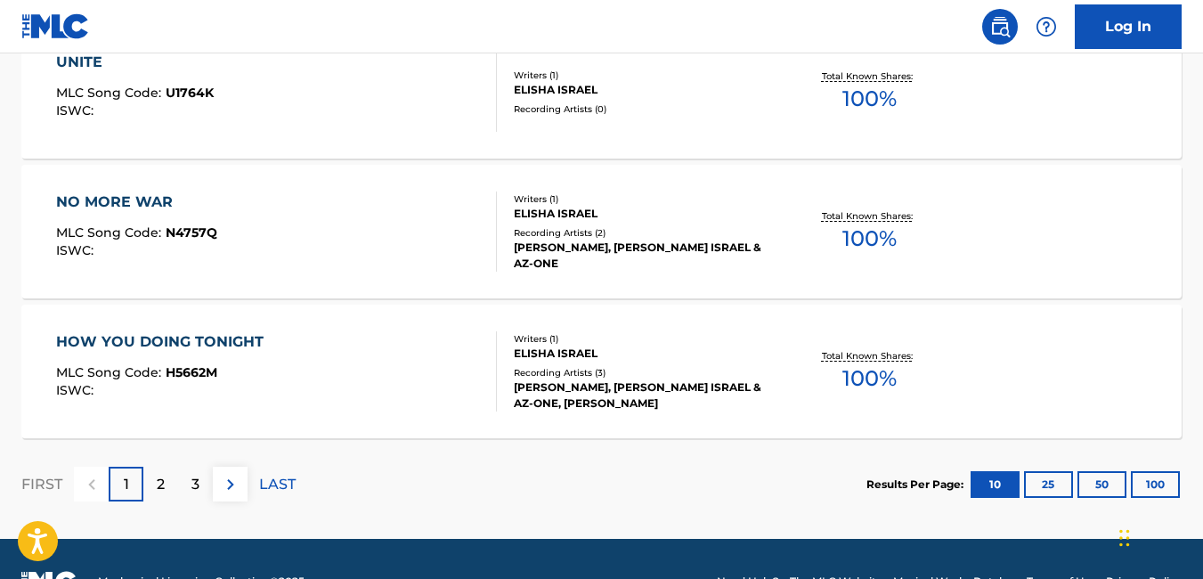
scroll to position [1556, 0]
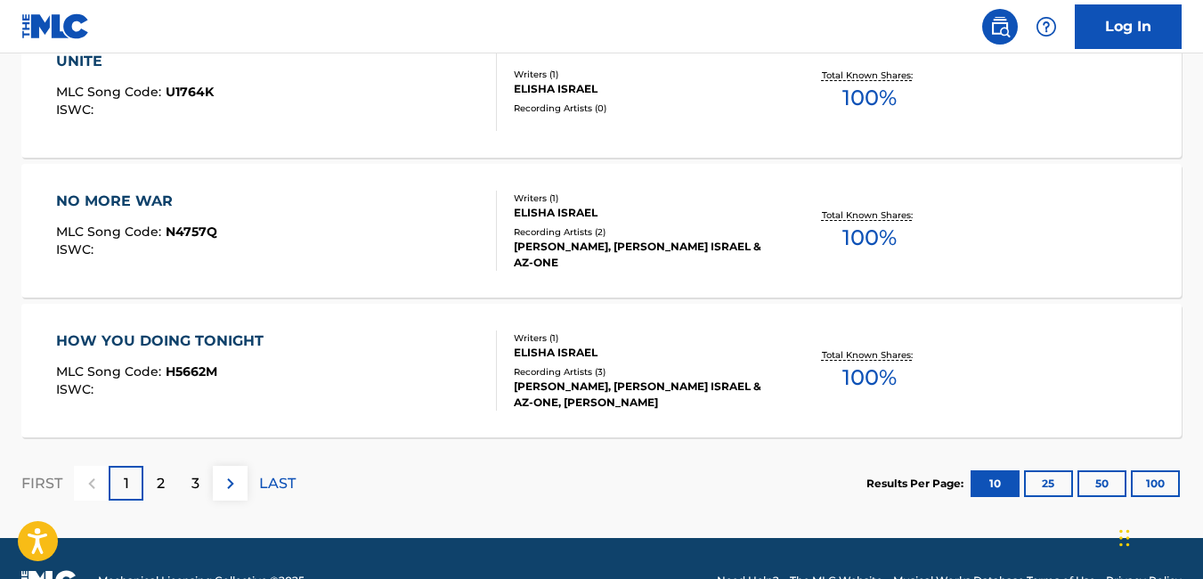
click at [165, 483] on p "2" at bounding box center [161, 483] width 8 height 21
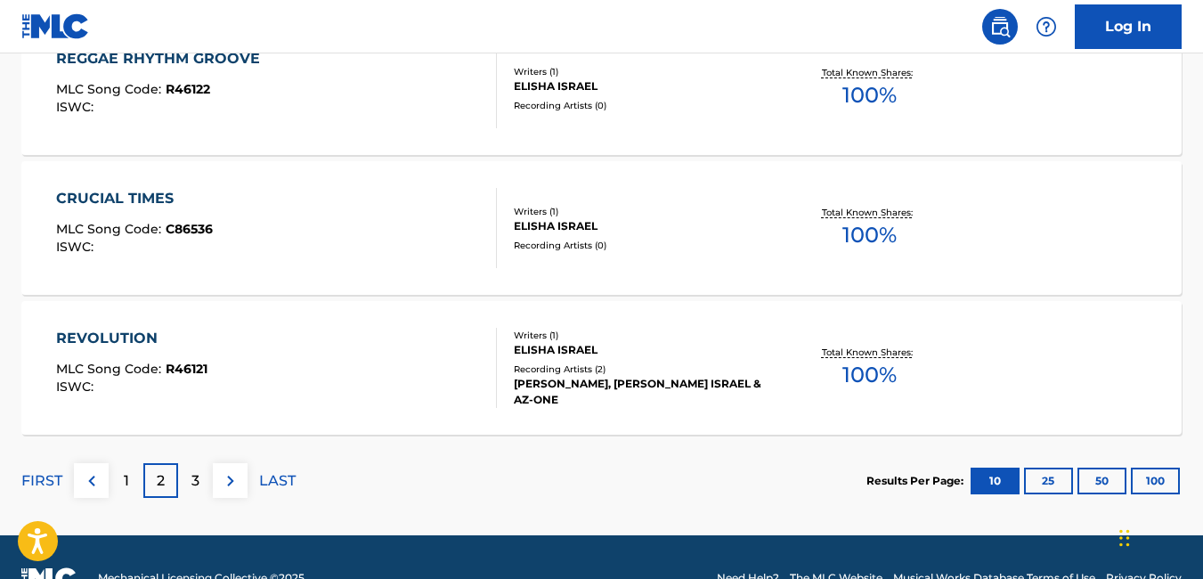
scroll to position [1565, 0]
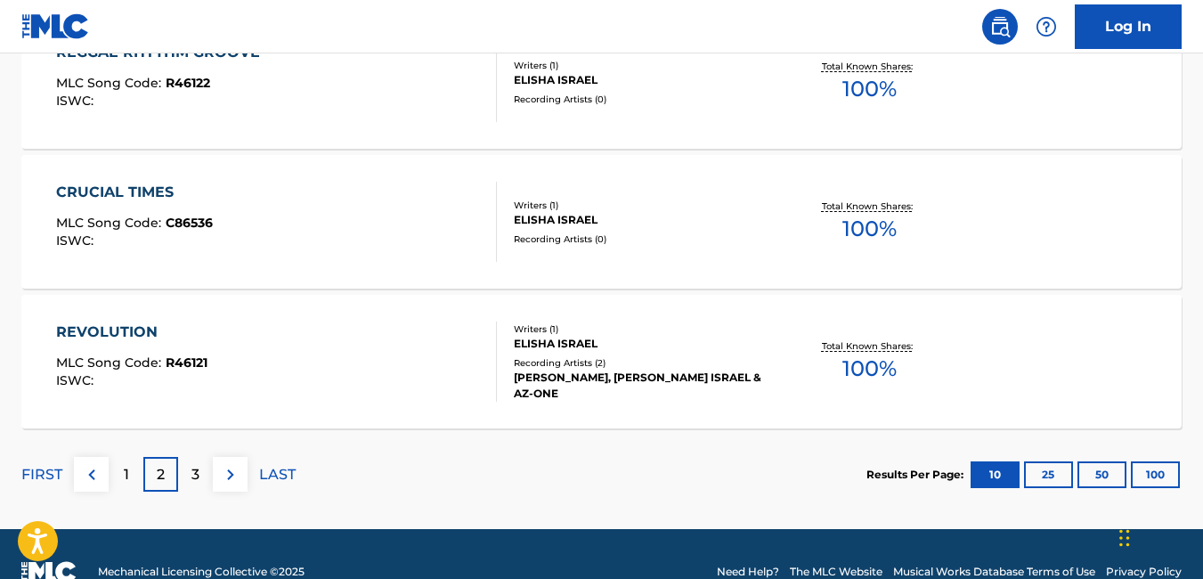
click at [199, 481] on div "3" at bounding box center [195, 474] width 35 height 35
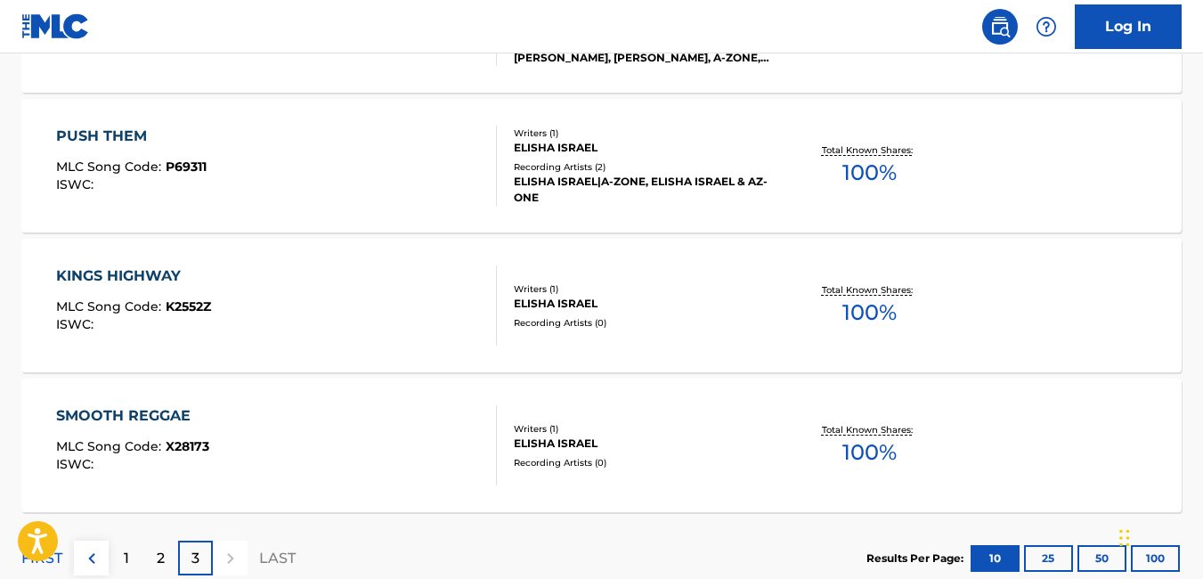
scroll to position [1181, 0]
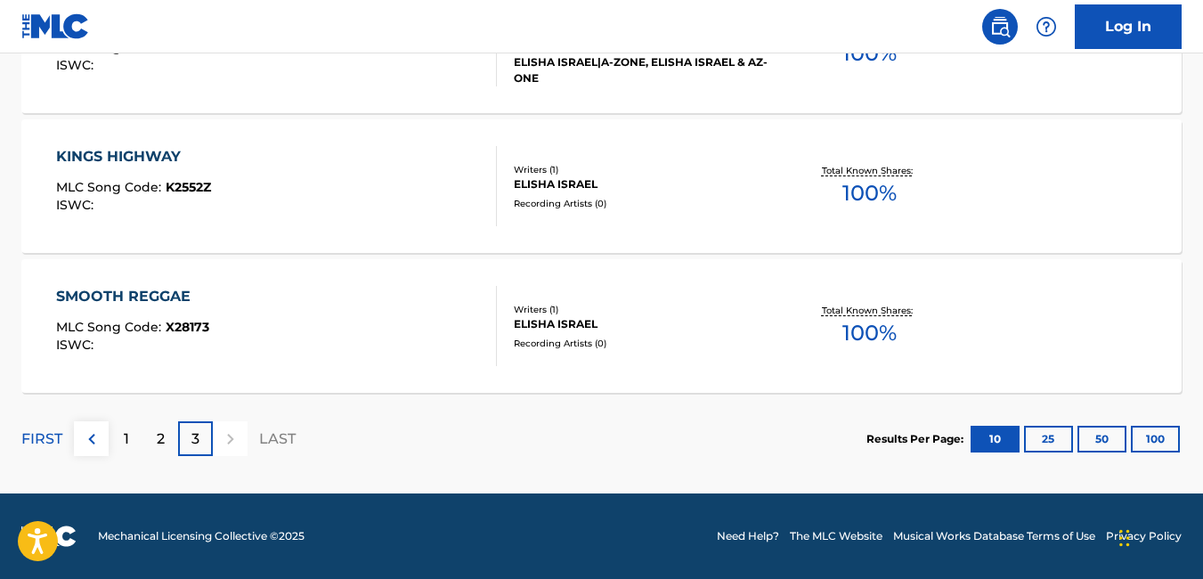
click at [88, 441] on img at bounding box center [91, 438] width 21 height 21
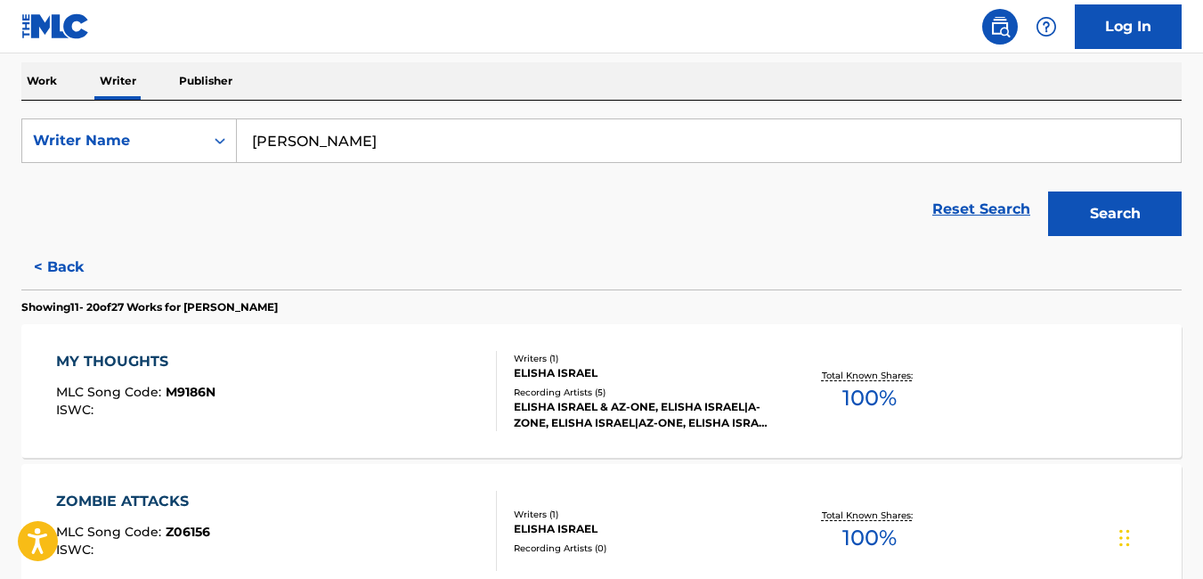
scroll to position [274, 0]
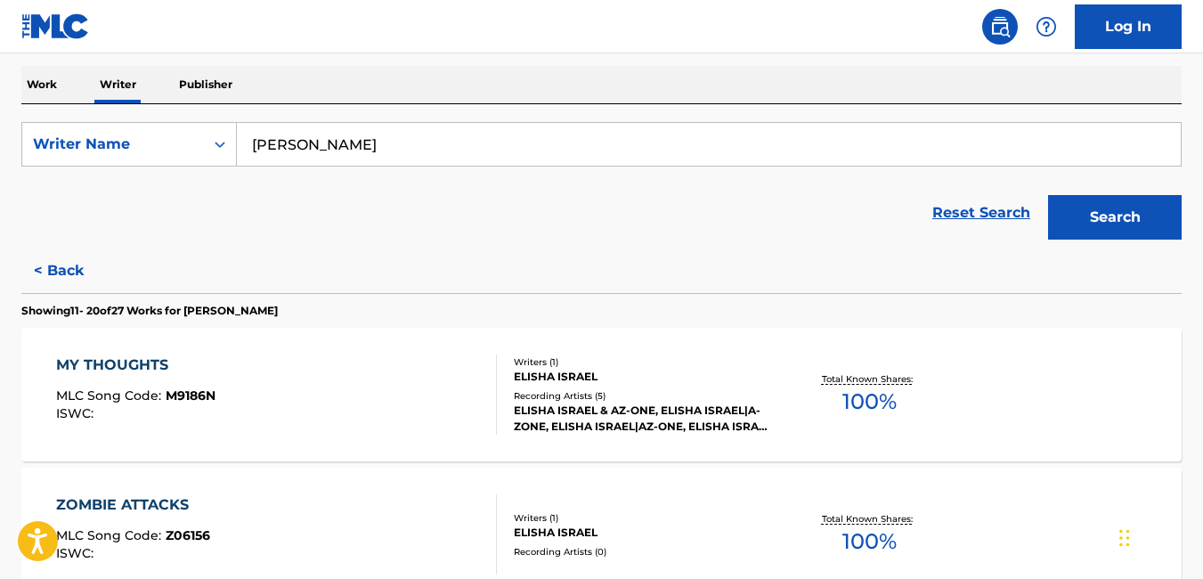
click at [642, 127] on input "[PERSON_NAME]" at bounding box center [709, 144] width 944 height 43
click at [567, 303] on section "Showing 11 - 20 of 27 Works for [PERSON_NAME]" at bounding box center [601, 306] width 1160 height 26
click at [1084, 217] on button "Search" at bounding box center [1115, 217] width 134 height 45
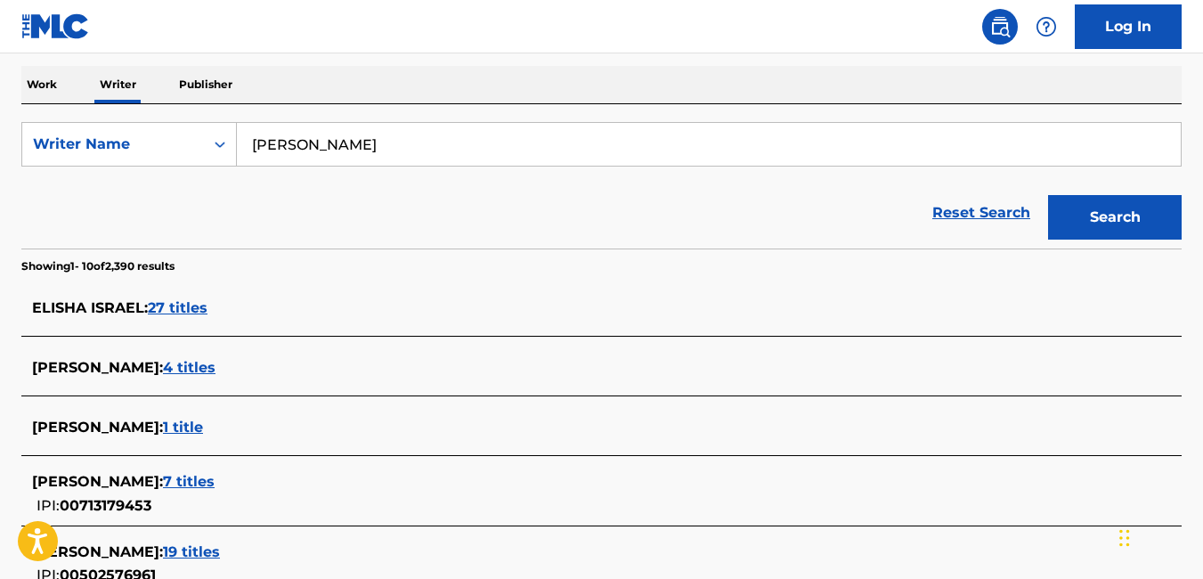
click at [297, 150] on input "[PERSON_NAME]" at bounding box center [709, 144] width 944 height 43
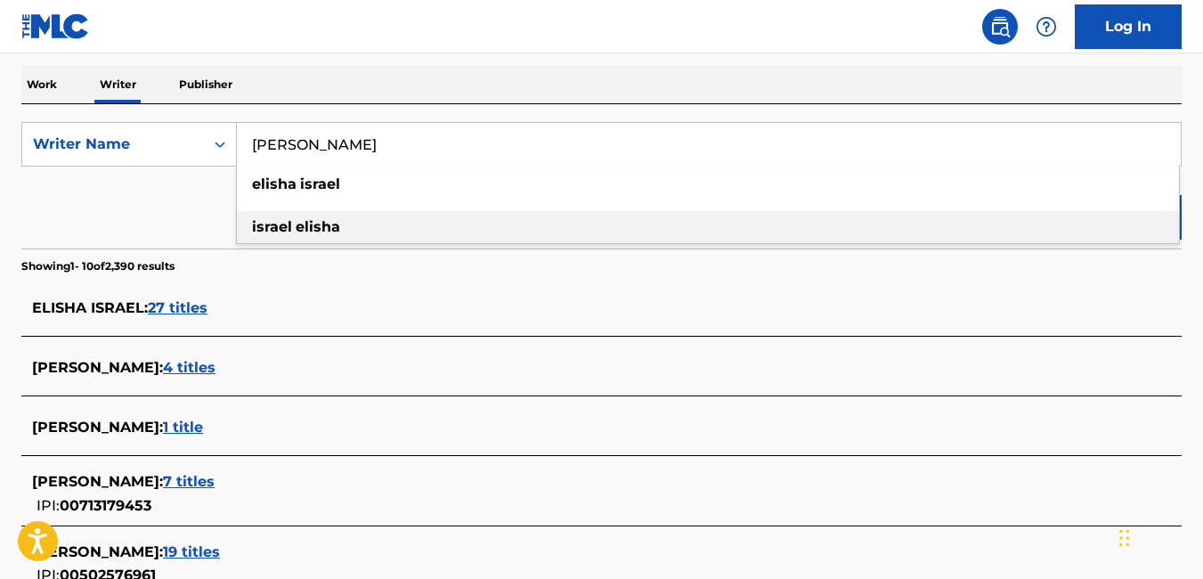
click at [262, 228] on strong "israel" at bounding box center [272, 226] width 40 height 17
type input "[PERSON_NAME]"
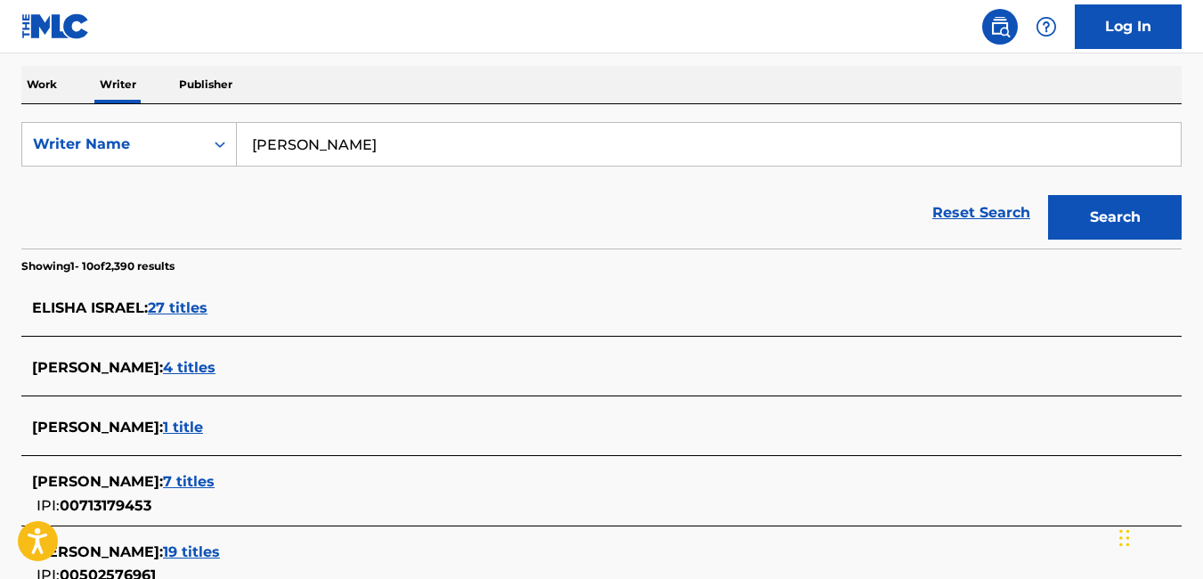
click at [1112, 214] on button "Search" at bounding box center [1115, 217] width 134 height 45
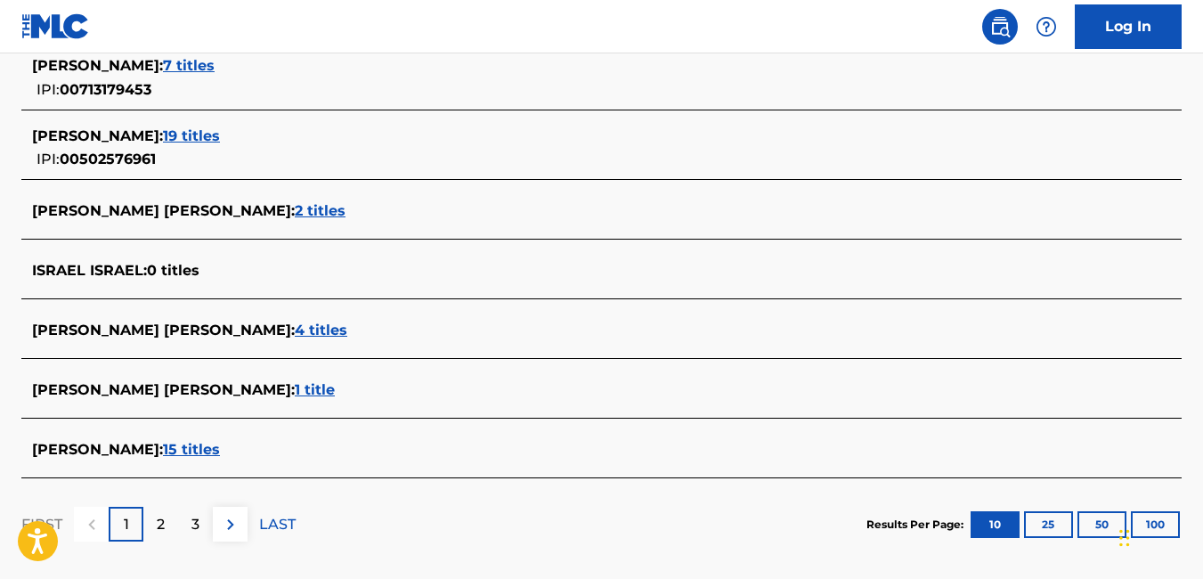
scroll to position [775, 0]
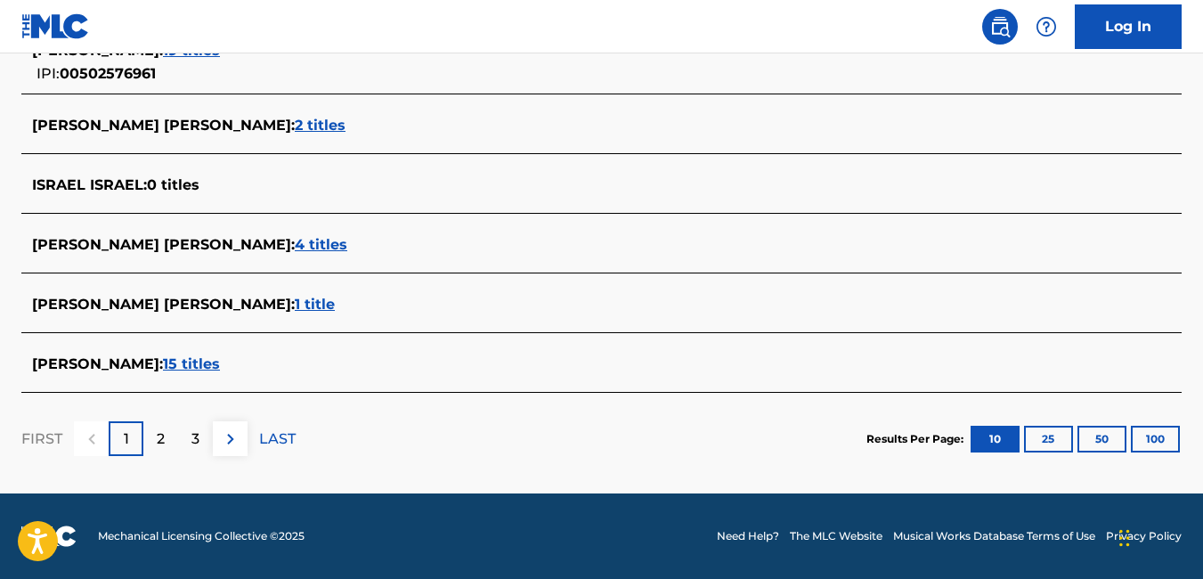
click at [195, 450] on div "3" at bounding box center [195, 438] width 35 height 35
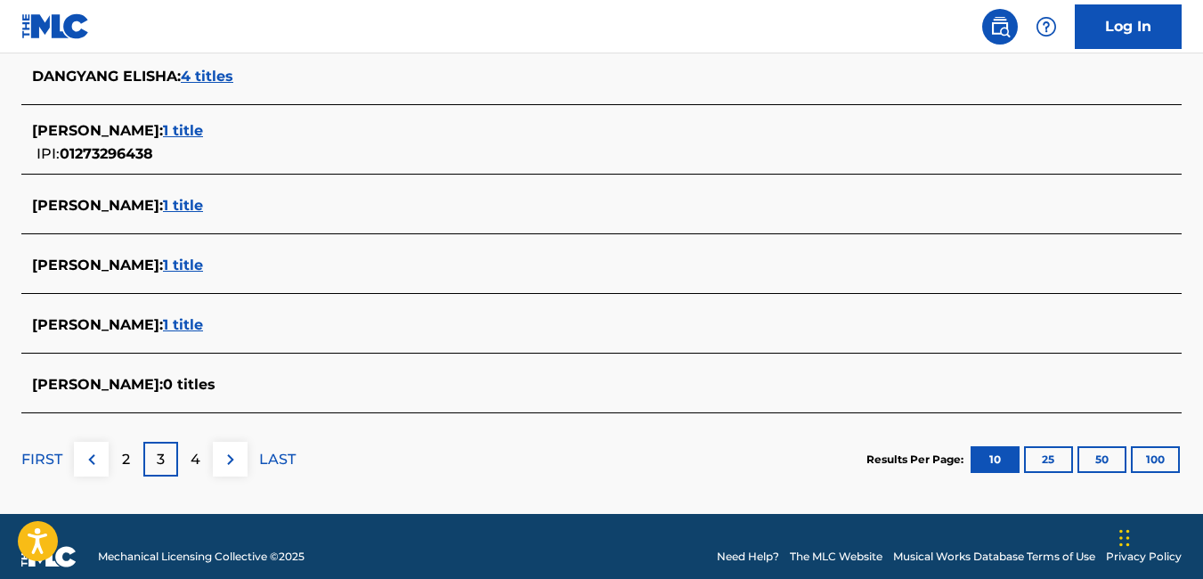
click at [236, 466] on img at bounding box center [230, 459] width 21 height 21
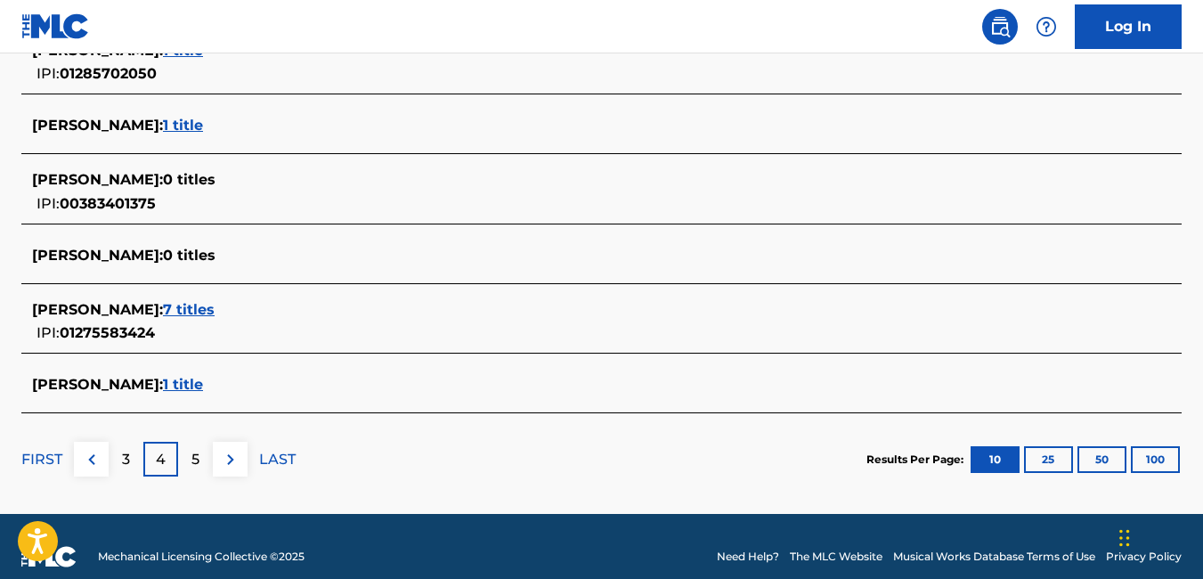
click at [236, 466] on img at bounding box center [230, 459] width 21 height 21
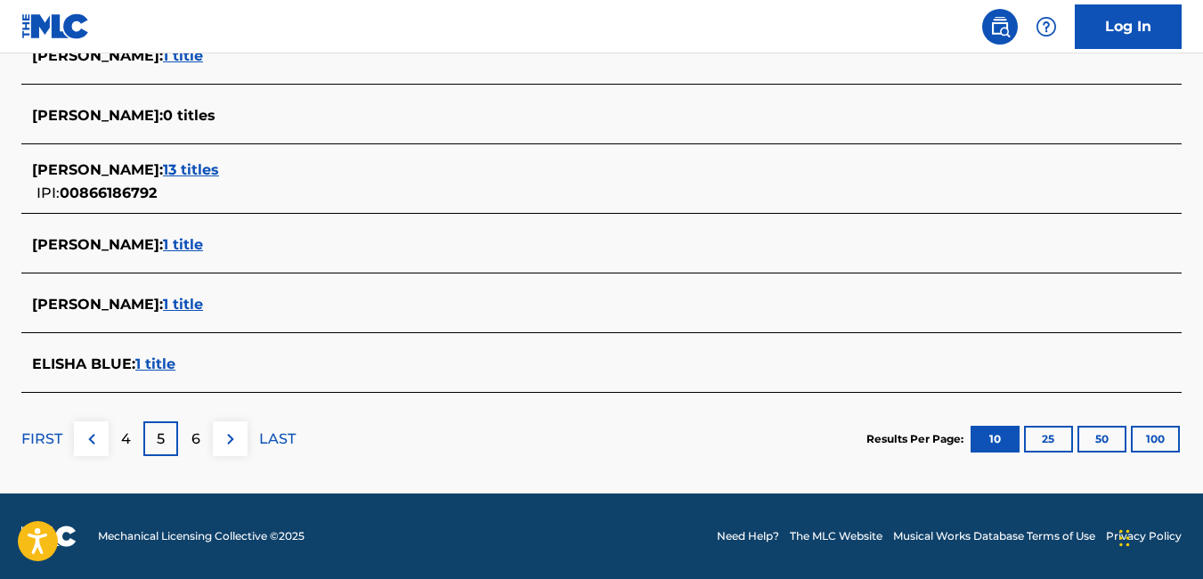
click at [236, 466] on div "FIRST 4 5 6 LAST" at bounding box center [158, 439] width 274 height 92
click at [230, 452] on button at bounding box center [230, 438] width 35 height 35
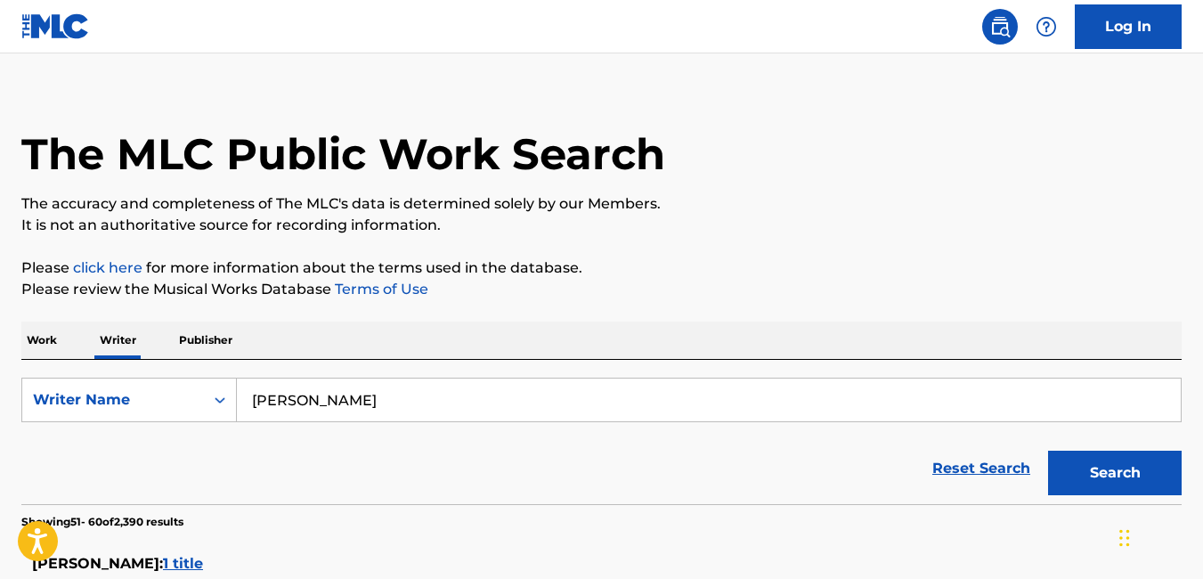
scroll to position [0, 0]
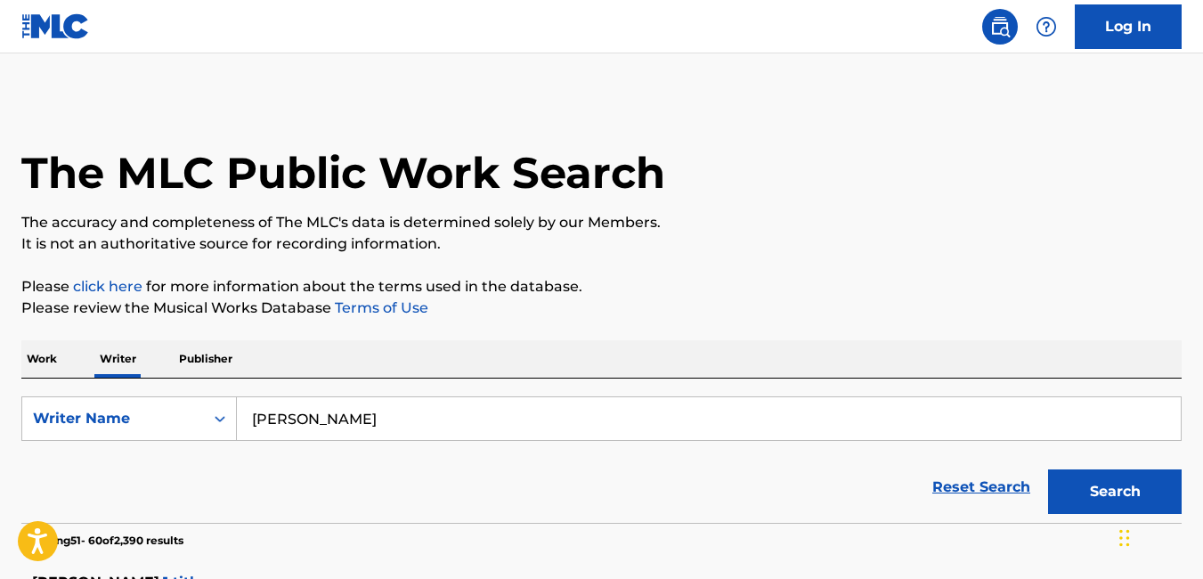
click at [361, 419] on input "[PERSON_NAME]" at bounding box center [709, 418] width 944 height 43
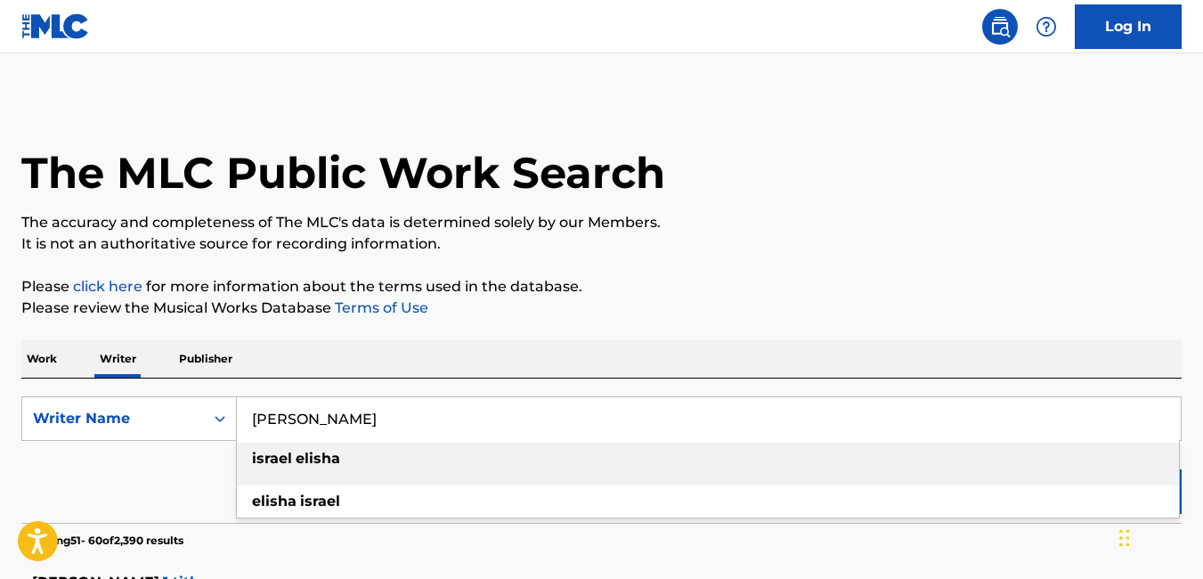
click at [56, 353] on p "Work" at bounding box center [41, 358] width 41 height 37
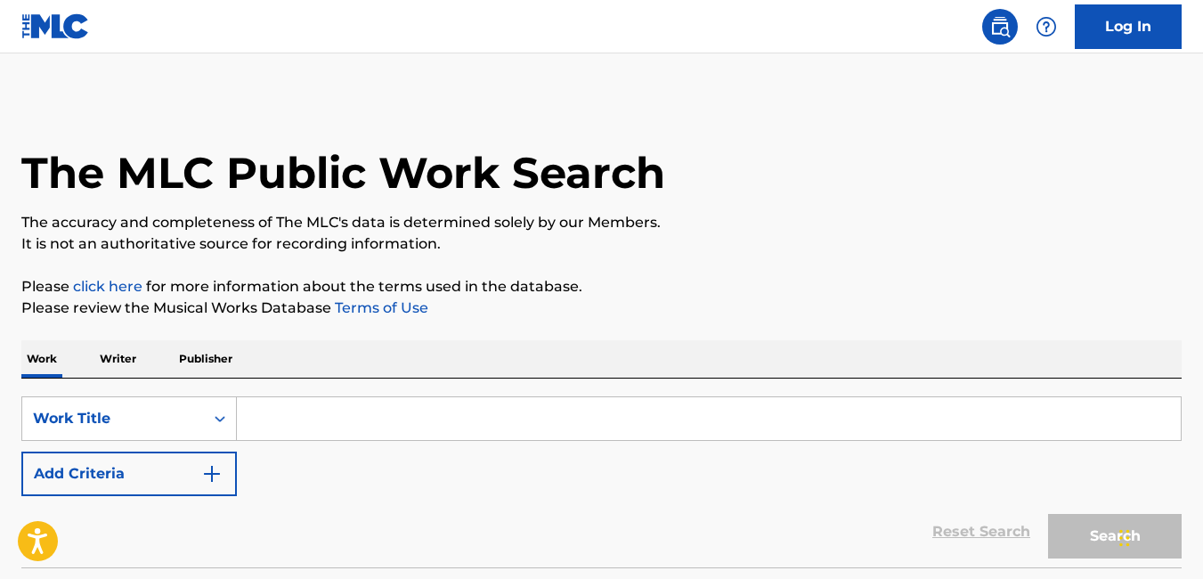
click at [382, 410] on input "Search Form" at bounding box center [709, 418] width 944 height 43
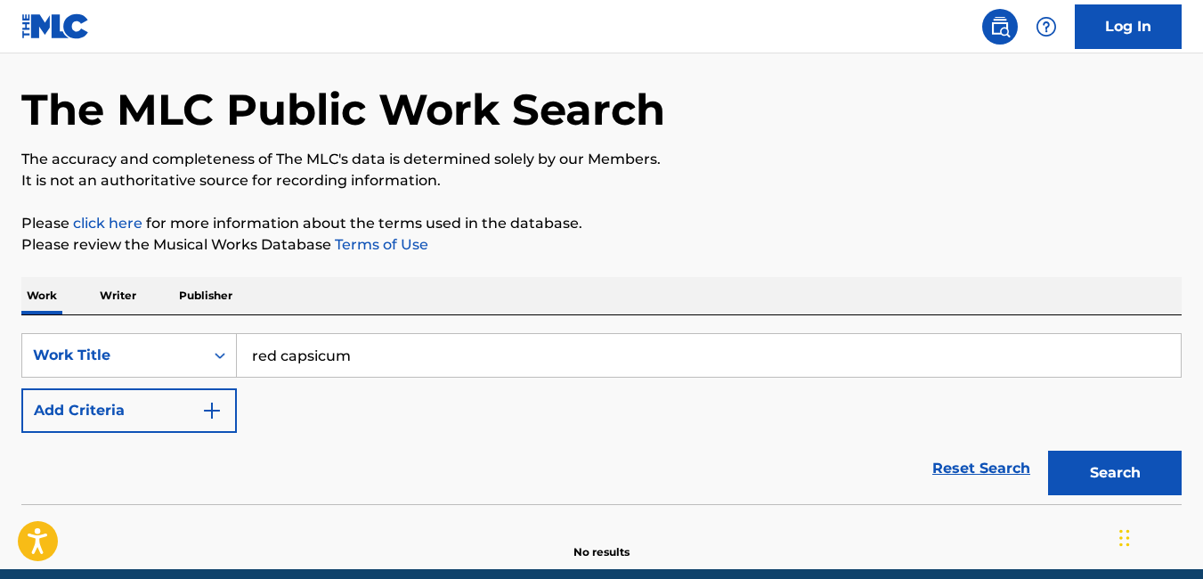
scroll to position [139, 0]
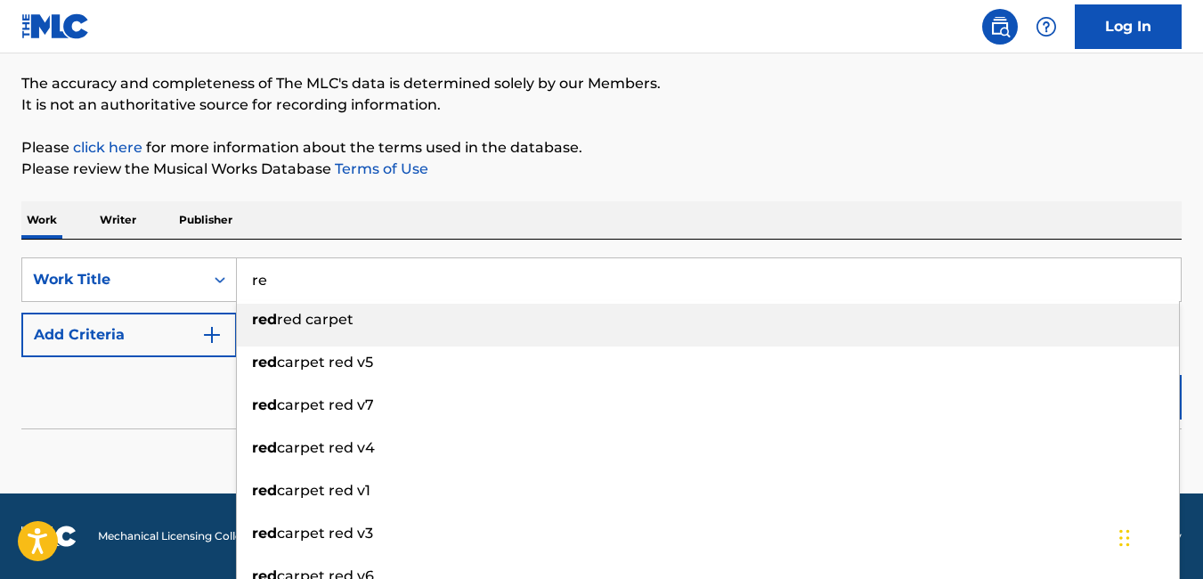
type input "r"
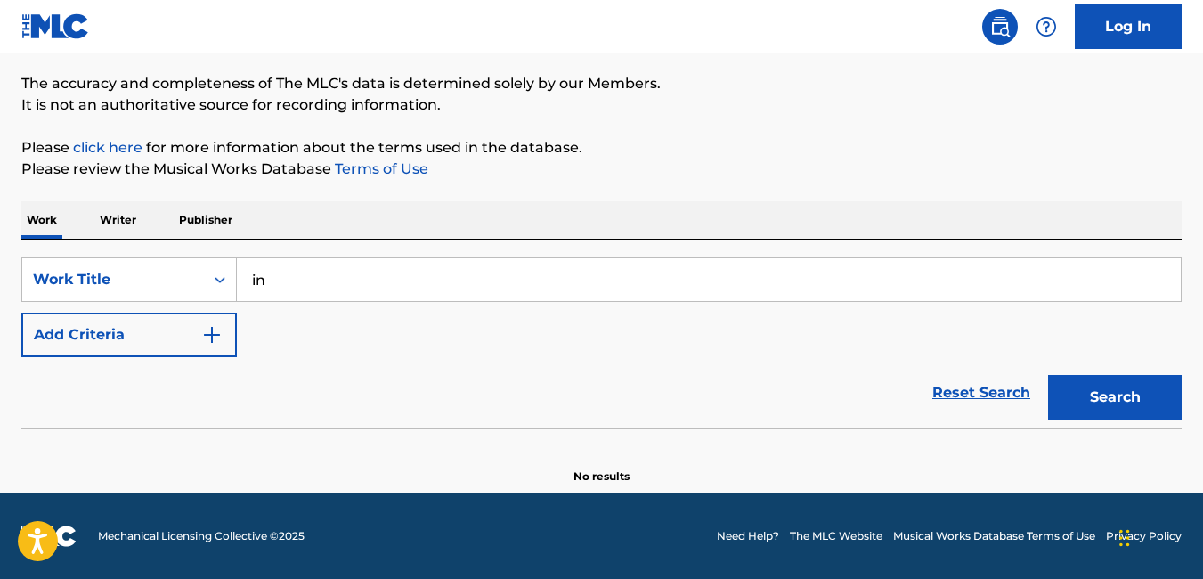
type input "i"
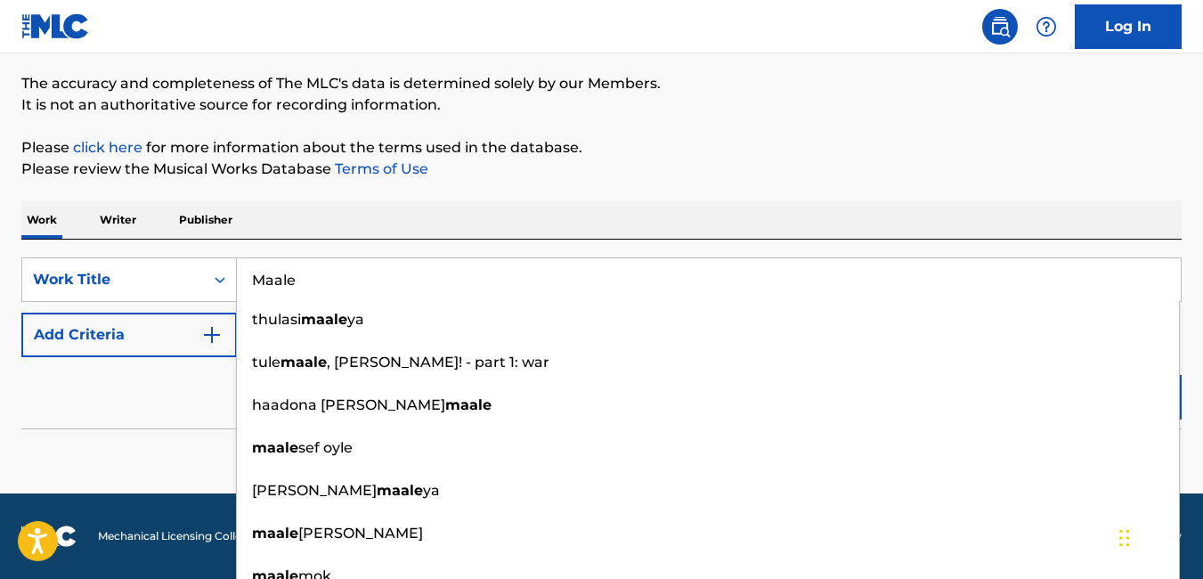
type input "Maale"
click at [1048, 375] on button "Search" at bounding box center [1115, 397] width 134 height 45
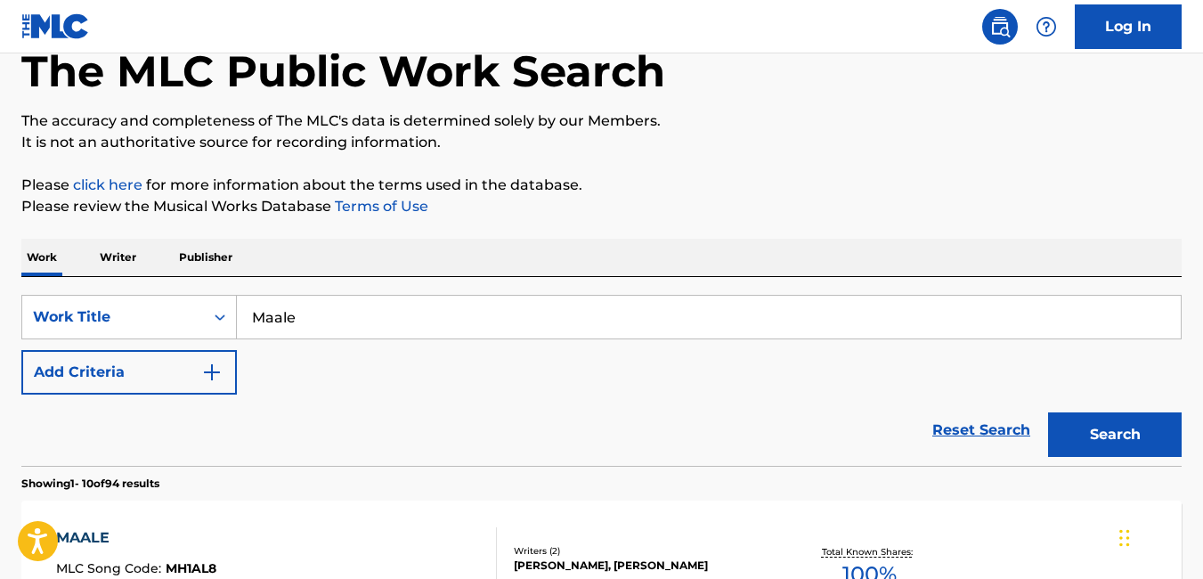
scroll to position [0, 0]
